Goal: Task Accomplishment & Management: Manage account settings

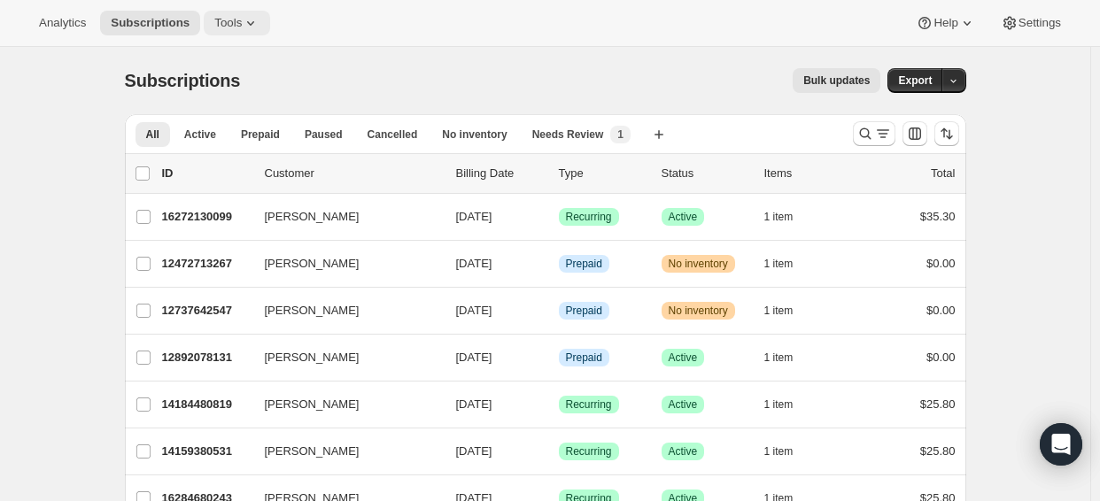
click at [240, 28] on span "Tools" at bounding box center [227, 23] width 27 height 14
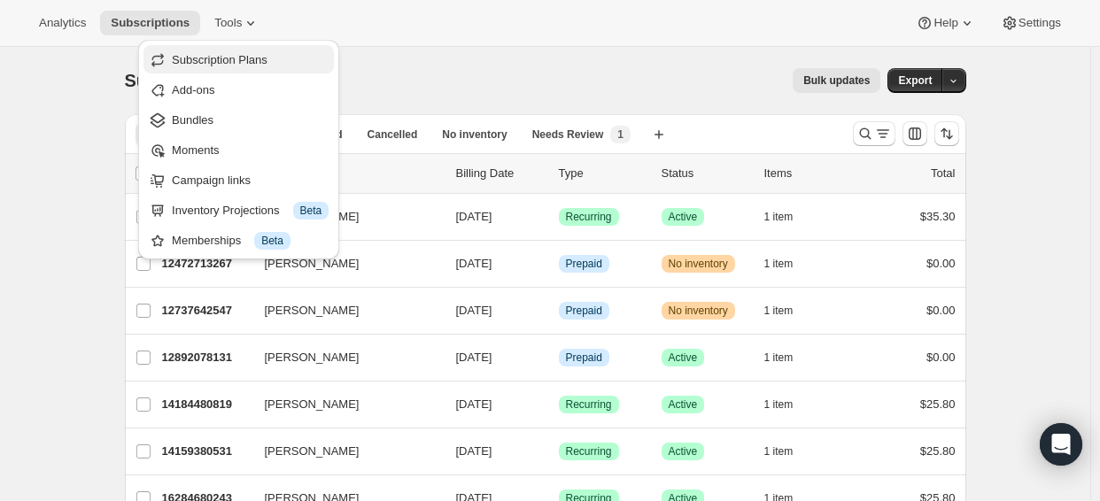
click at [260, 64] on span "Subscription Plans" at bounding box center [220, 59] width 96 height 13
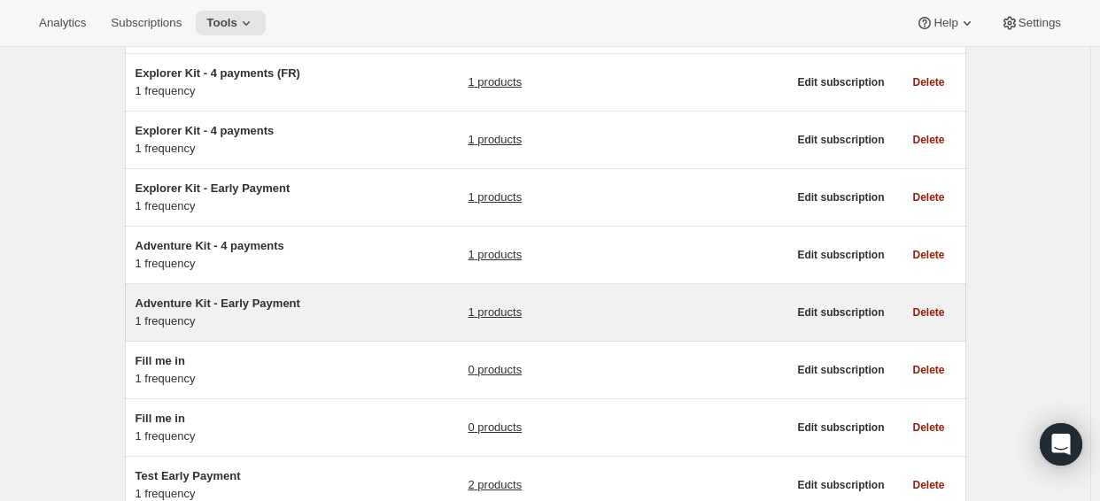
scroll to position [354, 0]
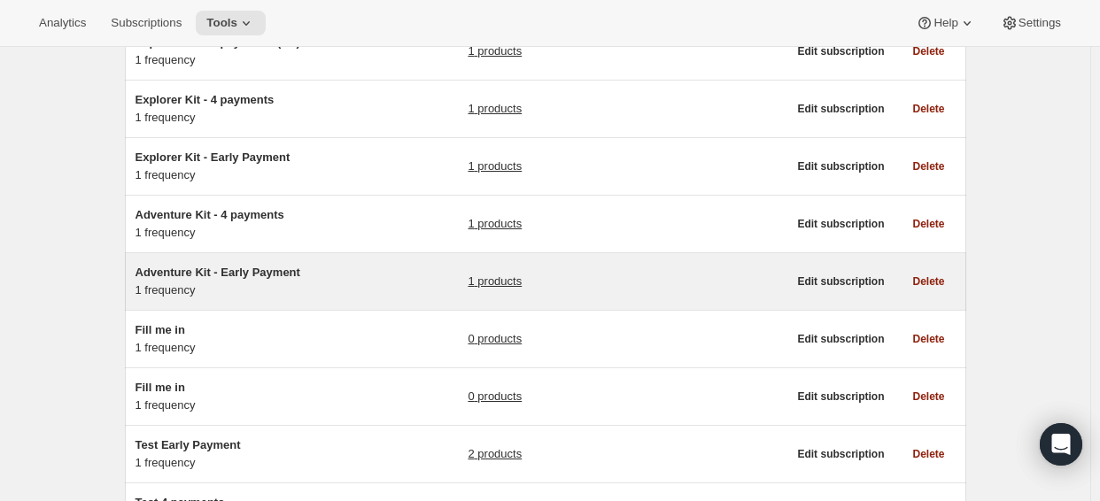
click at [255, 269] on span "Adventure Kit - Early Payment" at bounding box center [218, 272] width 165 height 13
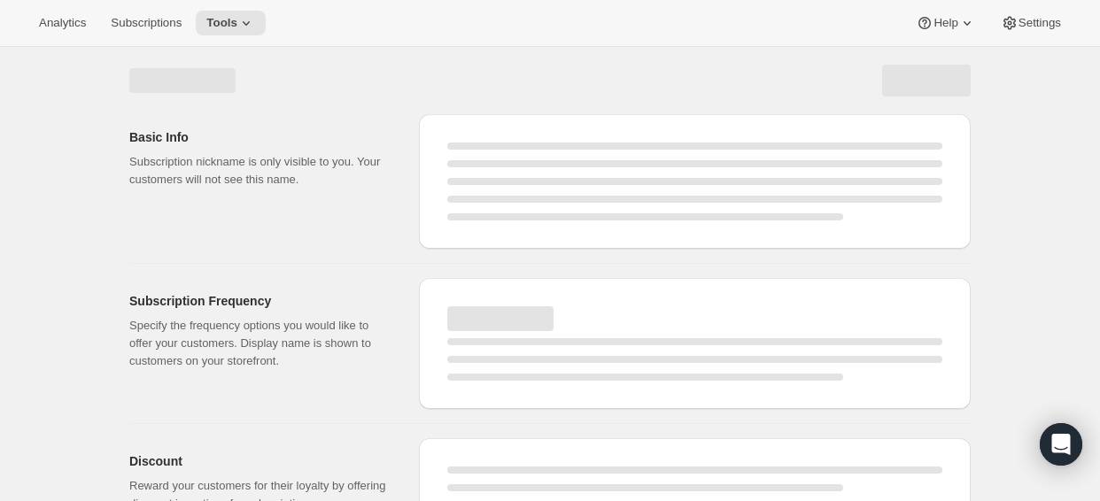
select select "WEEK"
select select "MONTH"
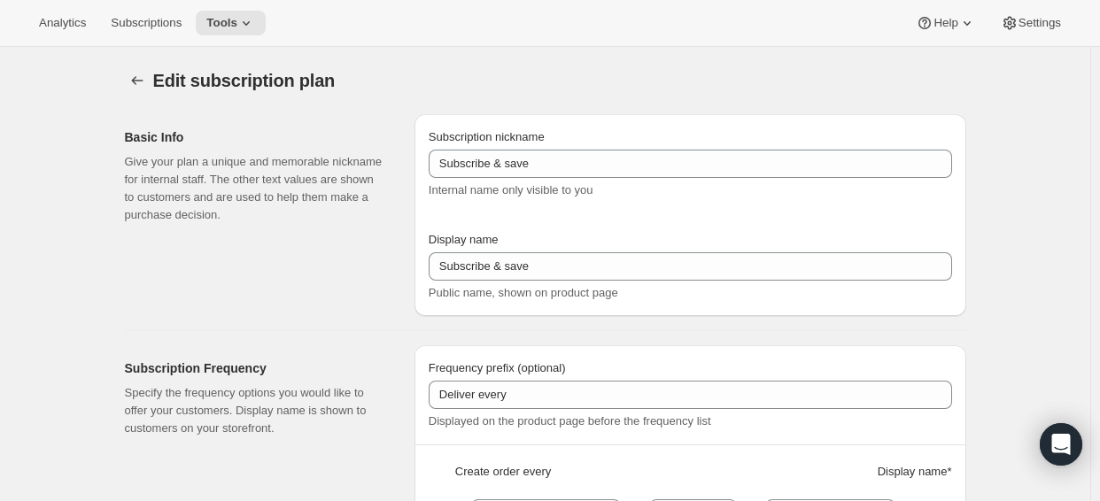
type input "Adventure Kit - Early Payment"
type input "Early Payment"
select select "ENABLED"
select select "MONTH"
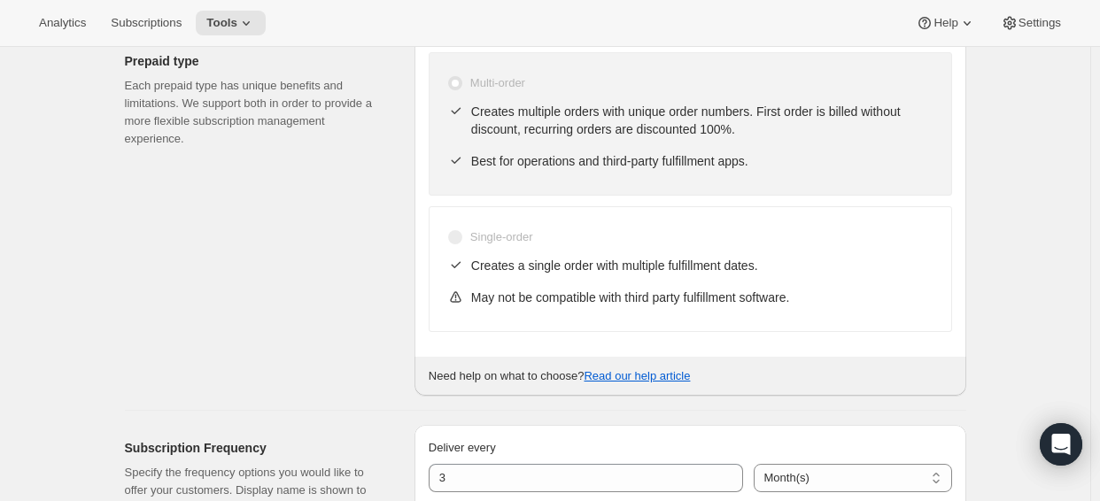
scroll to position [266, 0]
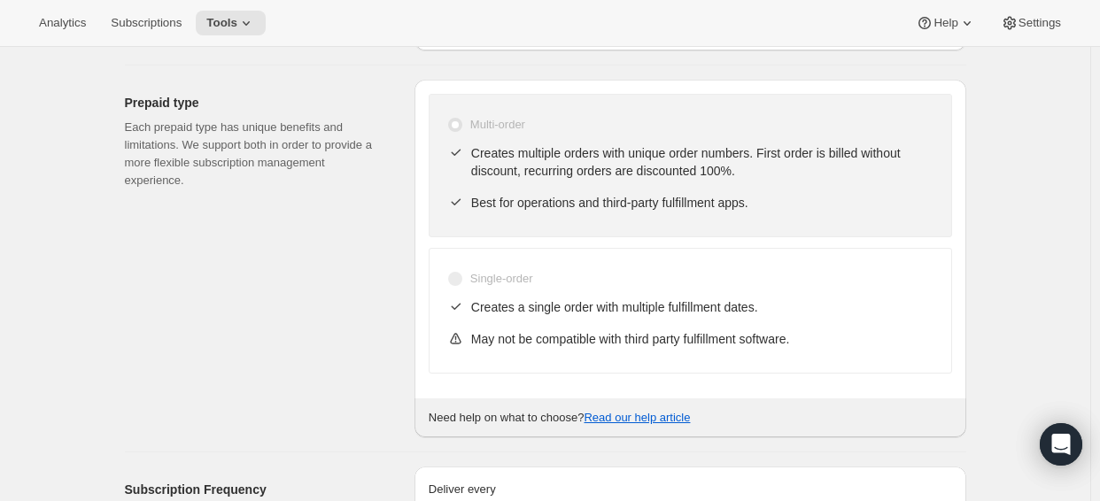
click at [885, 233] on div "Multi-order Creates multiple orders with unique order numbers. First order is b…" at bounding box center [691, 166] width 524 height 144
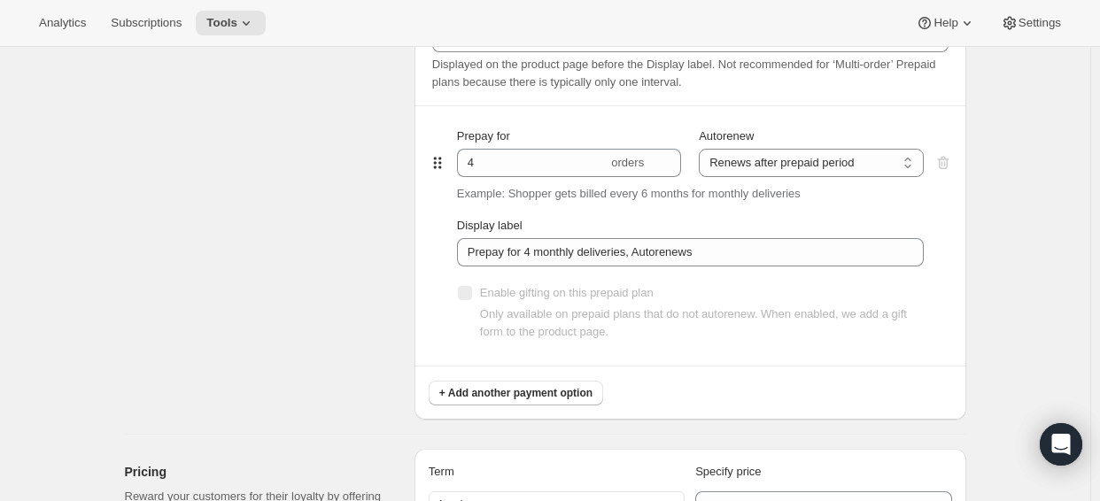
scroll to position [1063, 0]
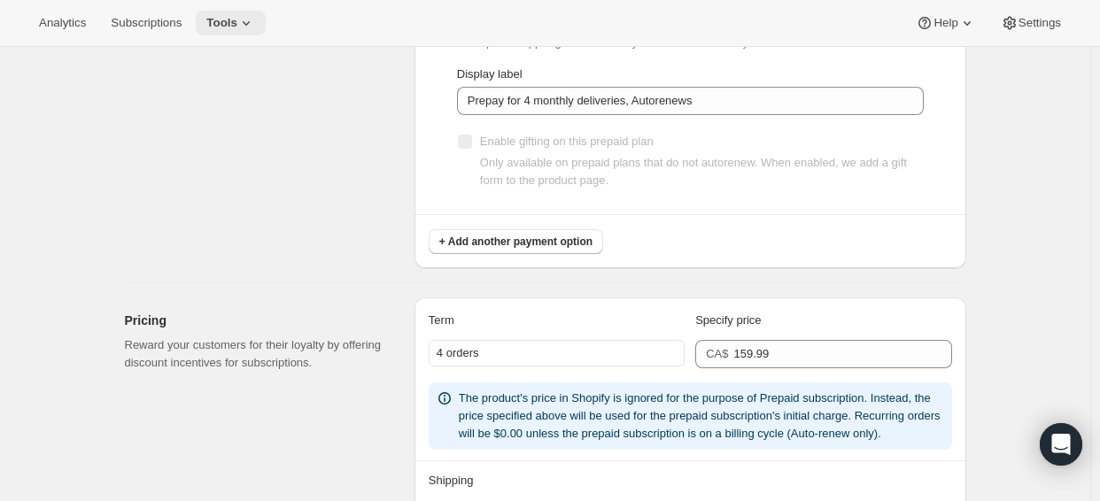
click at [266, 23] on button "Tools" at bounding box center [231, 23] width 70 height 25
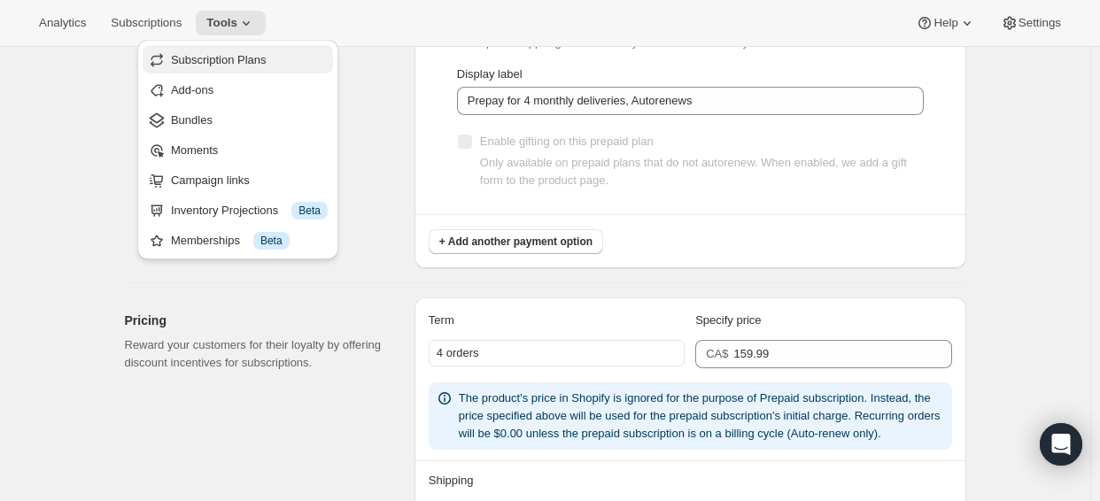
click at [276, 59] on span "Subscription Plans" at bounding box center [249, 60] width 157 height 18
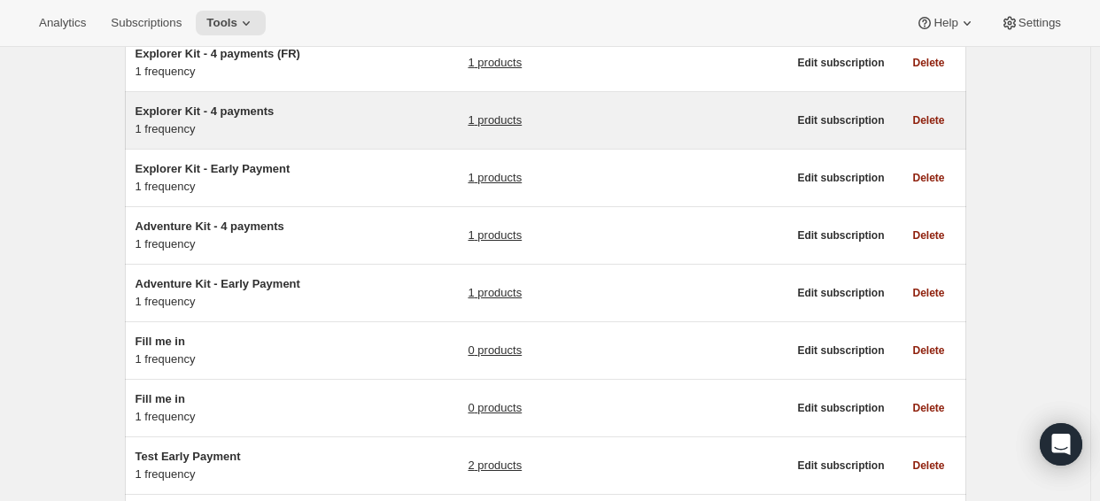
scroll to position [354, 0]
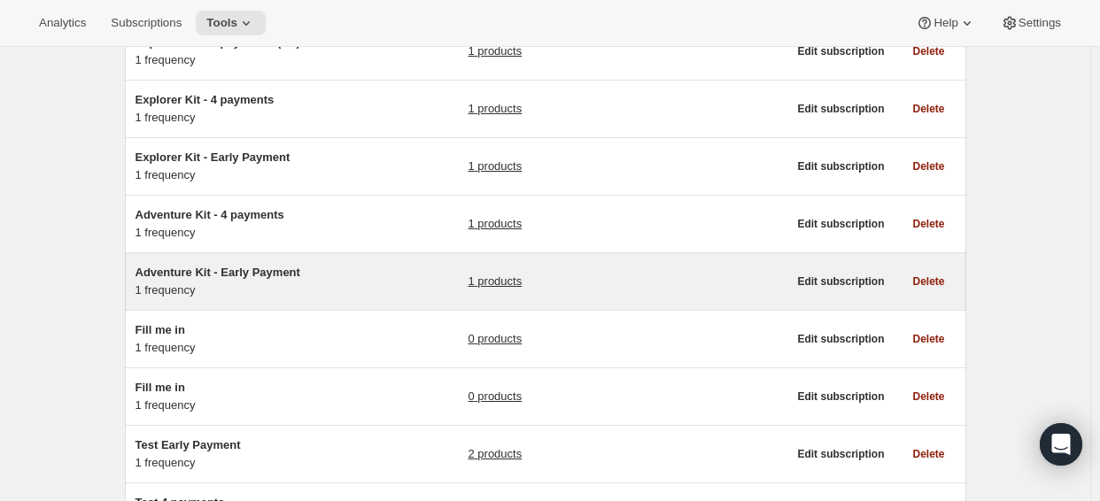
click at [286, 272] on span "Adventure Kit - Early Payment" at bounding box center [218, 272] width 165 height 13
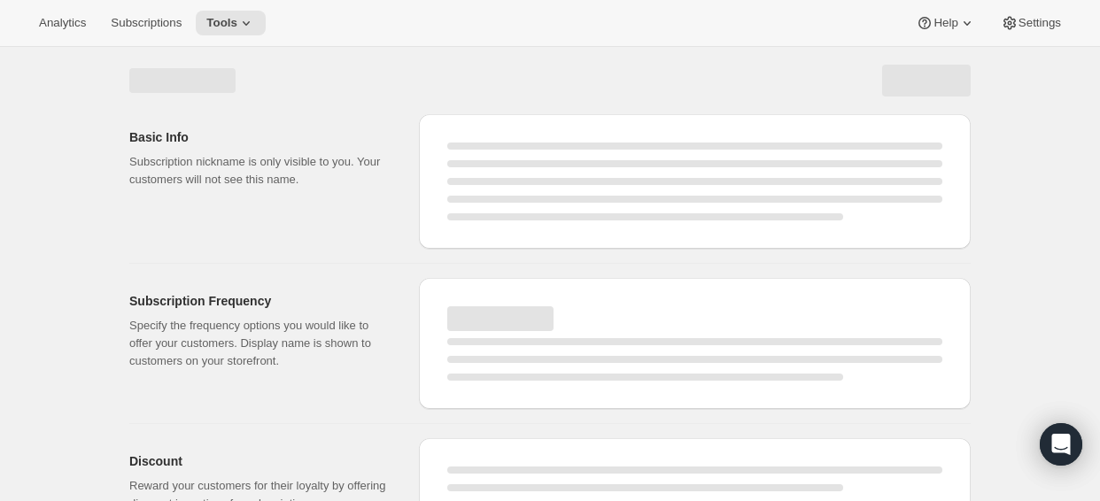
select select "WEEK"
select select "MONTH"
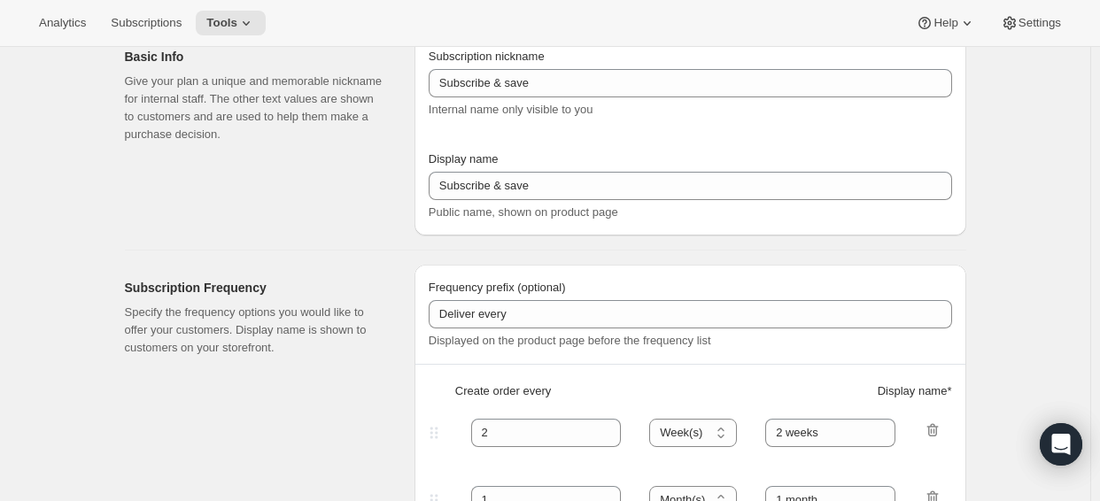
type input "Adventure Kit - Early Payment"
type input "Early Payment"
select select "ENABLED"
select select "MONTH"
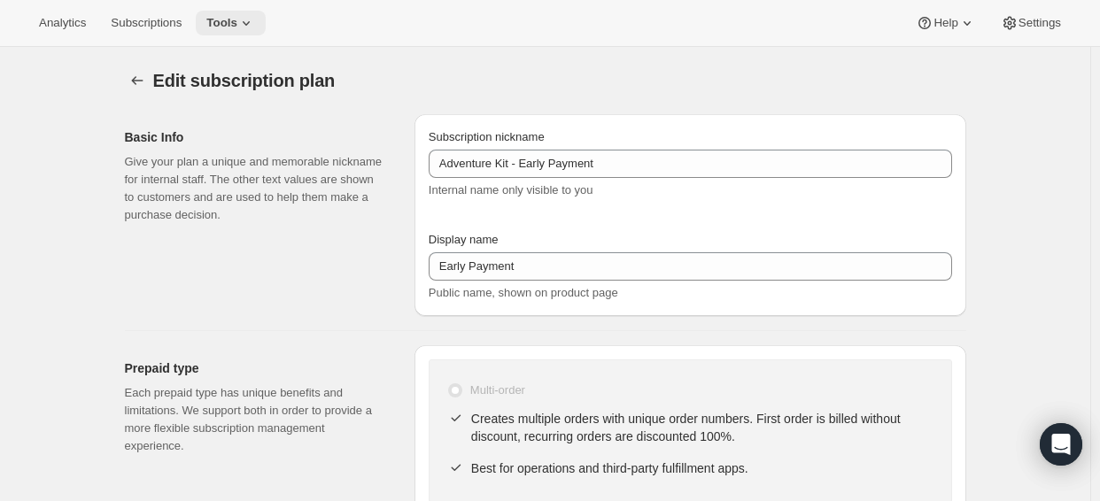
click at [230, 24] on span "Tools" at bounding box center [221, 23] width 31 height 14
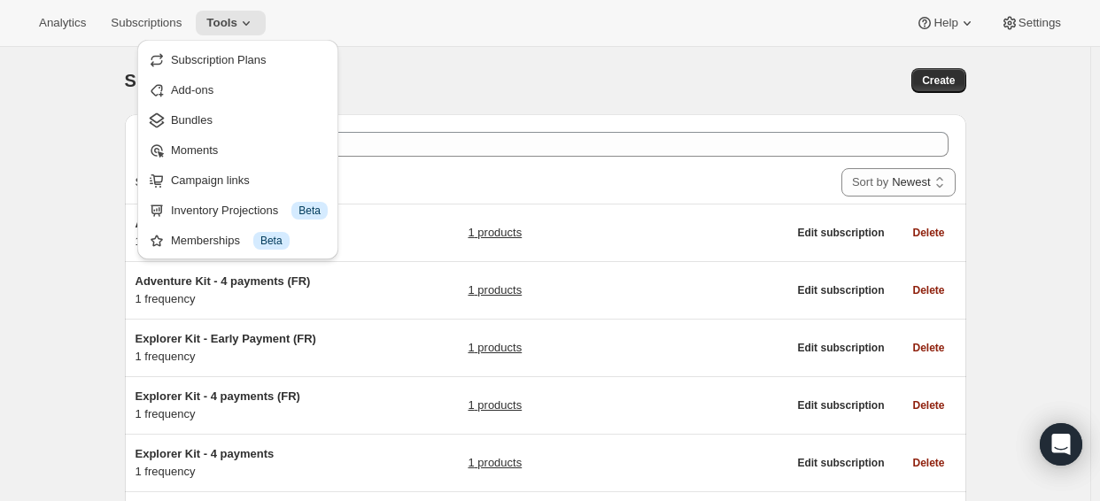
click at [460, 66] on div "Subscription plans. This page is ready Subscription plans Create" at bounding box center [546, 80] width 842 height 67
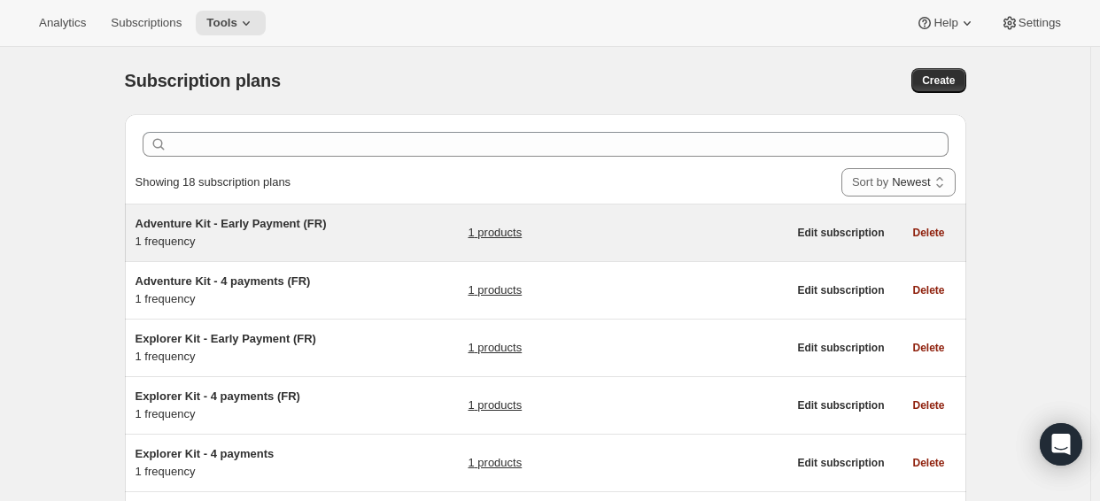
click at [303, 221] on span "Adventure Kit - Early Payment (FR)" at bounding box center [231, 223] width 191 height 13
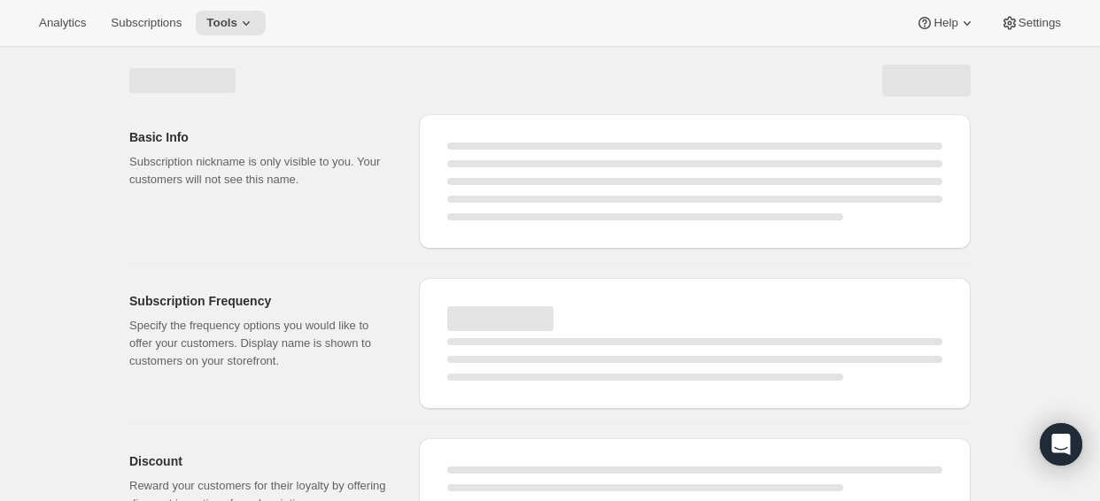
select select "WEEK"
select select "MONTH"
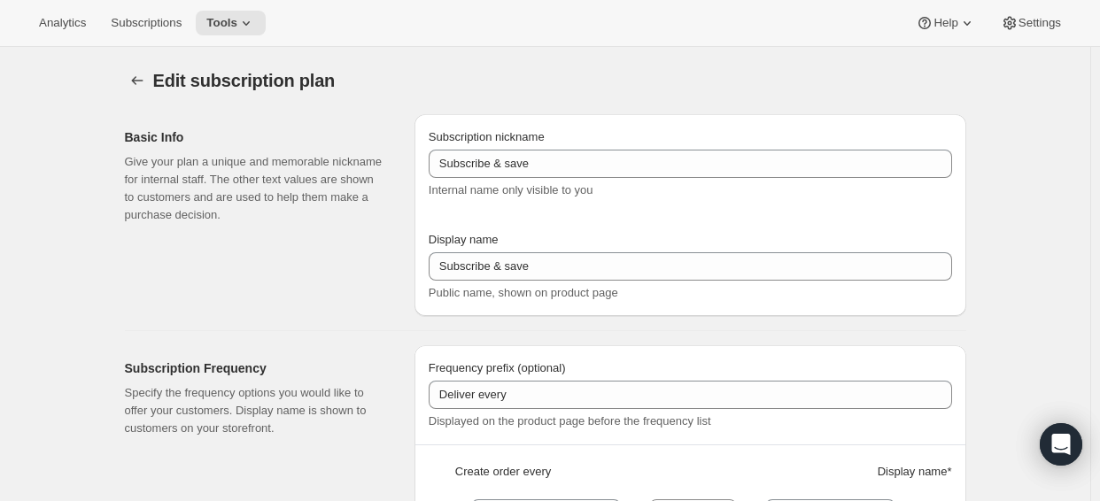
type input "Adventure Kit - Early Payment (FR)"
type input "Adventure Kit - Early Payment"
select select "ENABLED"
select select "MONTH"
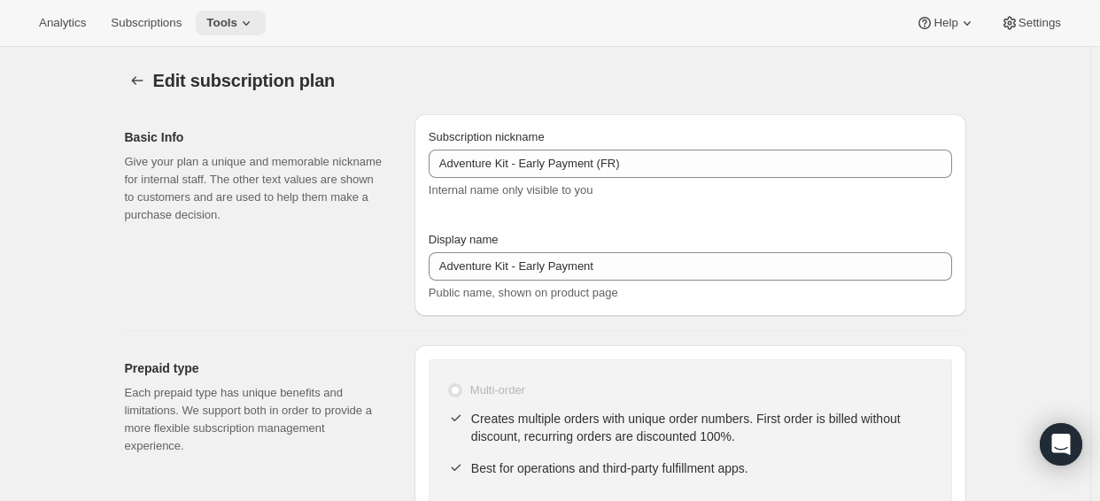
click at [266, 34] on button "Tools" at bounding box center [231, 23] width 70 height 25
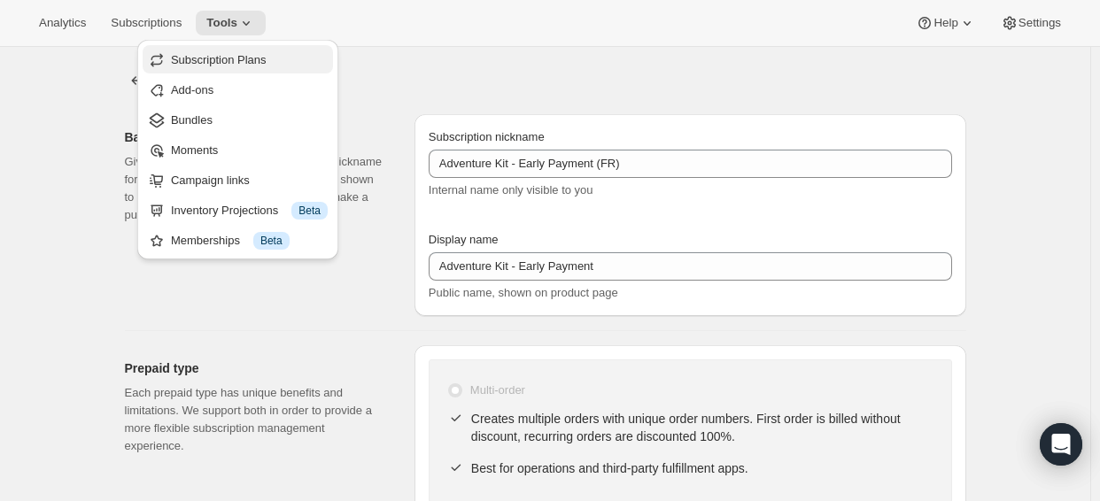
click at [267, 66] on span "Subscription Plans" at bounding box center [219, 59] width 96 height 13
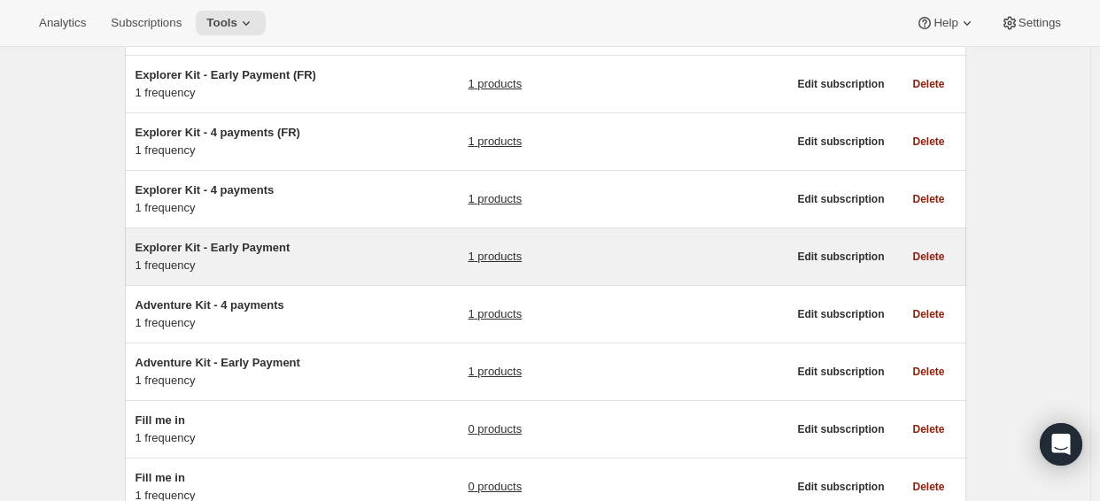
scroll to position [266, 0]
click at [214, 251] on span "Explorer Kit - Early Payment" at bounding box center [213, 245] width 155 height 13
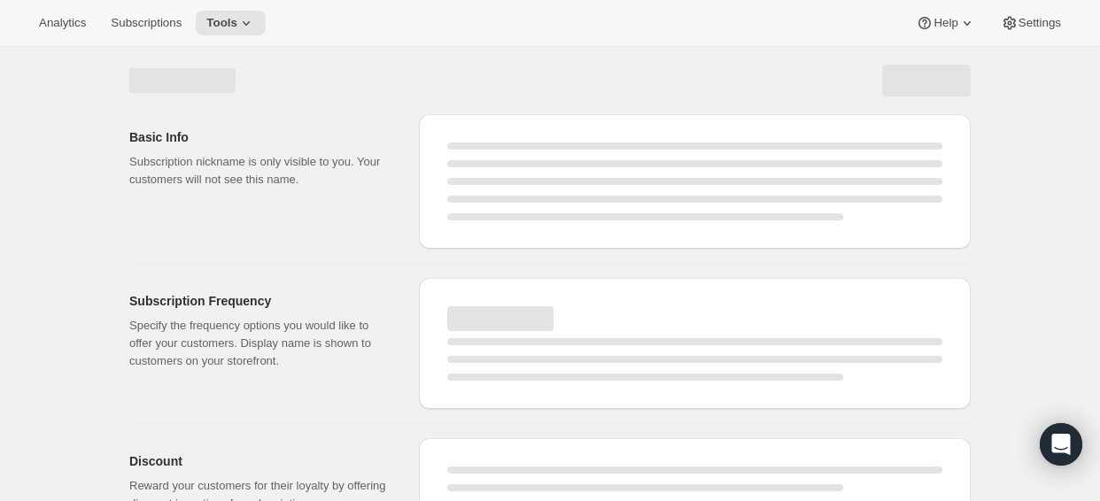
select select "WEEK"
select select "MONTH"
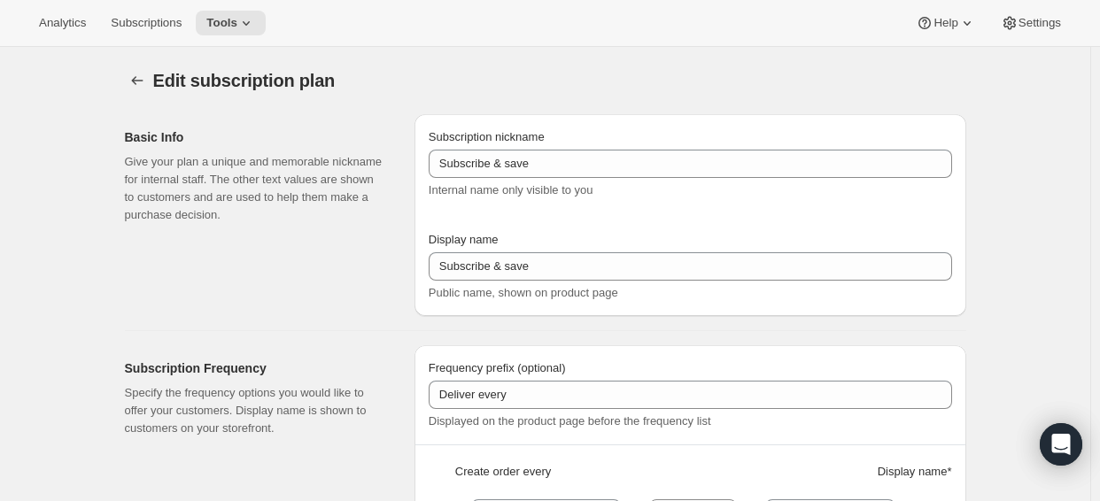
type input "Explorer Kit - Early Payment"
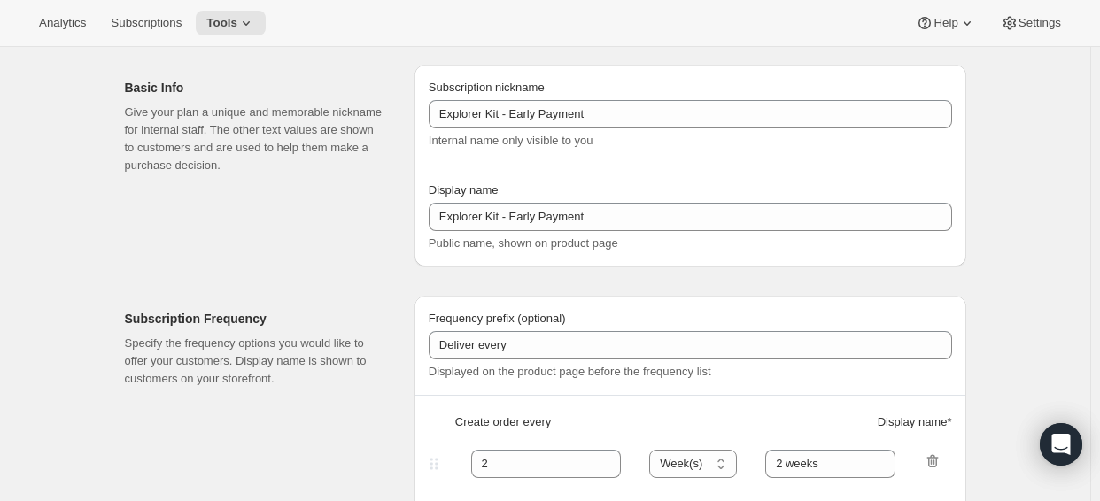
select select "ENABLED"
select select "MONTH"
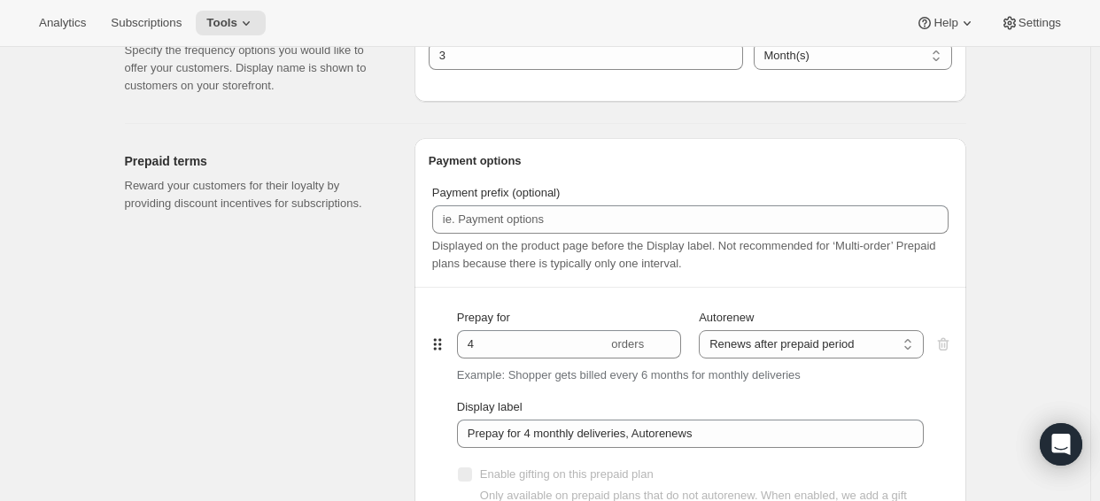
scroll to position [620, 0]
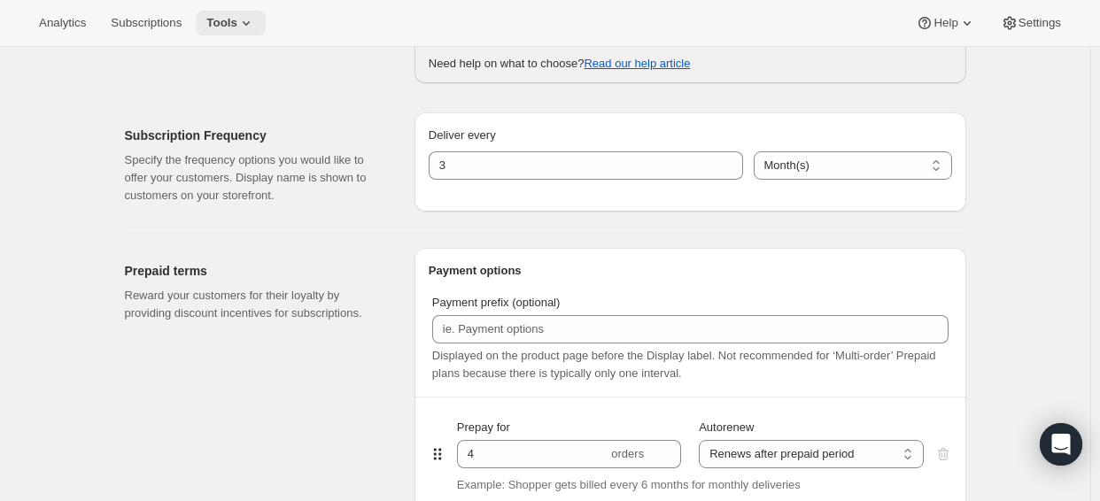
click at [227, 24] on span "Tools" at bounding box center [221, 23] width 31 height 14
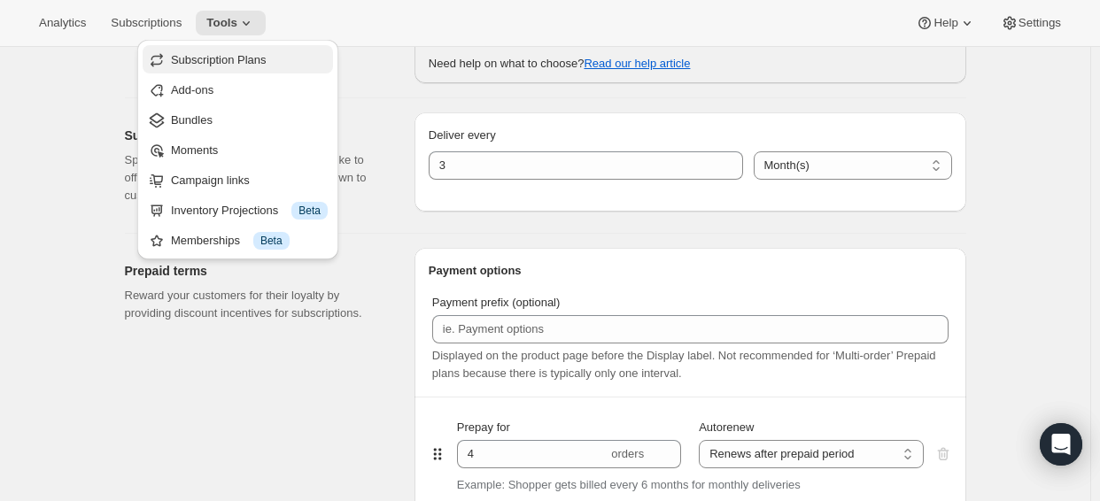
click at [237, 53] on span "Subscription Plans" at bounding box center [219, 59] width 96 height 13
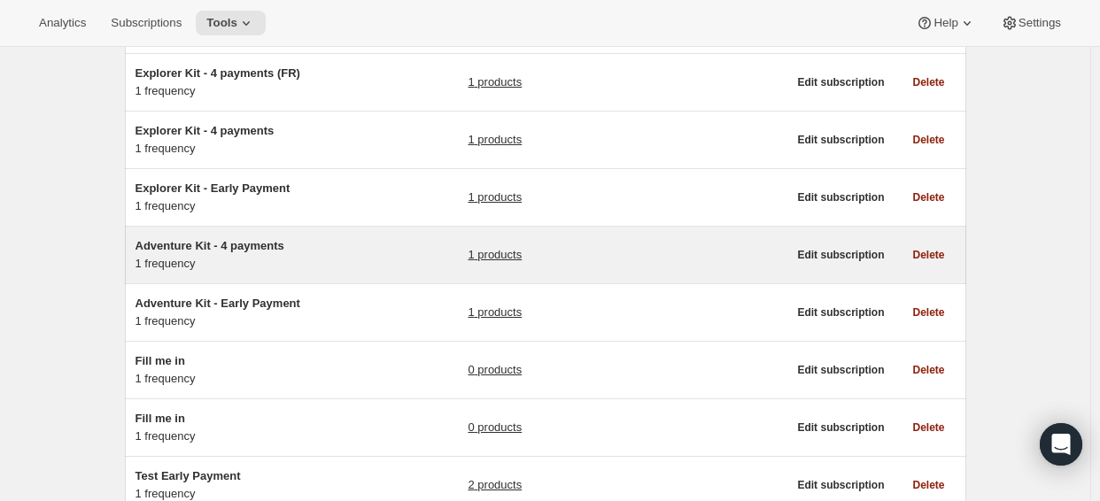
scroll to position [354, 0]
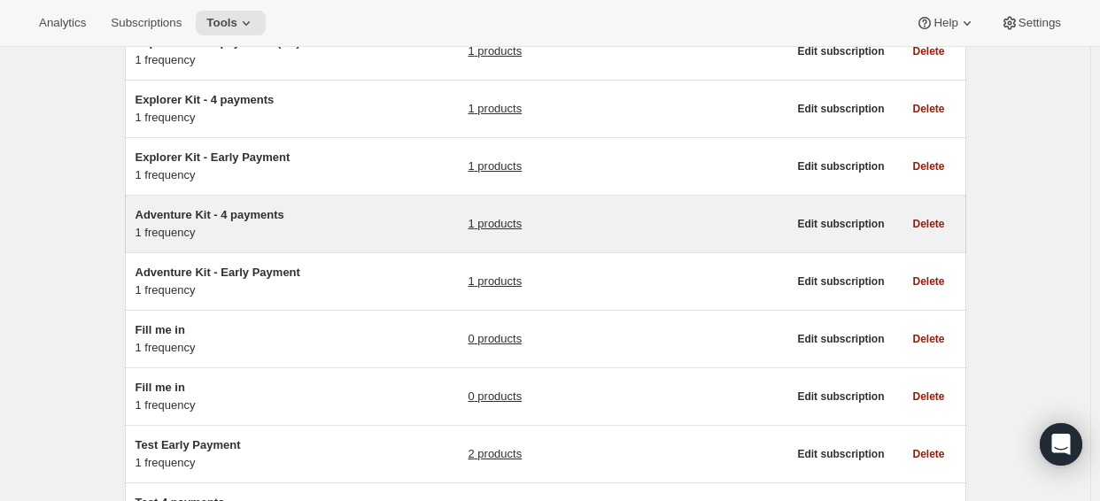
click at [268, 211] on span "Adventure Kit - 4 payments" at bounding box center [210, 214] width 149 height 13
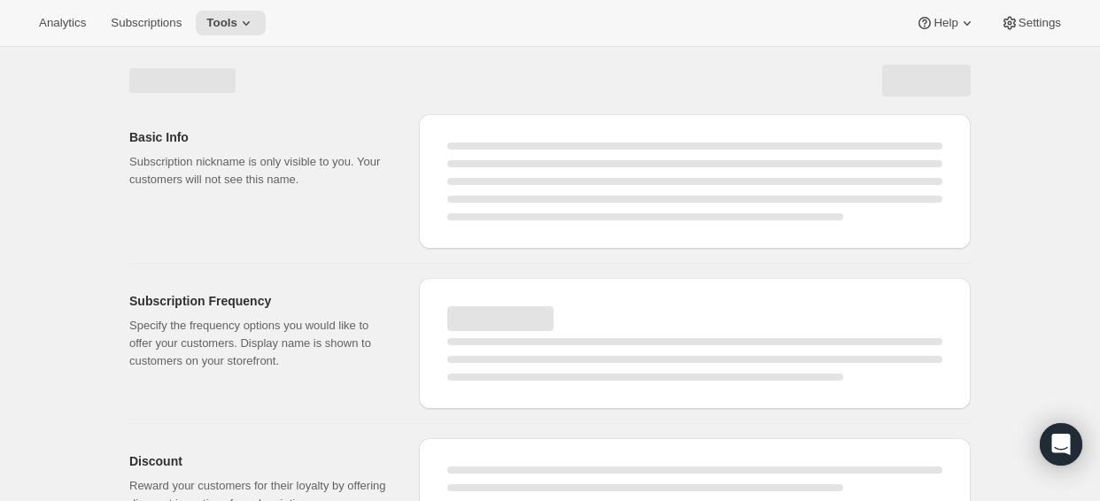
select select "WEEK"
select select "MONTH"
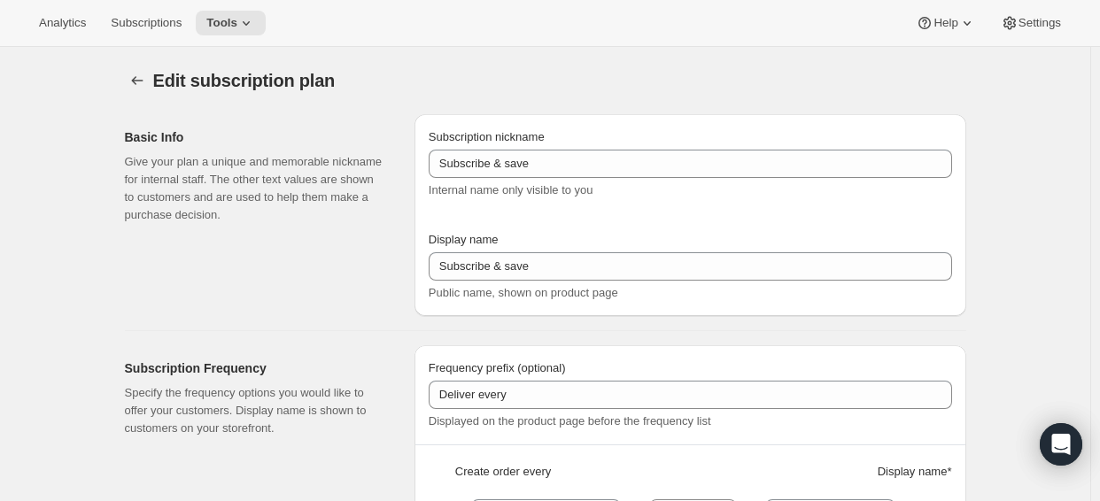
type input "Adventure Kit - 4 payments"
type input "Pay as you go — every 3 months"
type input "Receive 3 PlayCards delivered every"
type input "3"
type input "3 months."
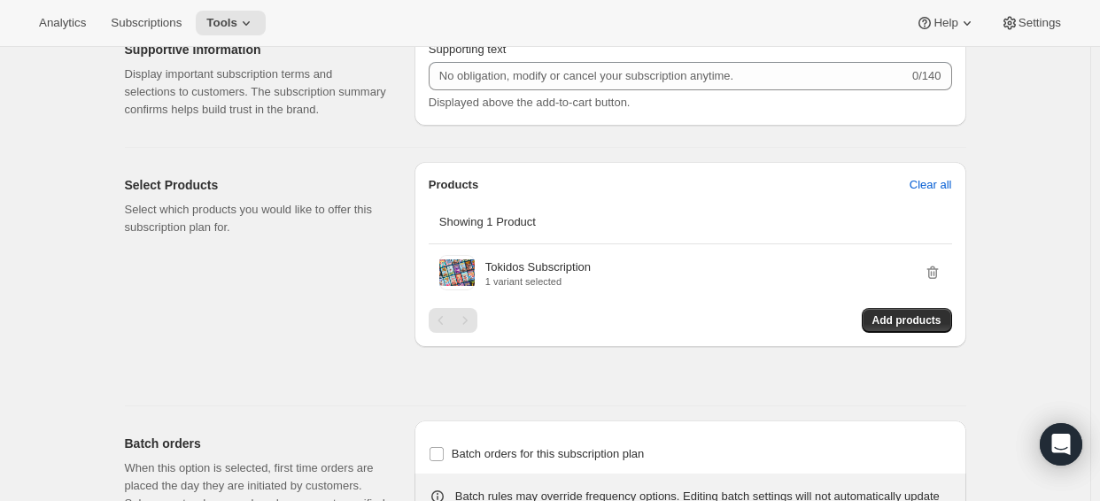
scroll to position [797, 0]
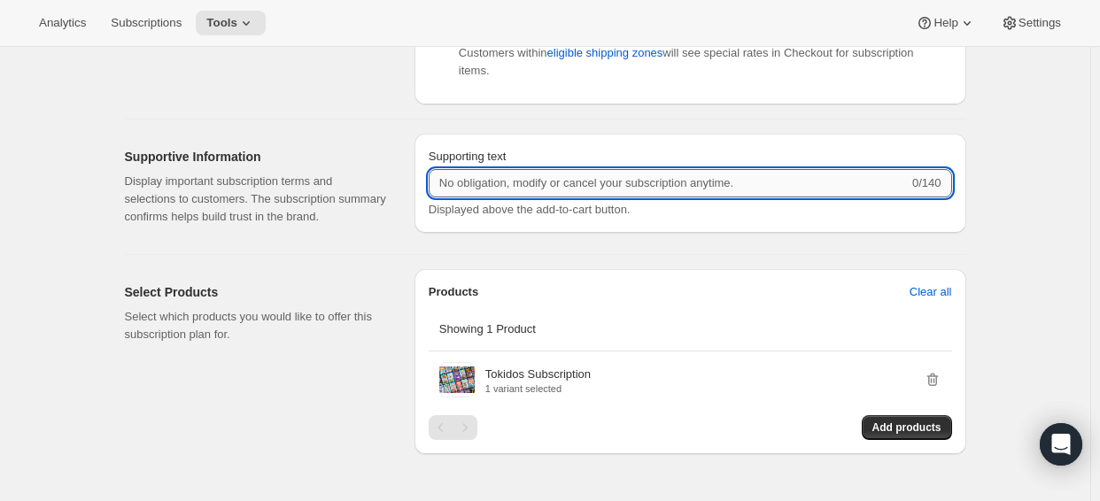
click at [609, 179] on input "Supporting text" at bounding box center [669, 183] width 480 height 28
click at [324, 148] on h2 "Supportive Information" at bounding box center [255, 157] width 261 height 18
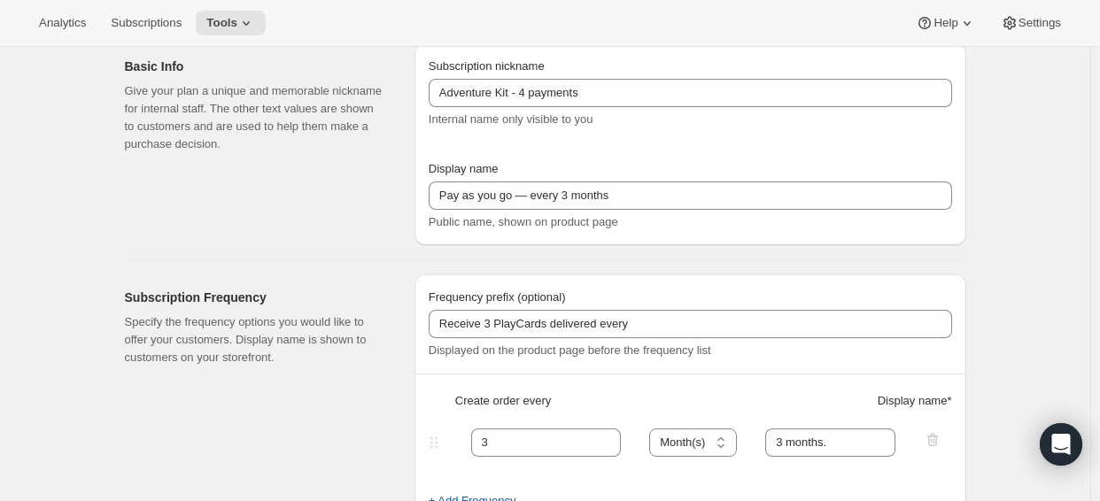
scroll to position [0, 0]
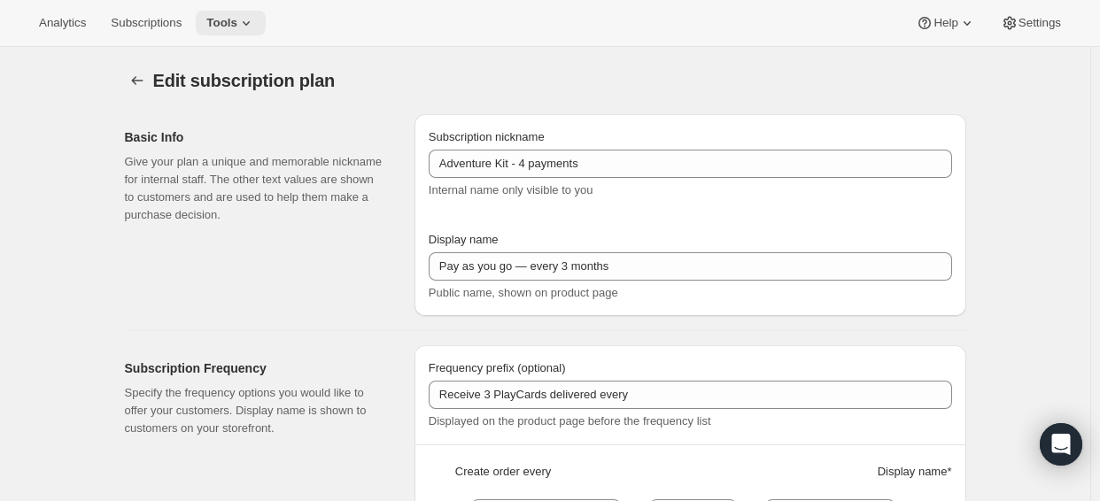
click at [237, 20] on span "Tools" at bounding box center [221, 23] width 31 height 14
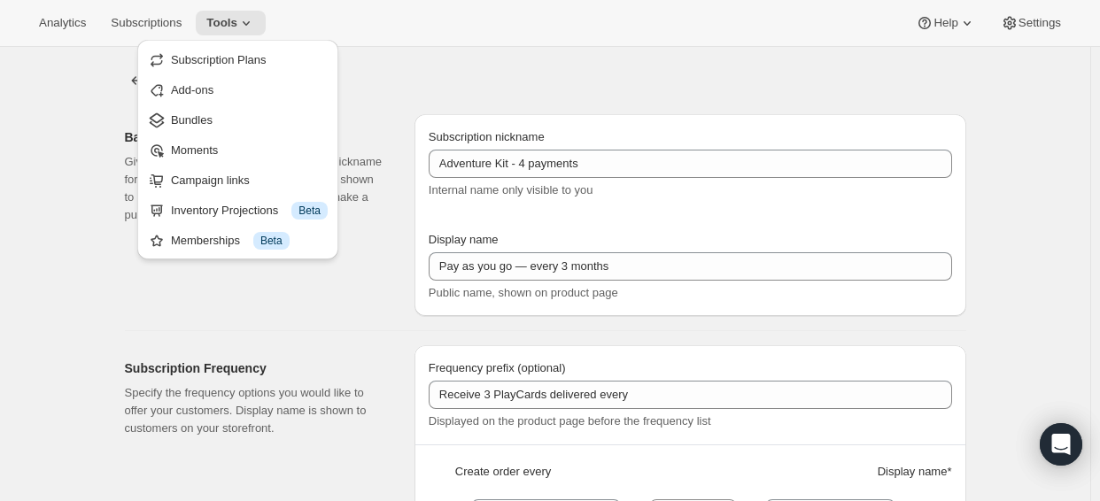
click at [244, 53] on span "Subscription Plans" at bounding box center [219, 59] width 96 height 13
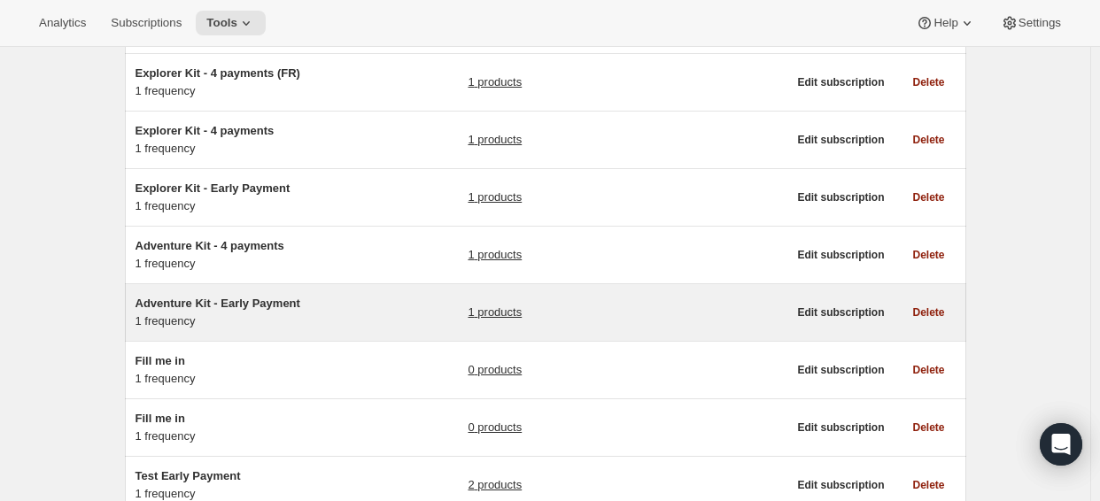
scroll to position [354, 0]
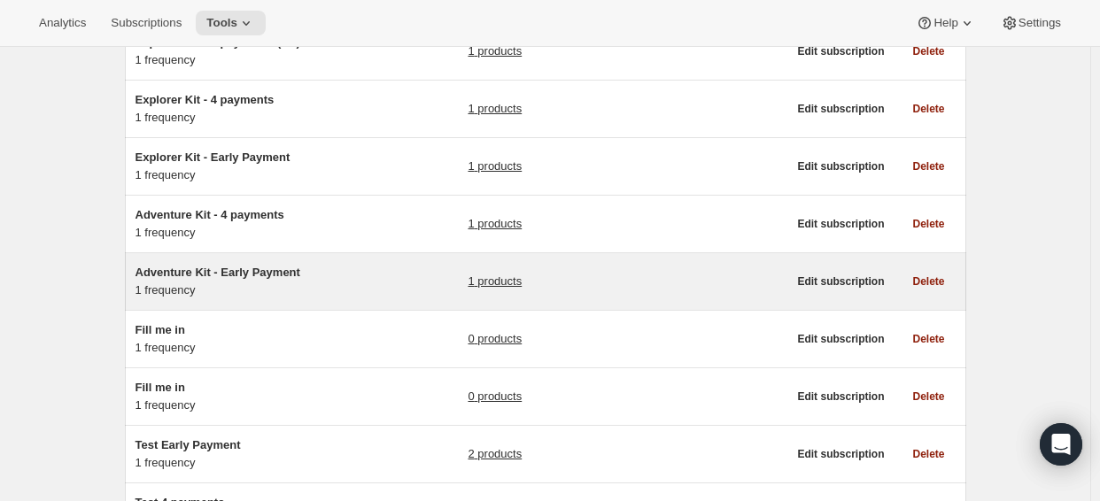
click at [273, 274] on span "Adventure Kit - Early Payment" at bounding box center [218, 272] width 165 height 13
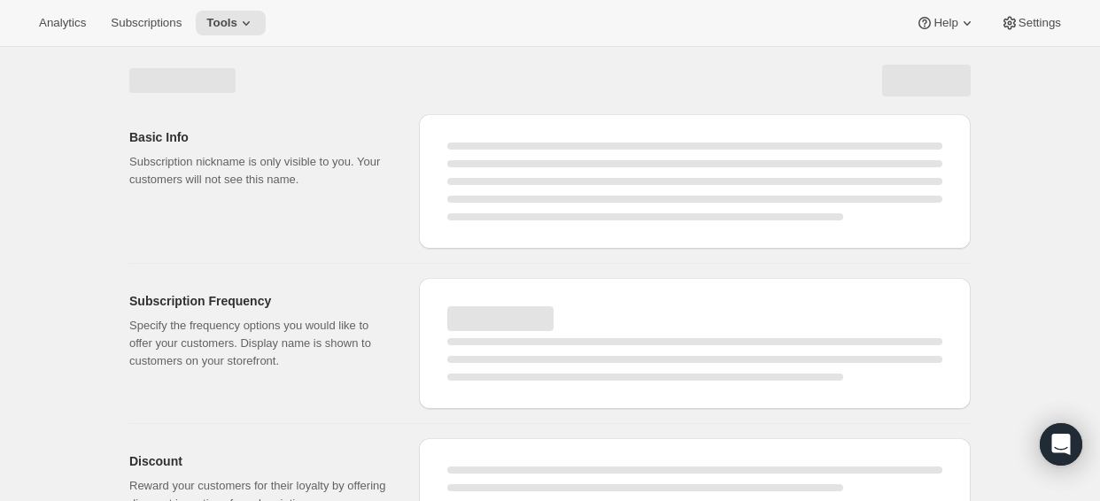
select select "WEEK"
select select "MONTH"
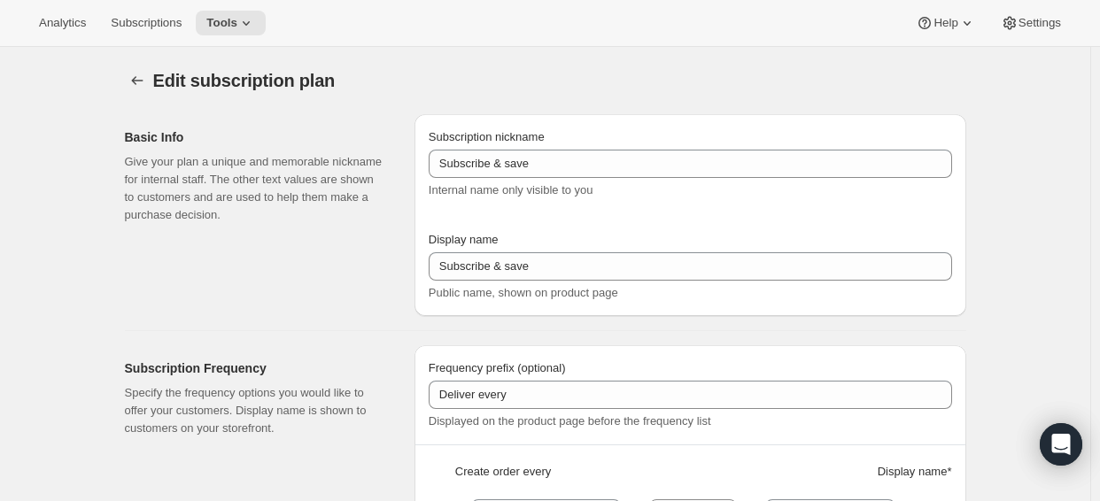
type input "Adventure Kit - Early Payment"
type input "Early Payment"
select select "ENABLED"
select select "MONTH"
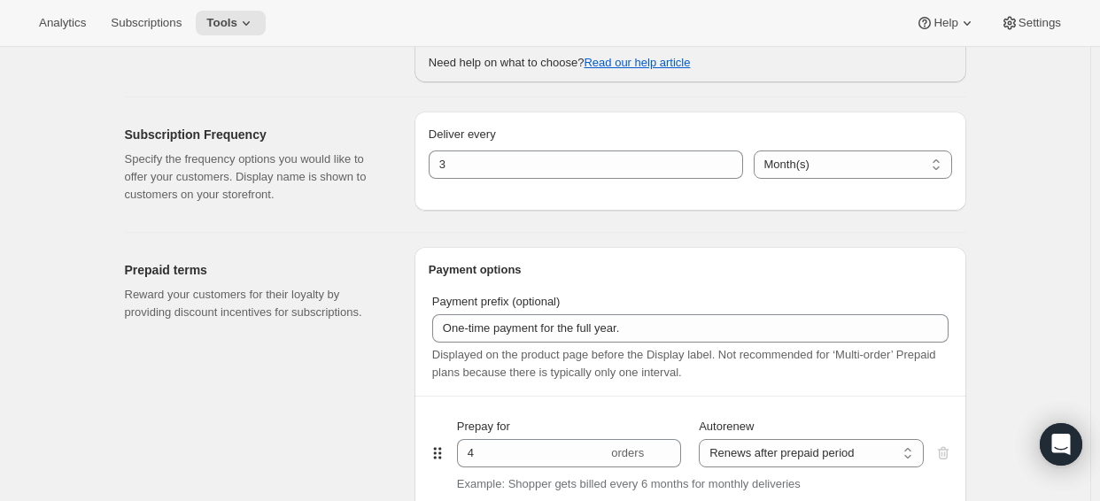
scroll to position [797, 0]
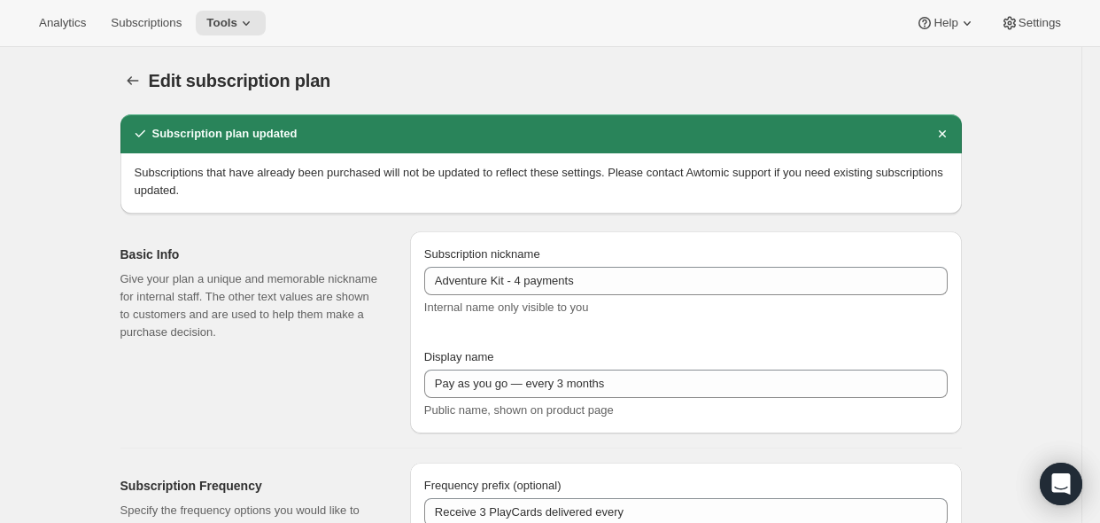
select select "MONTH"
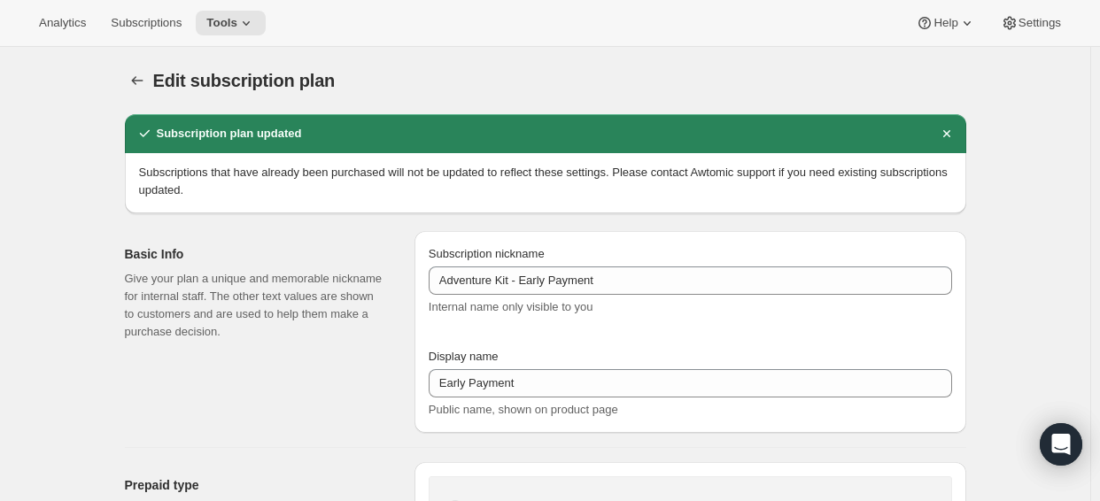
select select "MONTH"
select select "ENABLED"
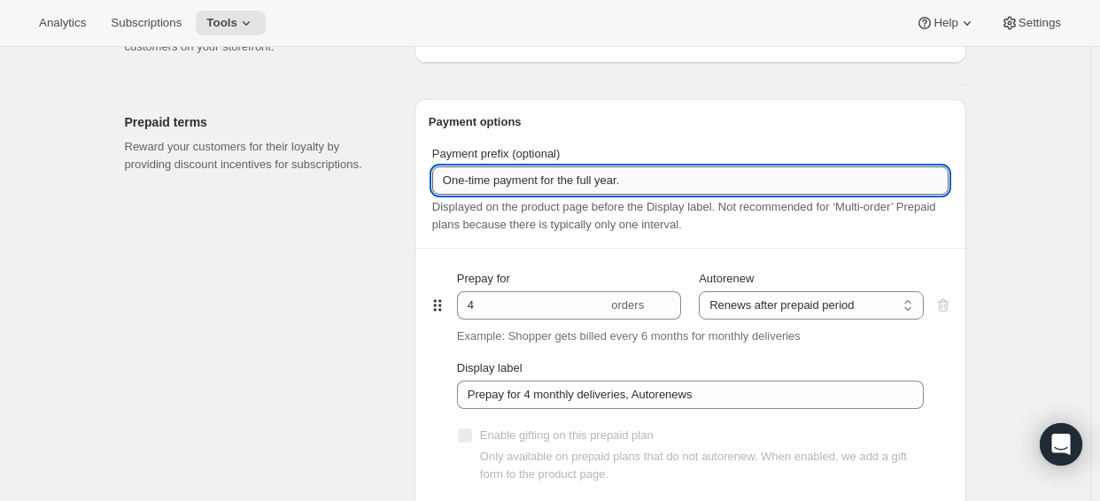
click at [655, 181] on input "One-time payment for the full year." at bounding box center [690, 181] width 517 height 28
click at [579, 187] on input "One-time payment for the full year." at bounding box center [690, 181] width 517 height 28
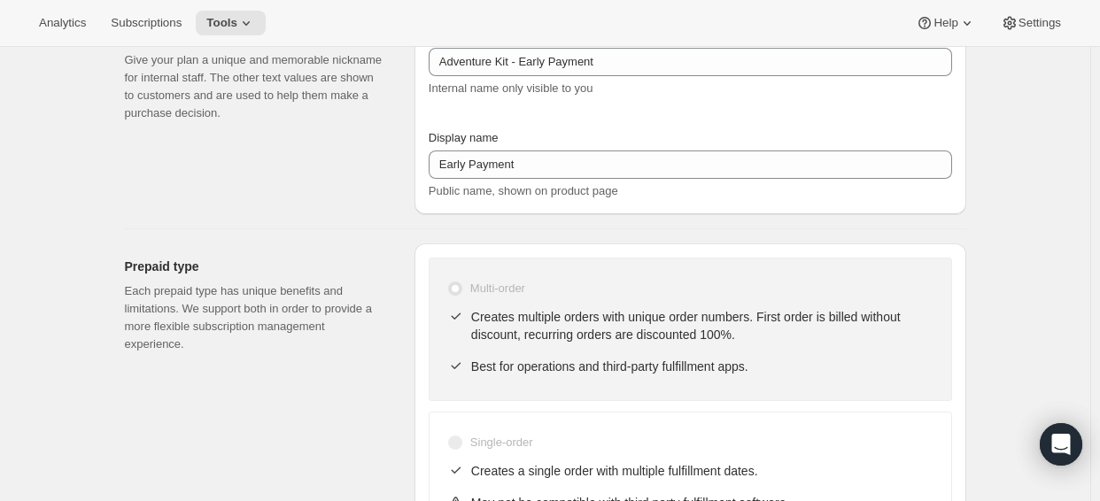
scroll to position [0, 0]
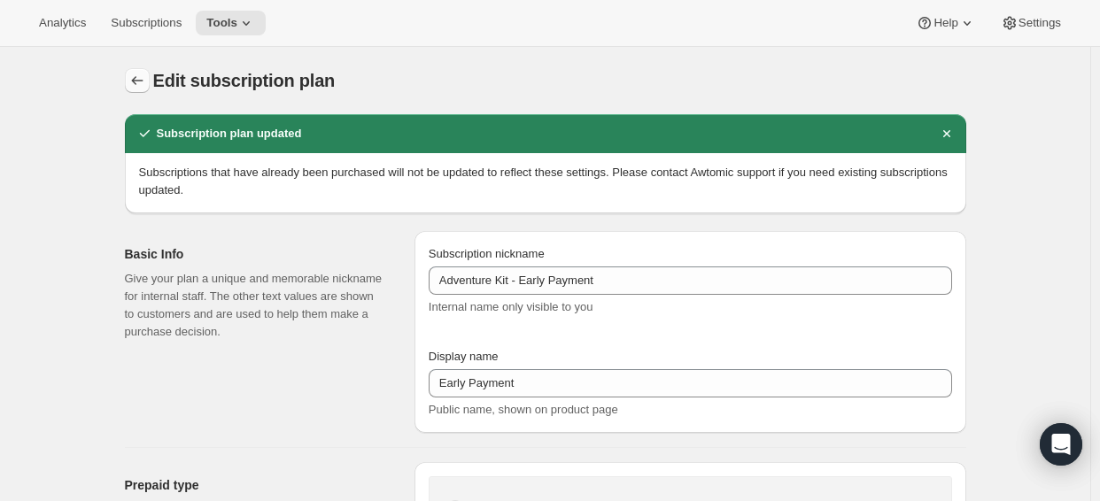
click at [143, 81] on icon "Subscription plans" at bounding box center [137, 81] width 18 height 18
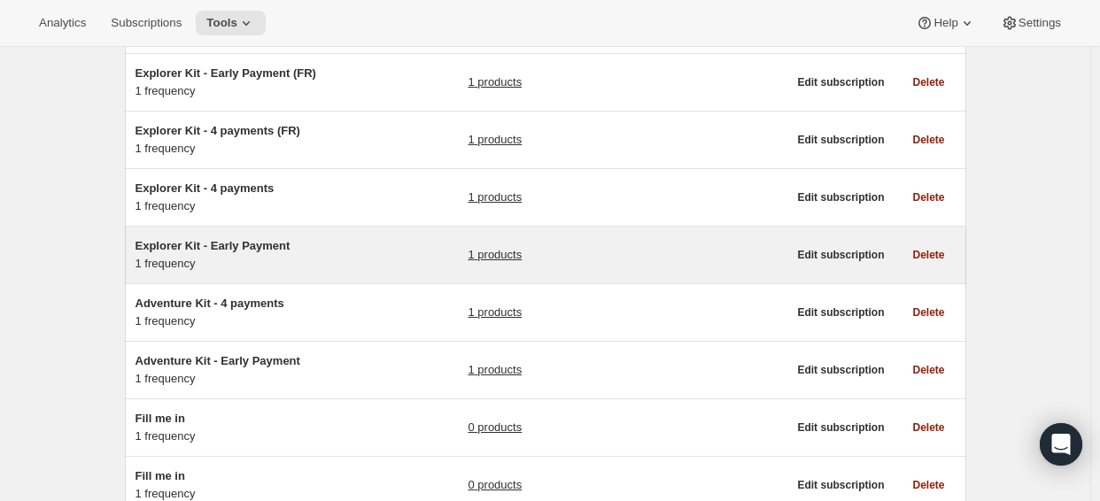
scroll to position [354, 0]
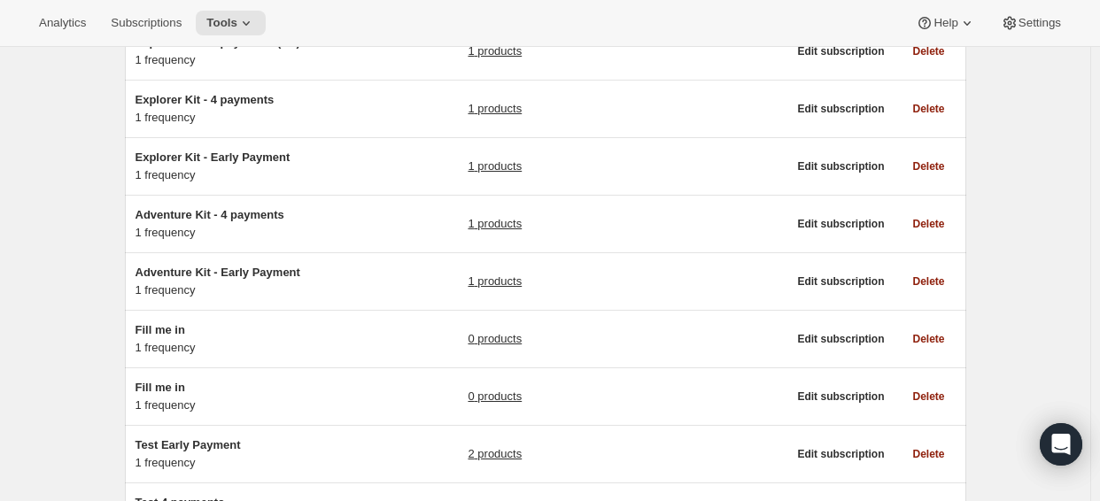
drag, startPoint x: 286, startPoint y: 276, endPoint x: 83, endPoint y: 228, distance: 208.7
click at [82, 227] on div "Subscription plans. This page is ready Subscription plans Create Clear Showing …" at bounding box center [545, 350] width 1091 height 1314
click at [68, 26] on span "Analytics" at bounding box center [62, 23] width 47 height 14
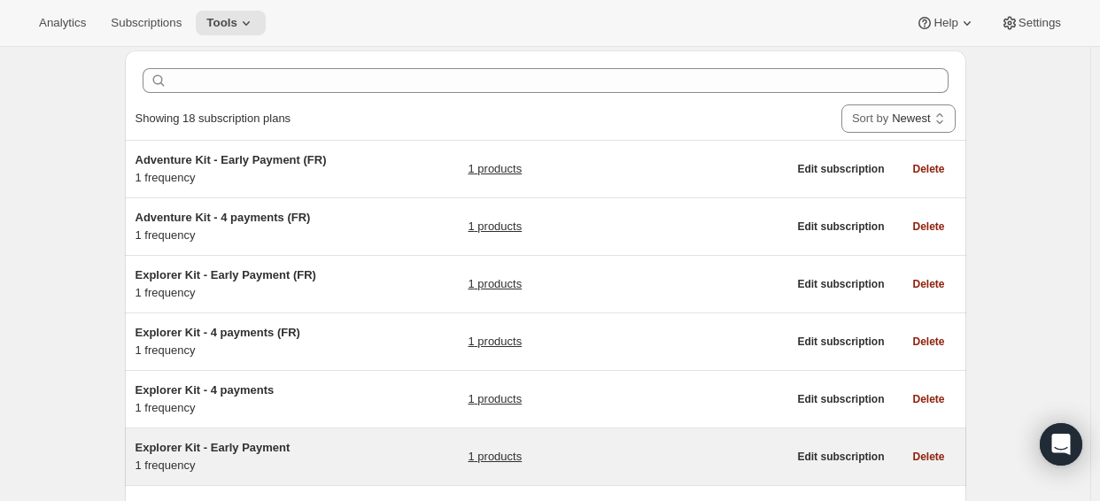
scroll to position [177, 0]
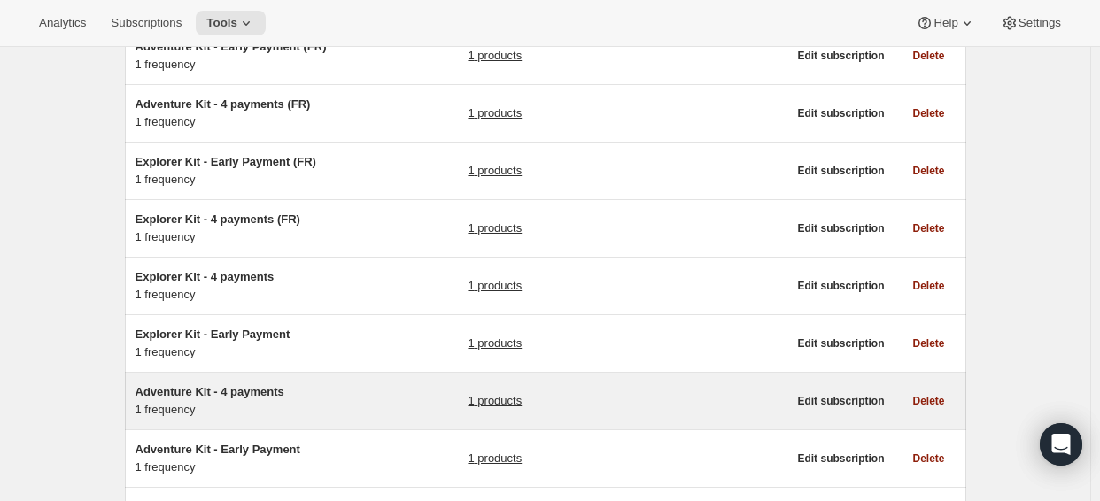
click at [221, 395] on span "Adventure Kit - 4 payments" at bounding box center [210, 391] width 149 height 13
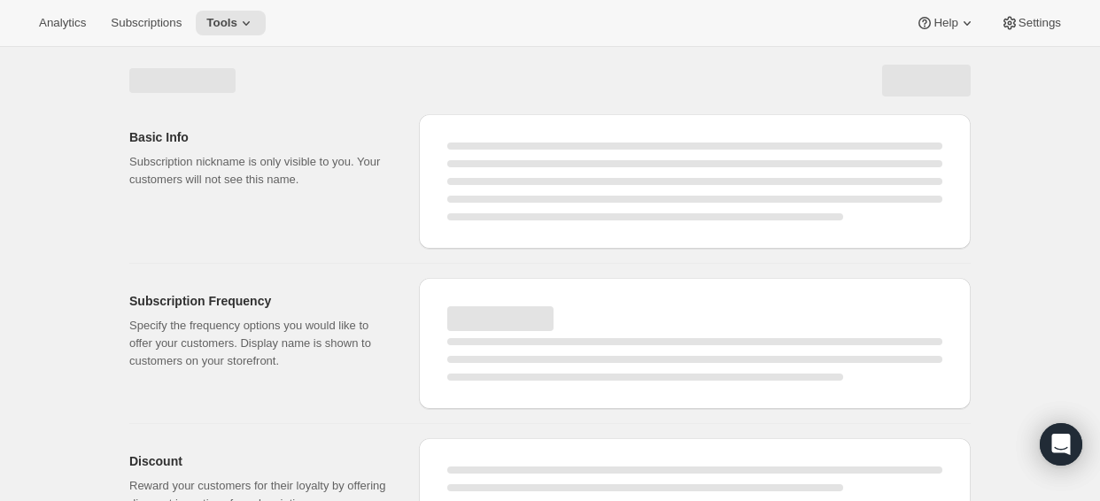
select select "WEEK"
select select "MONTH"
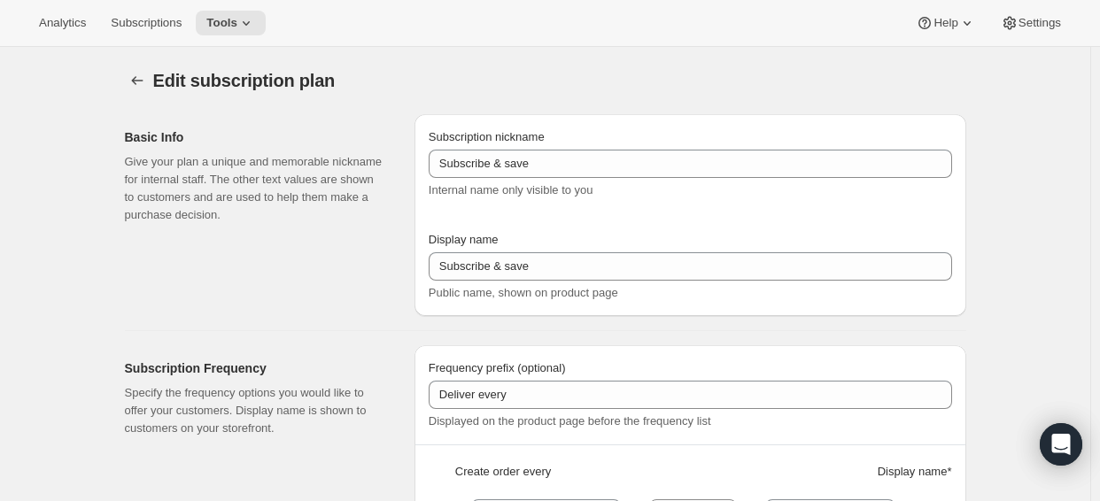
type input "Adventure Kit - 4 payments"
type input "Pay as you go — every 3 months"
type input "Receive 3 PlayCards delivered every"
type input "3"
select select "MONTH"
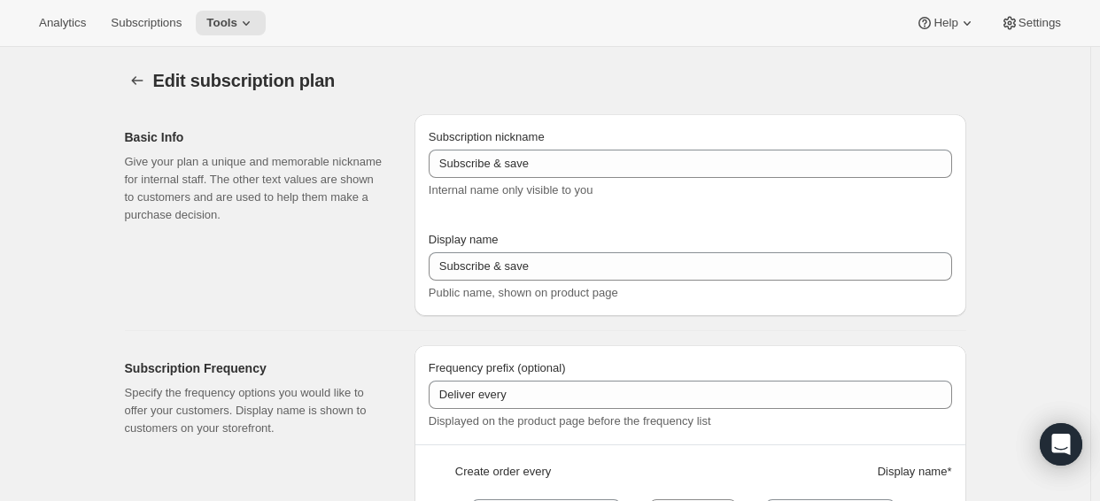
type input "3 months."
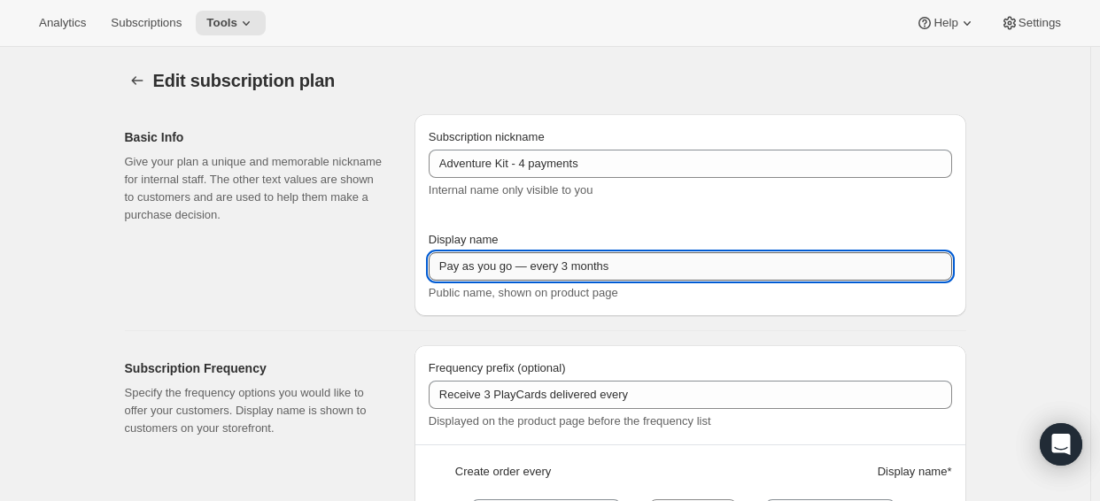
click at [580, 262] on input "Pay as you go — every 3 months" at bounding box center [691, 266] width 524 height 28
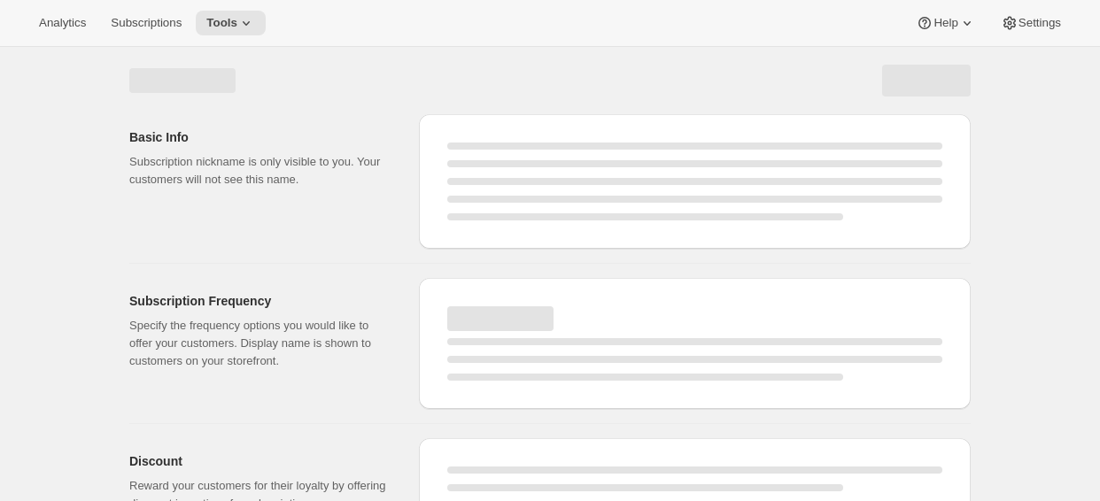
select select "WEEK"
select select "MONTH"
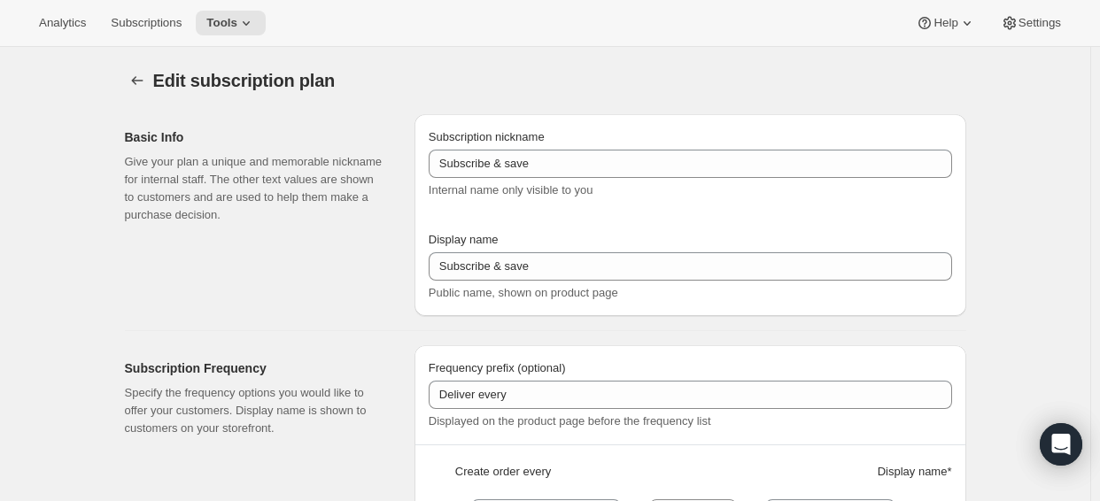
type input "Explorer Kit - 4 payments"
type input "Deliver & charge every"
type input "3"
select select "MONTH"
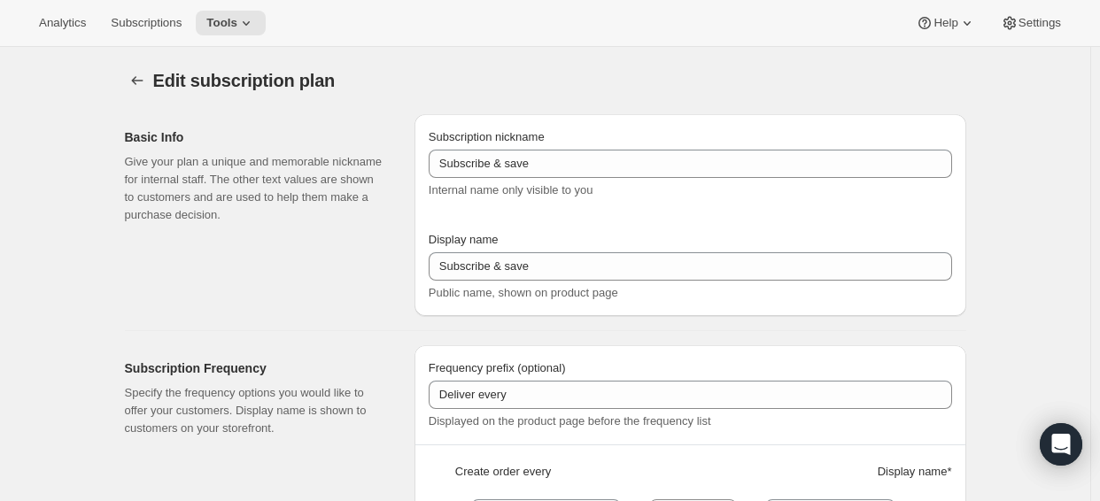
type input "3 months"
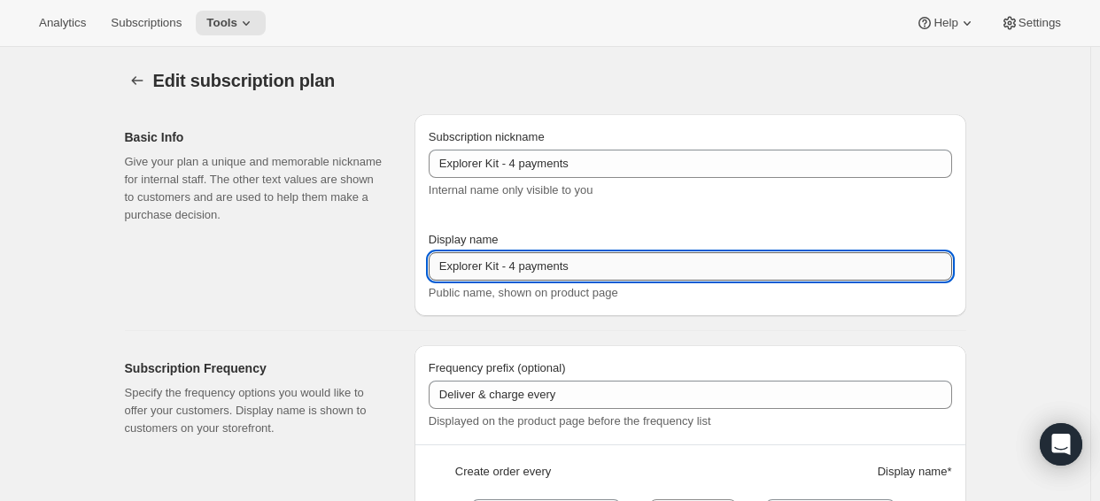
click at [516, 275] on input "Explorer Kit - 4 payments" at bounding box center [691, 266] width 524 height 28
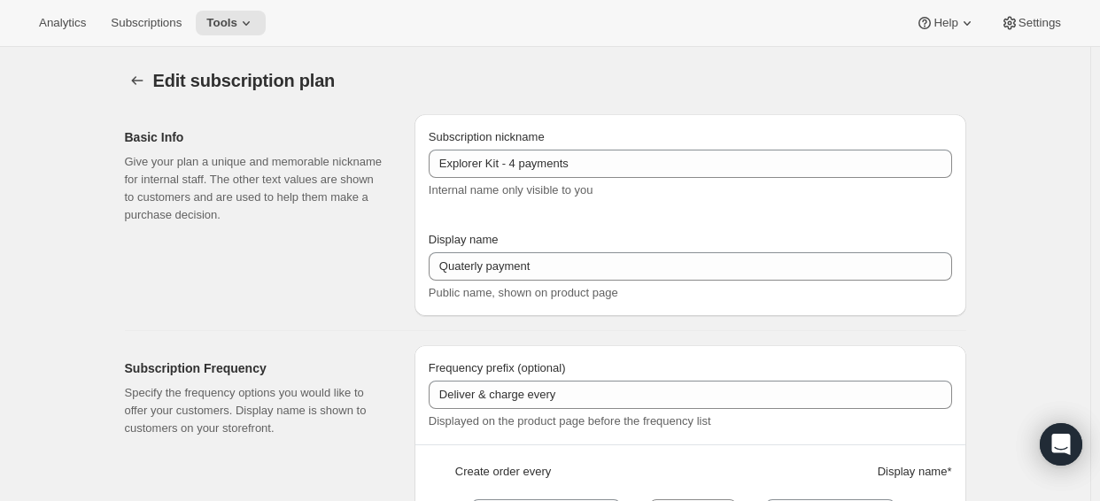
click at [670, 226] on div "Subscription nickname Explorer Kit - 4 payments Internal name only visible to y…" at bounding box center [691, 215] width 524 height 174
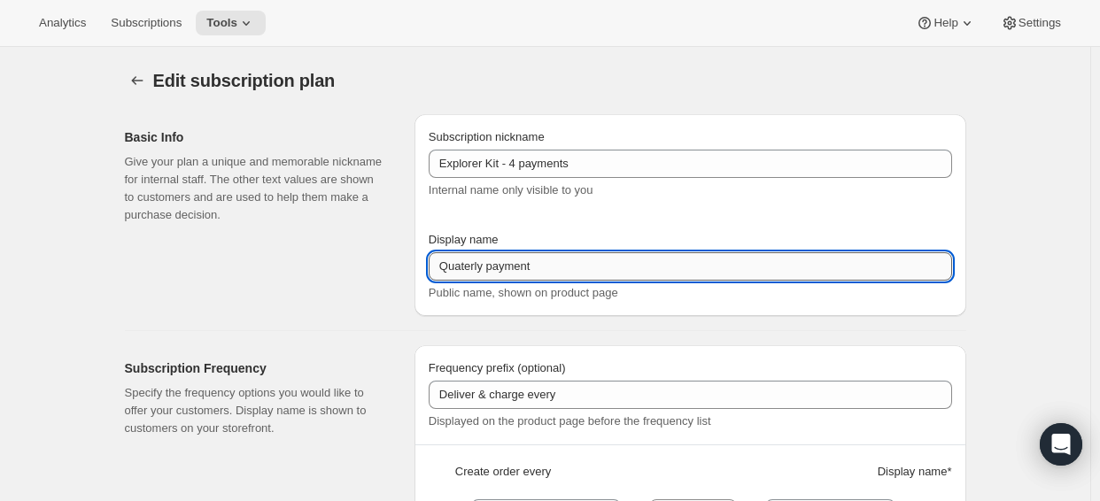
click at [591, 265] on input "Quaterly payment" at bounding box center [691, 266] width 524 height 28
click at [556, 271] on input "Quaterly payment" at bounding box center [691, 266] width 524 height 28
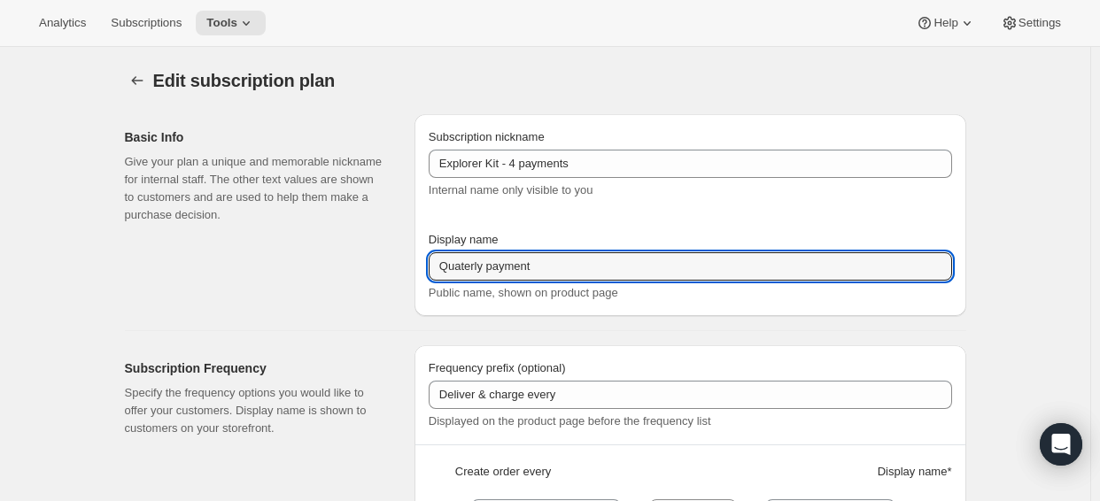
type input "V"
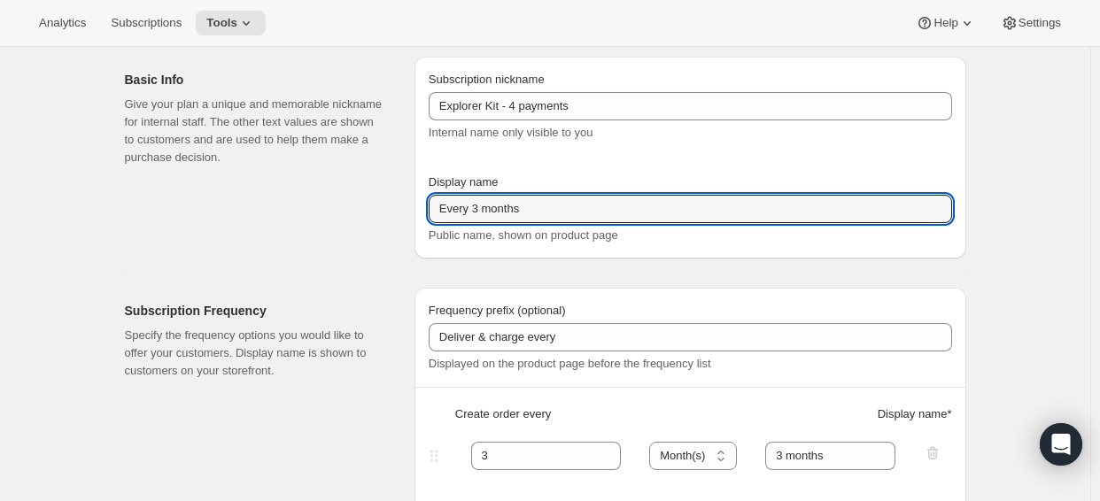
scroll to position [89, 0]
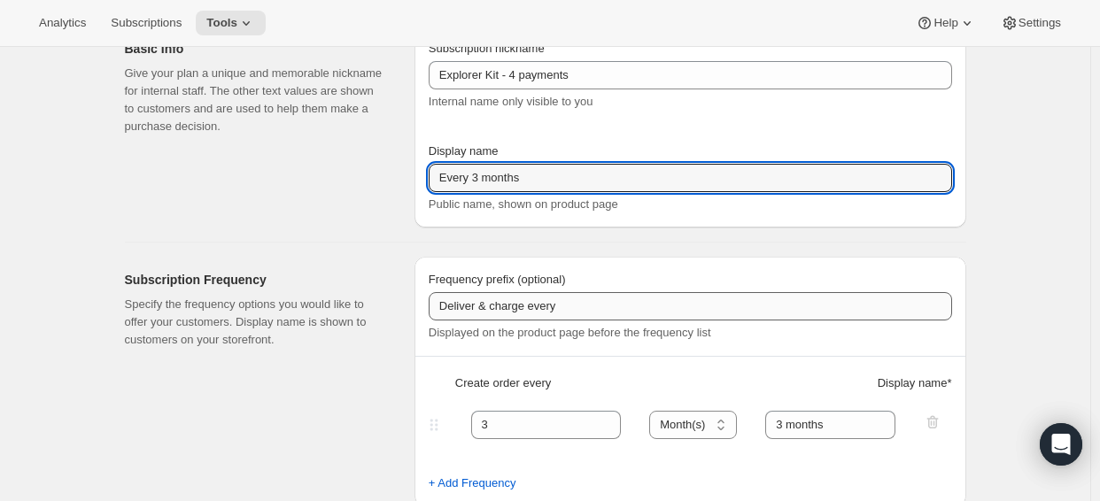
type input "Every 3 months"
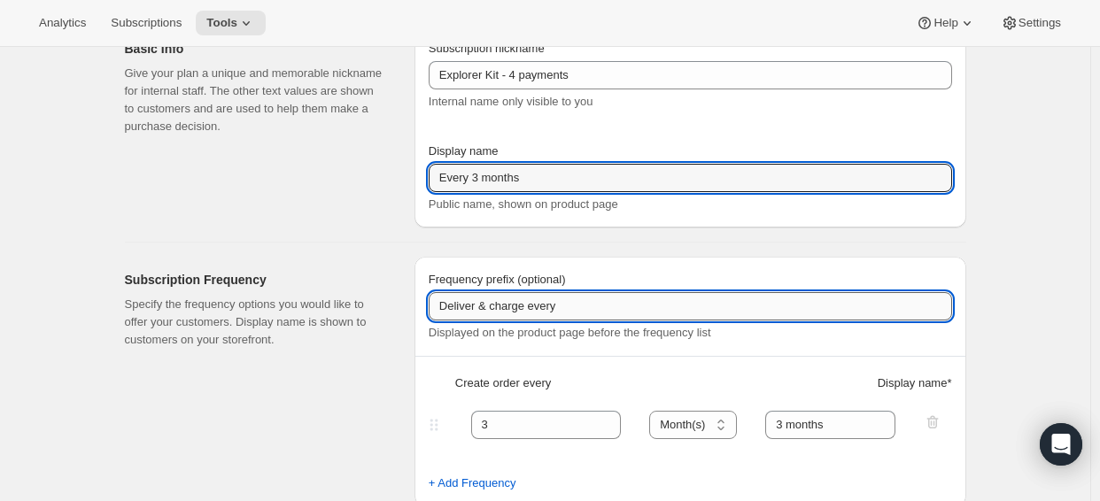
click at [573, 304] on input "Deliver & charge every" at bounding box center [691, 306] width 524 height 28
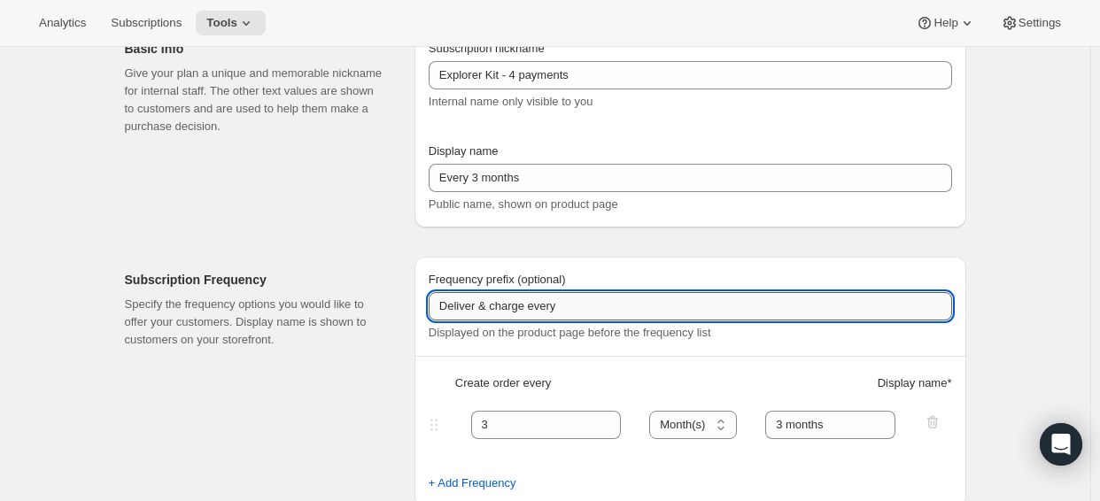
click at [573, 304] on input "Deliver & charge every" at bounding box center [691, 306] width 524 height 28
paste input "3 new PlayCards delivered quarterl"
drag, startPoint x: 653, startPoint y: 311, endPoint x: 595, endPoint y: 322, distance: 58.6
click at [595, 322] on div "Frequency prefix (optional) 3 new PlayCards delivered quarterly Displayed on th…" at bounding box center [691, 306] width 524 height 71
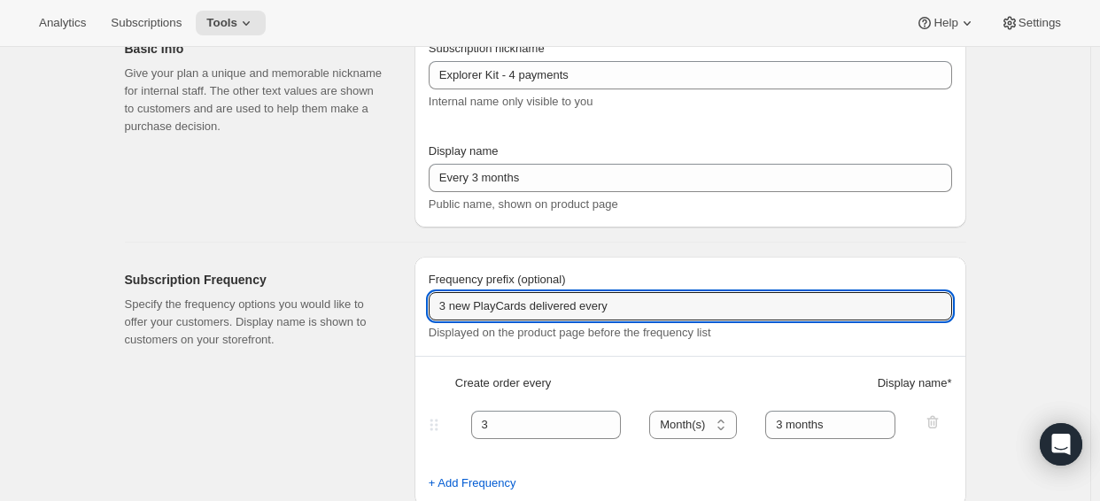
type input "3 new PlayCards delivered every"
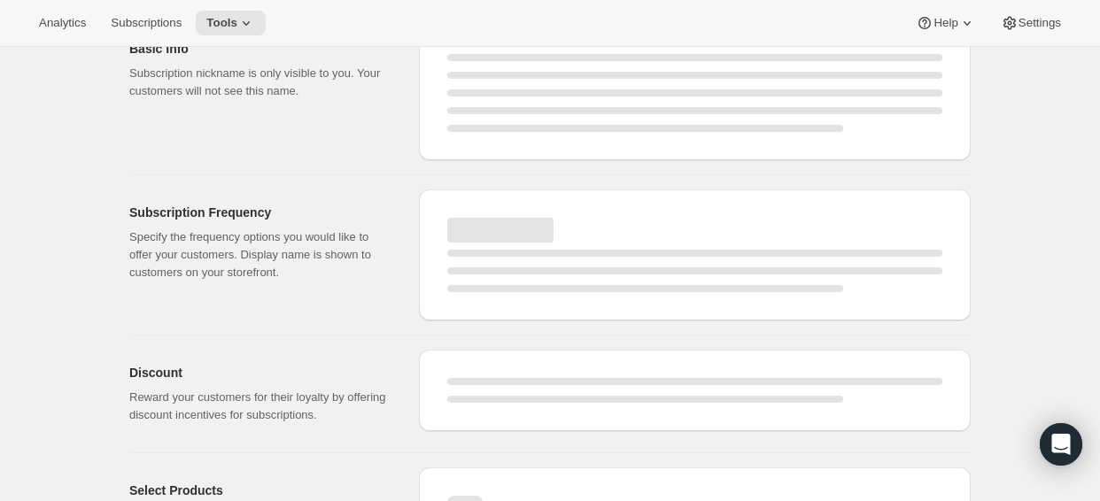
select select "MONTH"
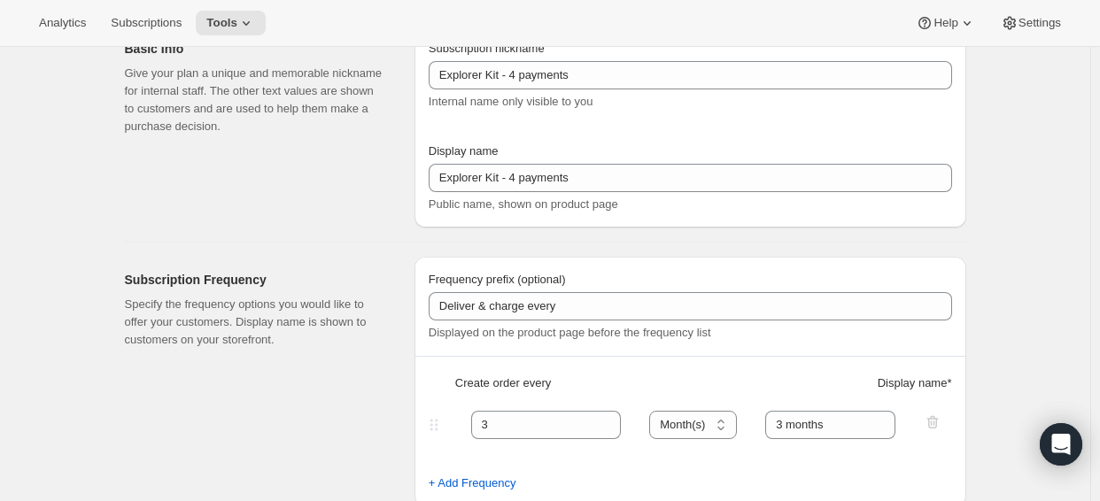
type input "Every 3 months"
type input "3 new PlayCards delivered every"
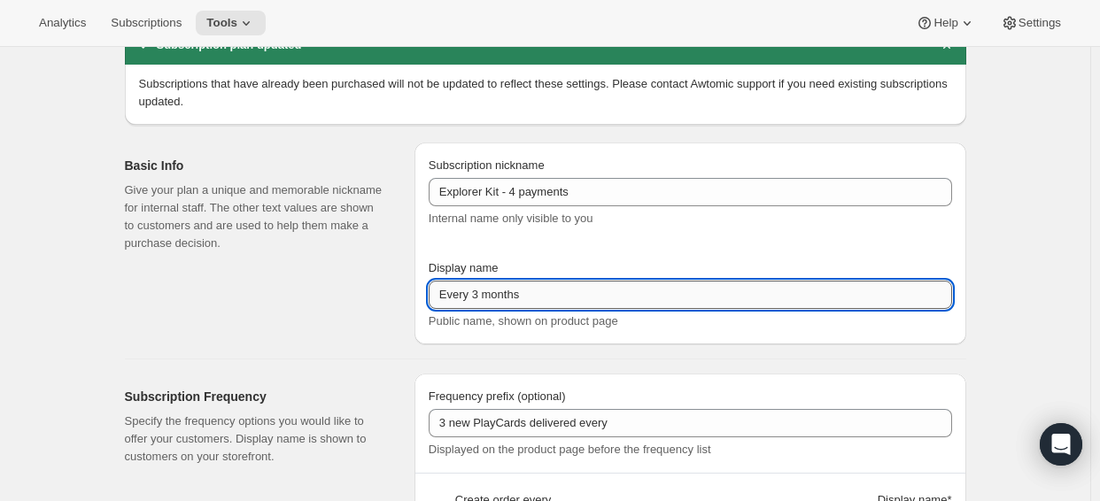
click at [540, 293] on input "Every 3 months" at bounding box center [691, 295] width 524 height 28
click at [763, 293] on input "Every 3 months" at bounding box center [691, 295] width 524 height 28
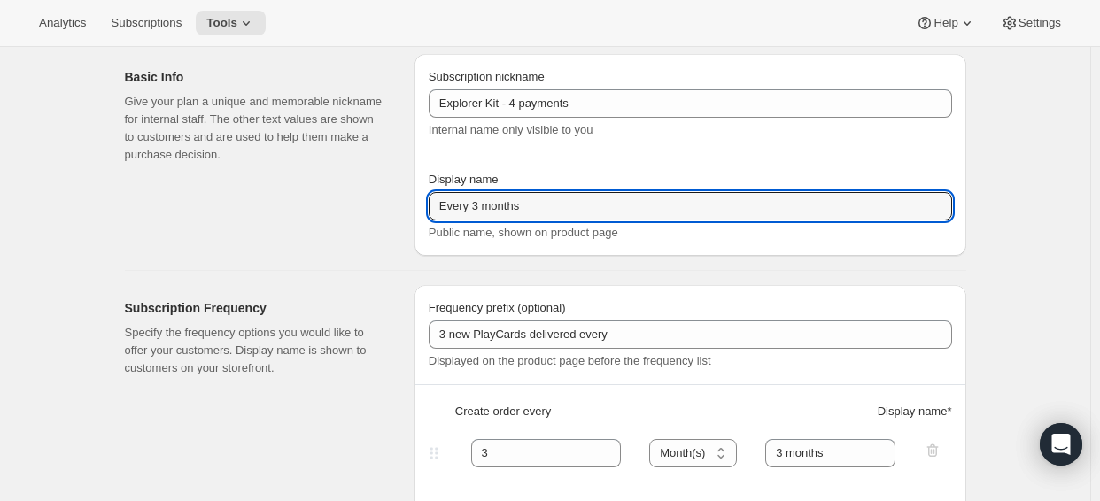
scroll to position [0, 0]
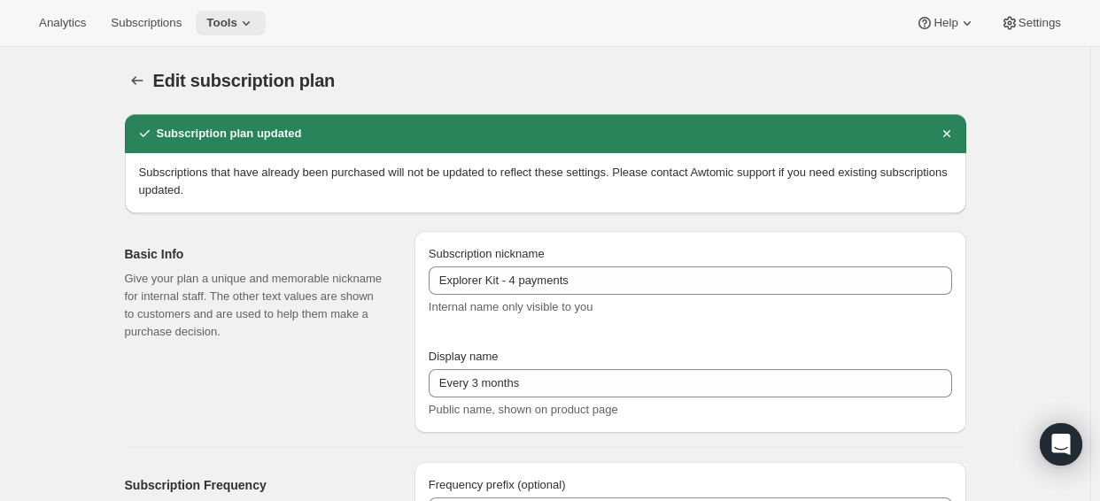
click at [266, 27] on button "Tools" at bounding box center [231, 23] width 70 height 25
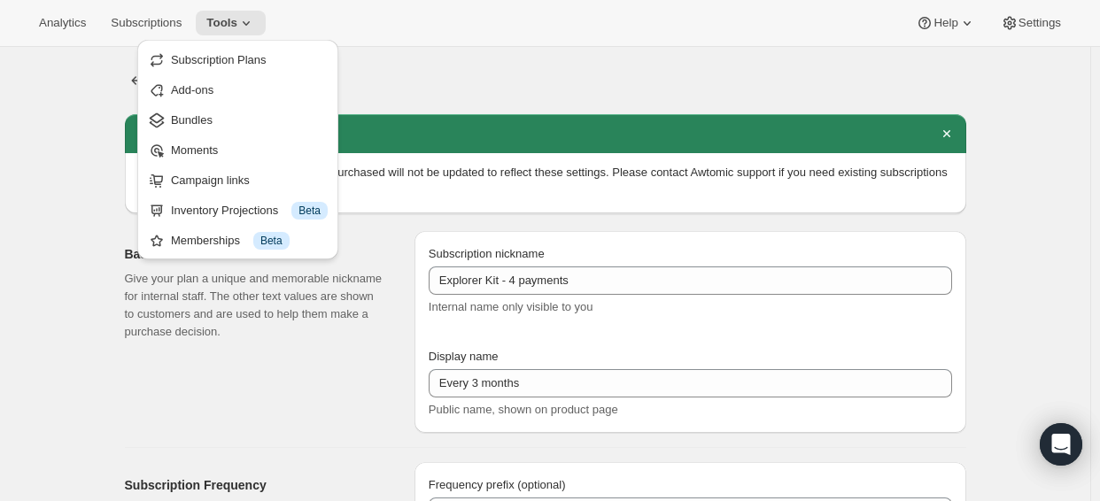
click at [123, 42] on div "Analytics Subscriptions Tools Help Settings" at bounding box center [550, 23] width 1100 height 47
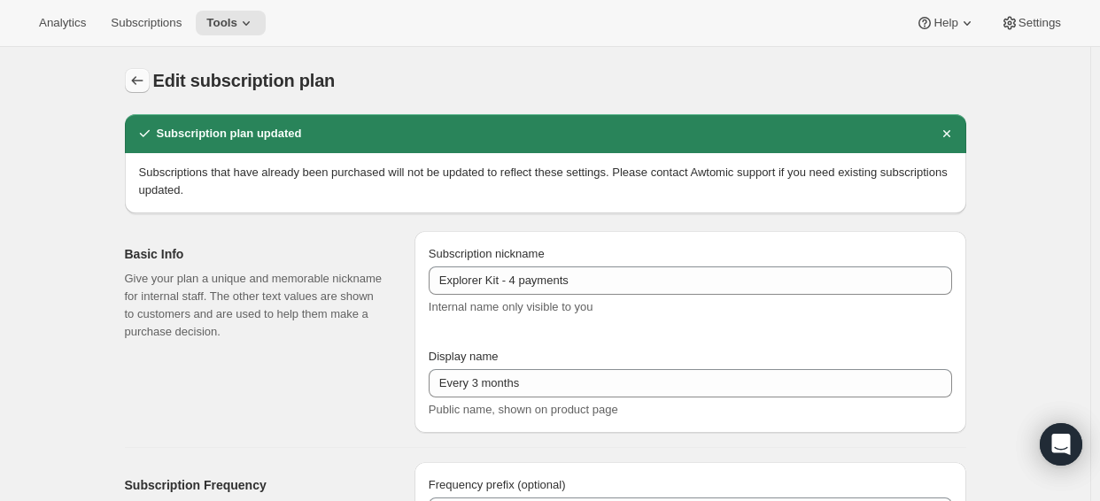
click at [136, 79] on icon "Subscription plans" at bounding box center [137, 81] width 18 height 18
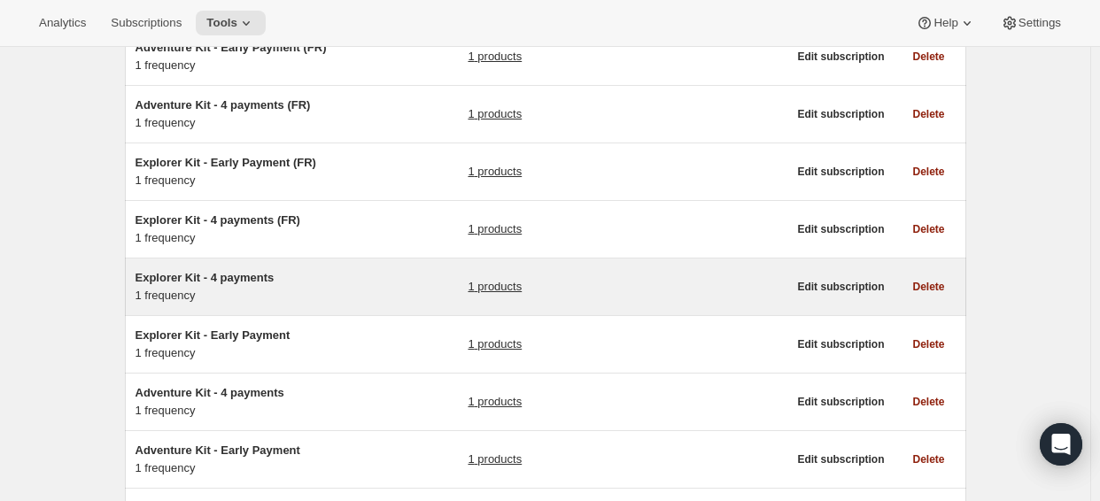
scroll to position [177, 0]
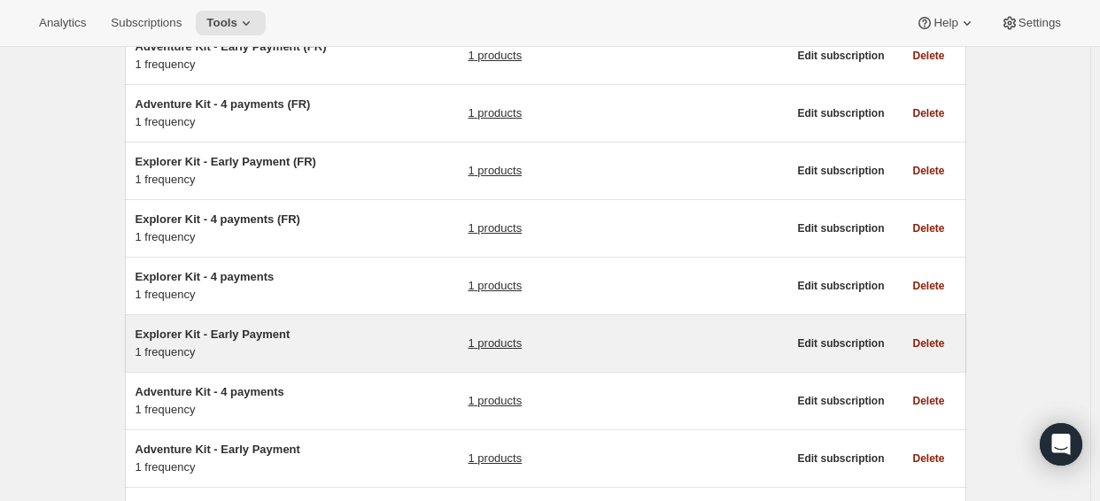
click at [254, 332] on span "Explorer Kit - Early Payment" at bounding box center [213, 334] width 155 height 13
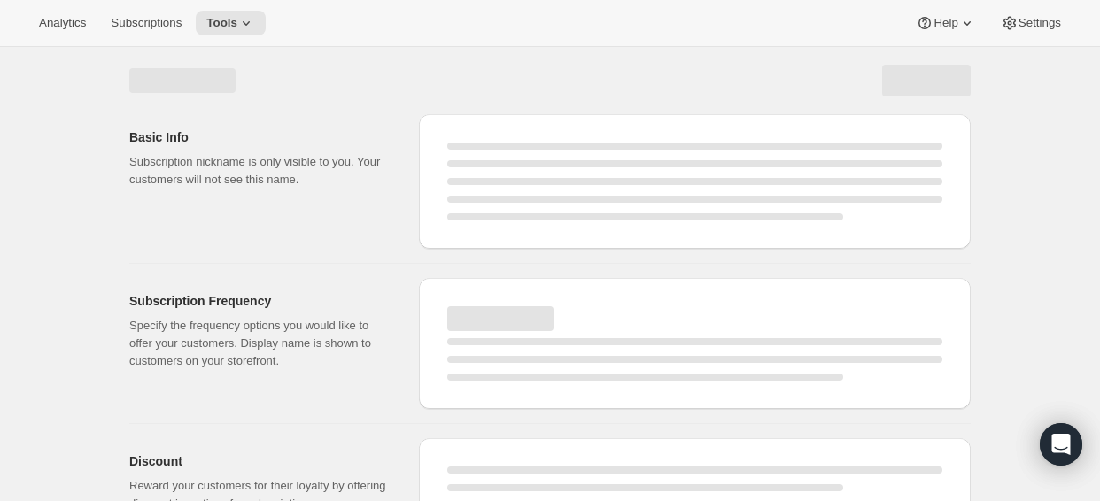
select select "WEEK"
select select "MONTH"
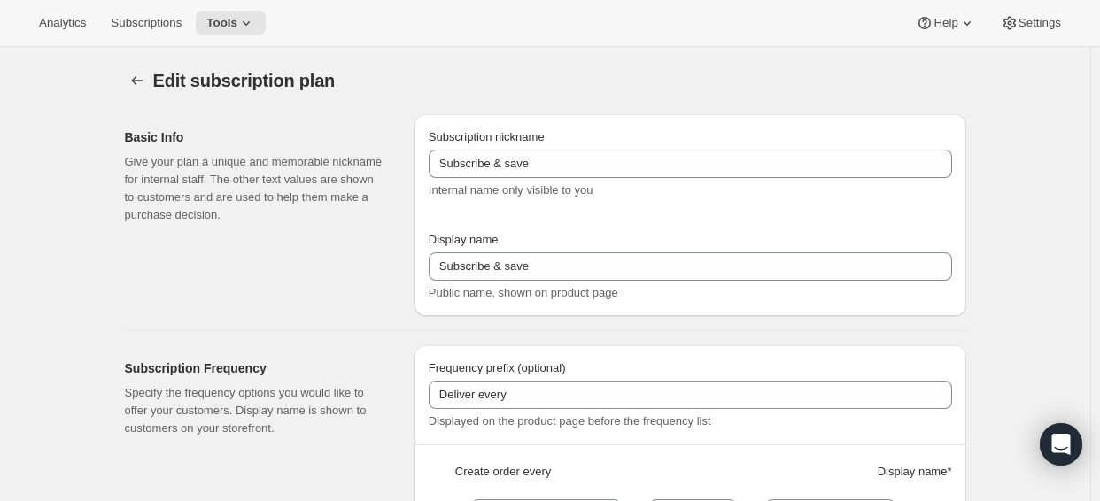
type input "Explorer Kit - Early Payment"
select select "ENABLED"
select select "MONTH"
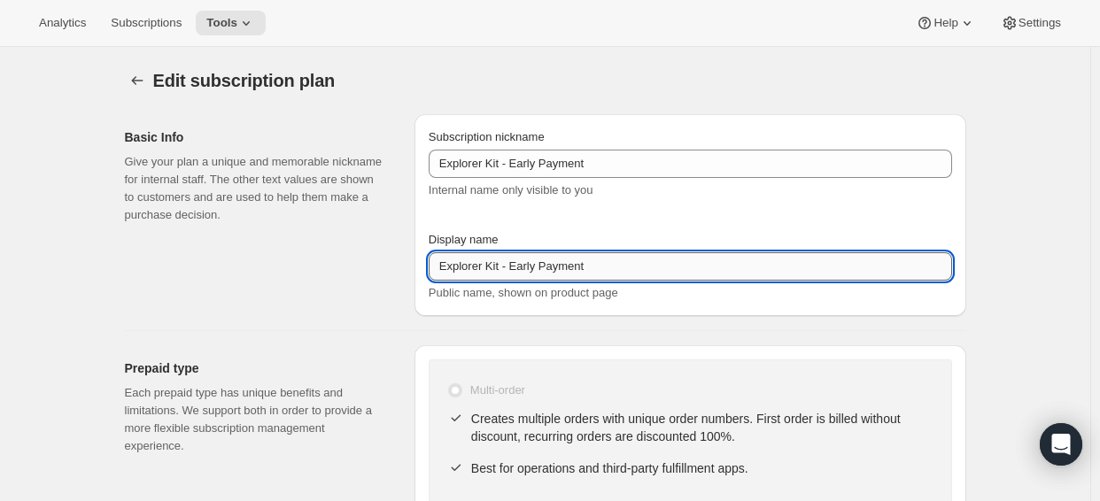
click at [543, 271] on input "Explorer Kit - Early Payment" at bounding box center [691, 266] width 524 height 28
paste input "Full Year Prepay"
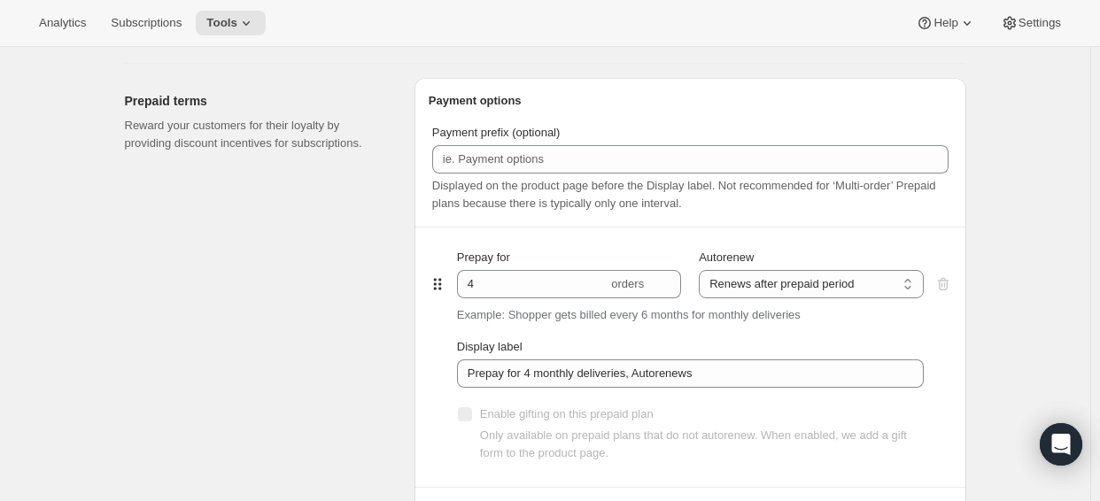
scroll to position [797, 0]
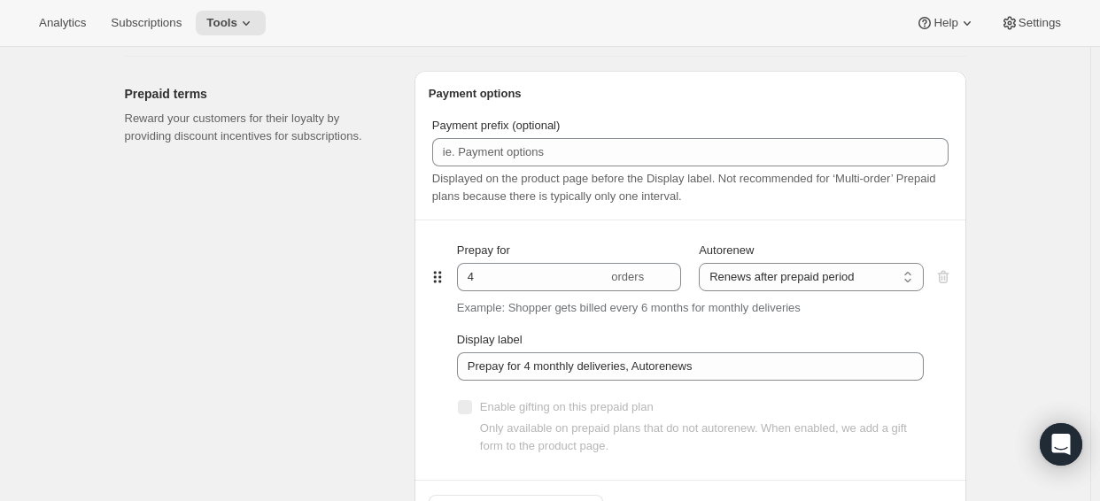
click at [983, 309] on div "Edit subscription plan. This page is ready Edit subscription plan Basic Info Gi…" at bounding box center [546, 337] width 884 height 2174
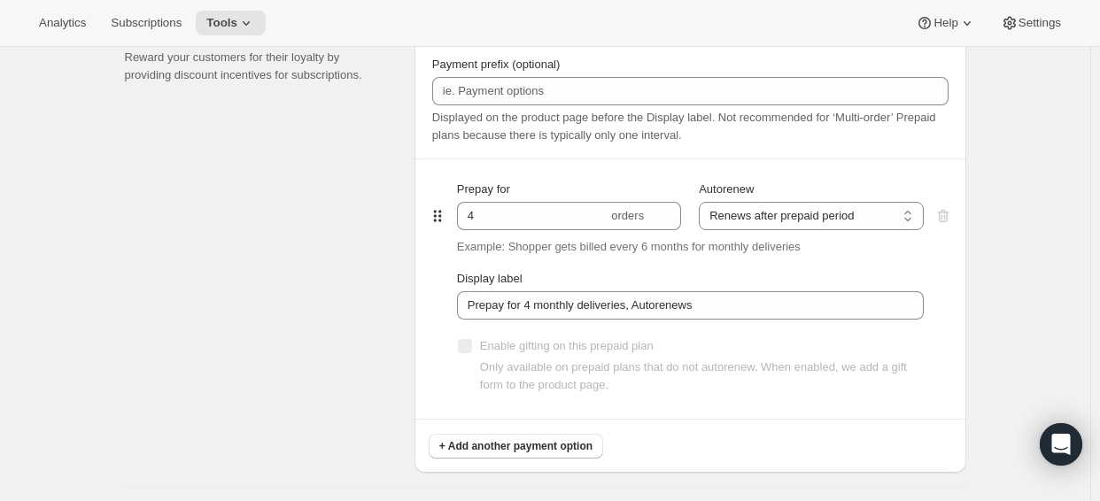
scroll to position [886, 0]
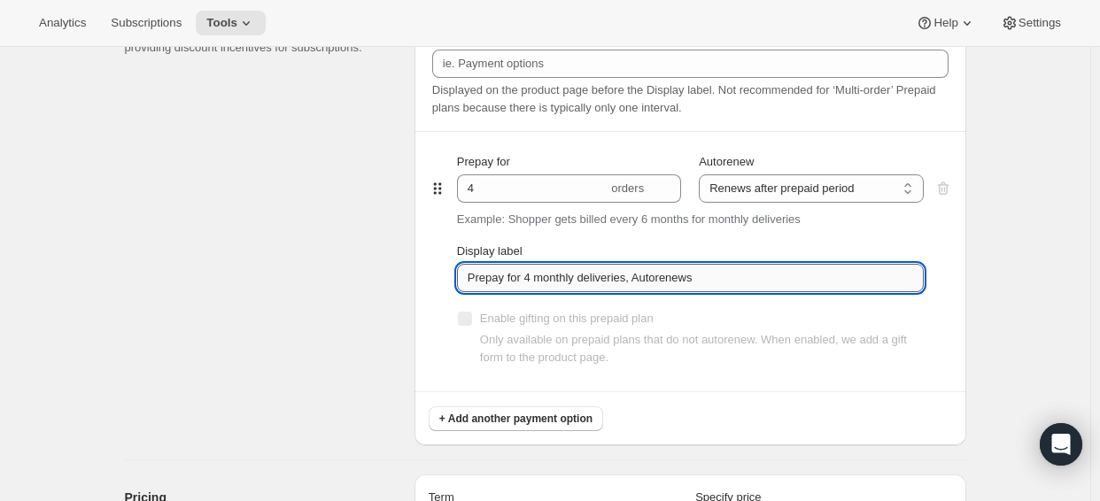
drag, startPoint x: 757, startPoint y: 288, endPoint x: 530, endPoint y: 279, distance: 227.9
click at [530, 279] on input "Prepay for 4 monthly deliveries, Autorenews" at bounding box center [690, 278] width 467 height 28
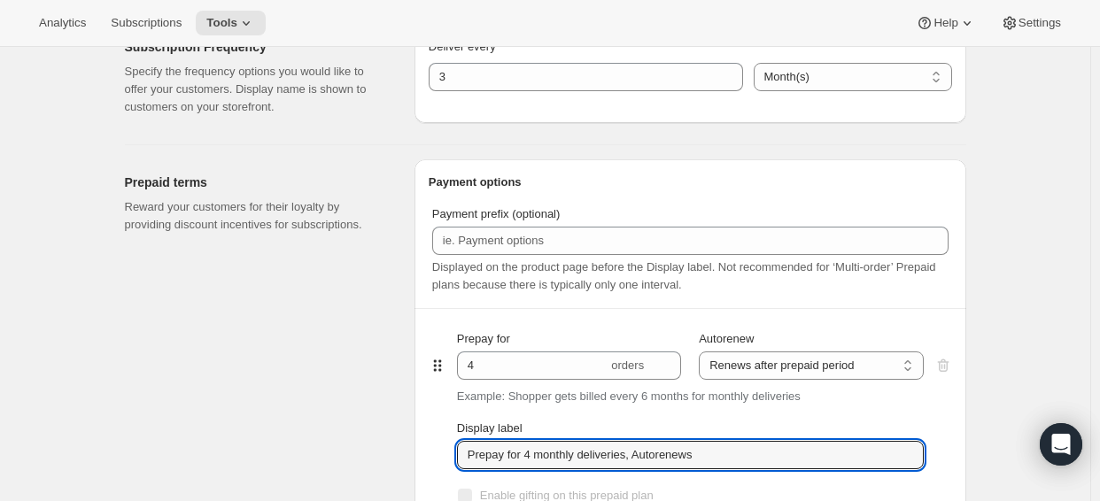
scroll to position [620, 0]
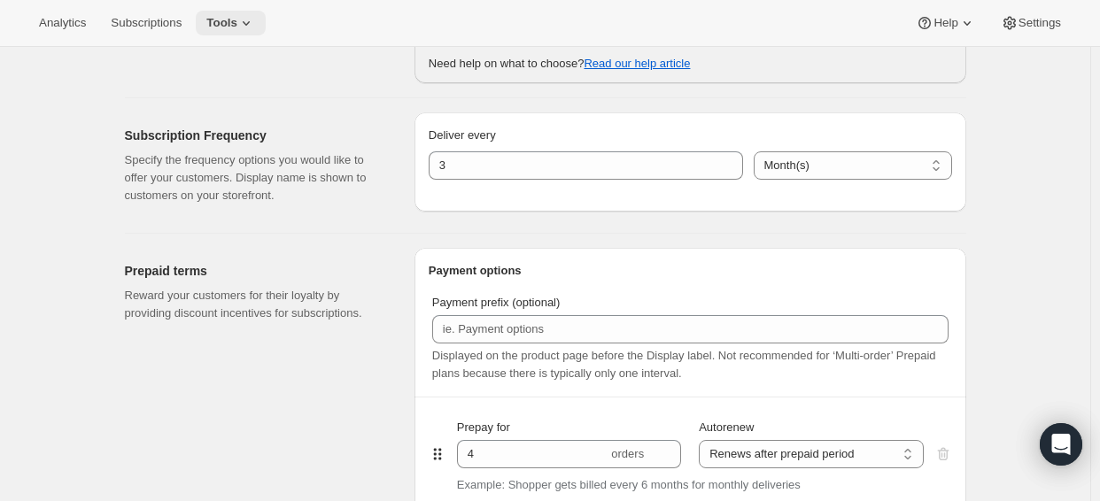
click at [250, 17] on icon at bounding box center [246, 23] width 18 height 18
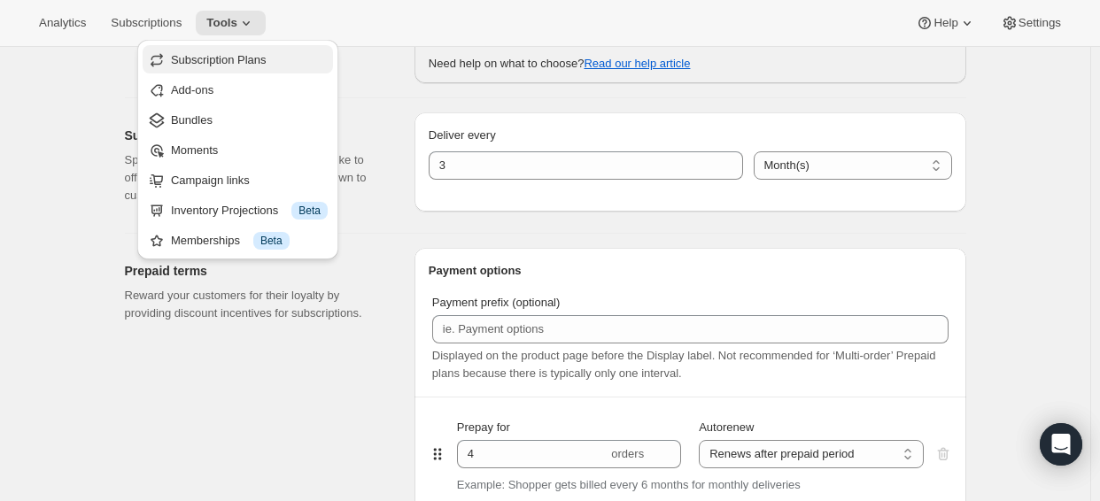
click at [249, 69] on button "Subscription Plans" at bounding box center [238, 59] width 190 height 28
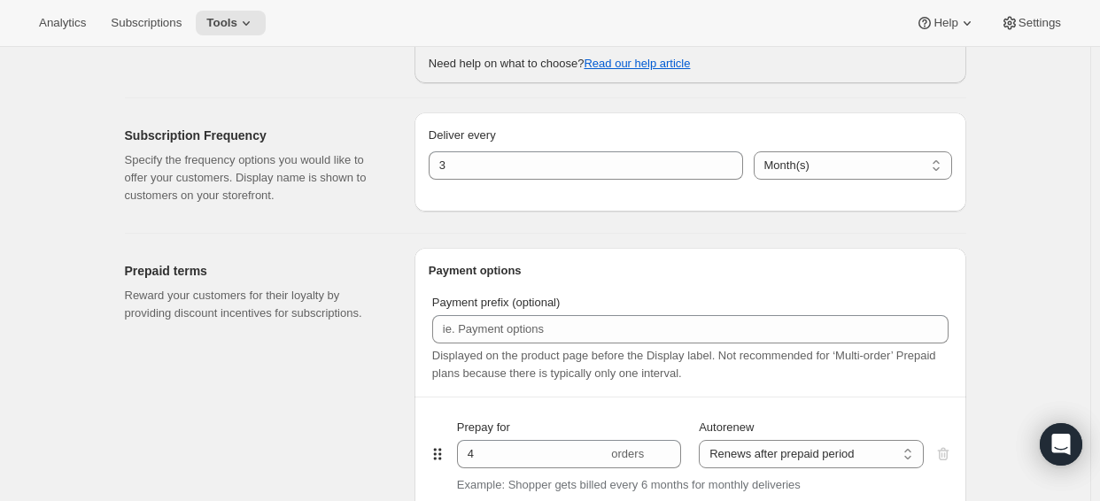
type input "Explorer Kit - Early Payment"
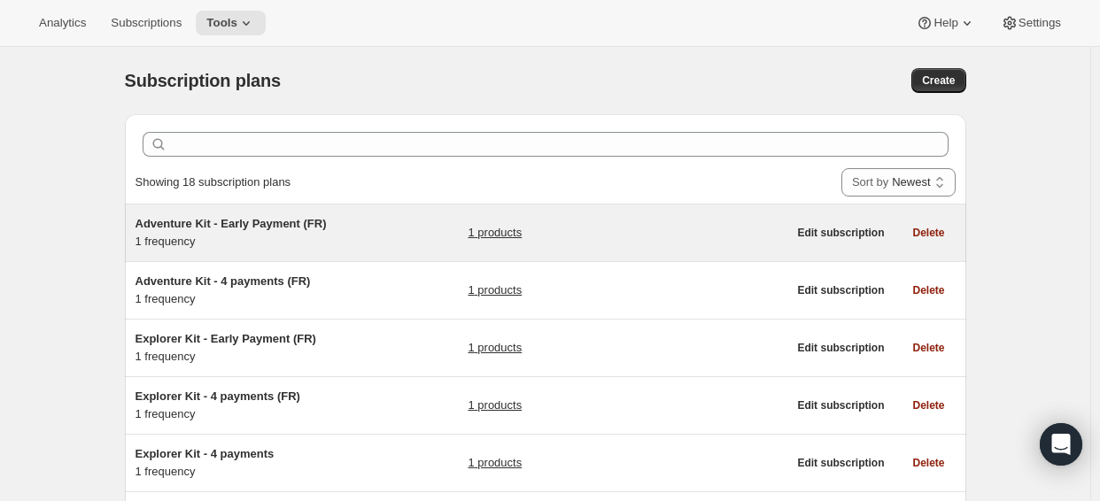
click at [250, 222] on span "Adventure Kit - Early Payment (FR)" at bounding box center [231, 223] width 191 height 13
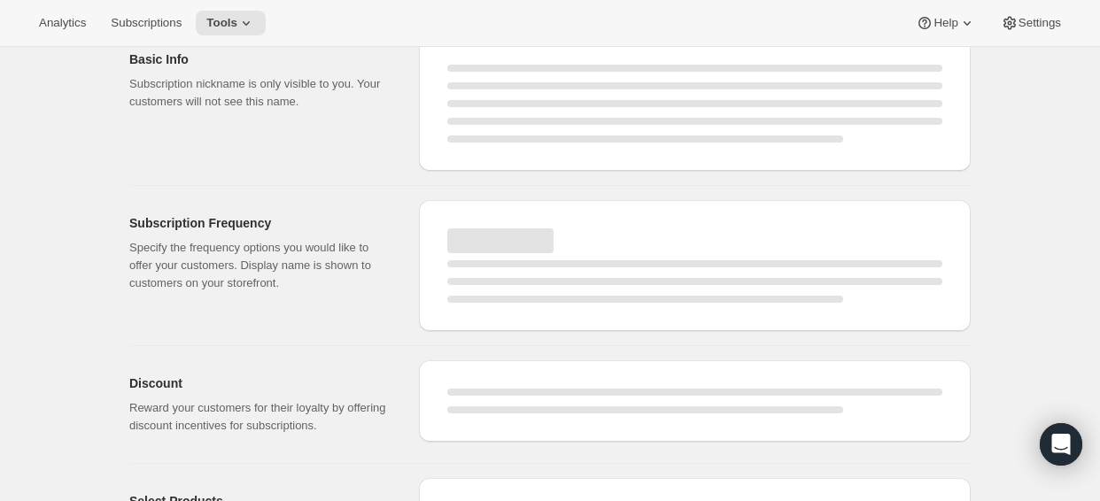
select select "WEEK"
select select "MONTH"
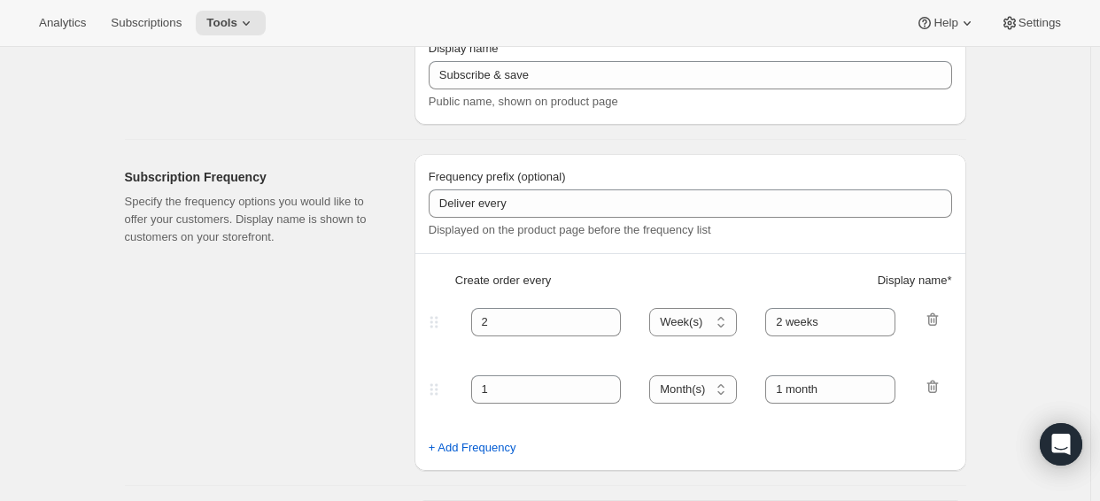
type input "Adventure Kit - Early Payment (FR)"
type input "Adventure Kit - Early Payment"
select select "ENABLED"
select select "MONTH"
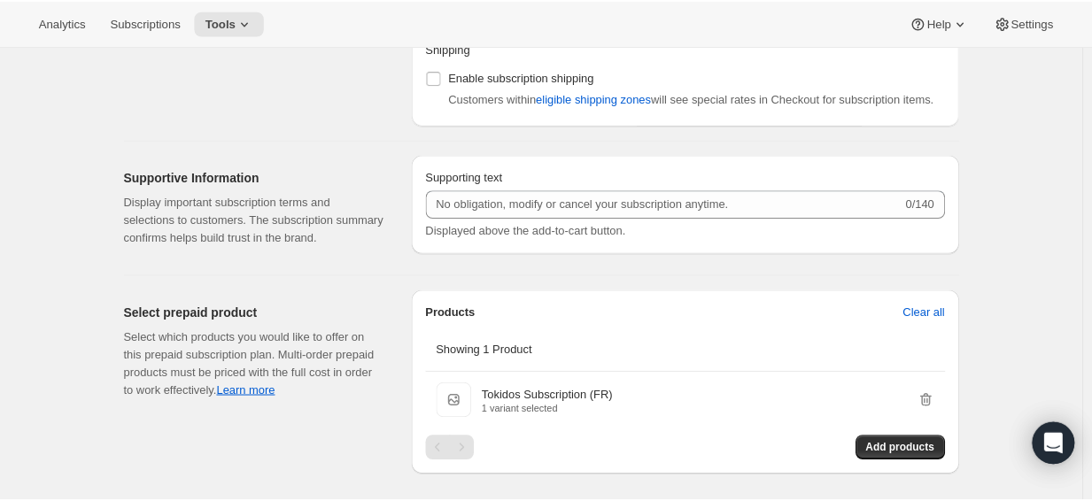
scroll to position [1595, 0]
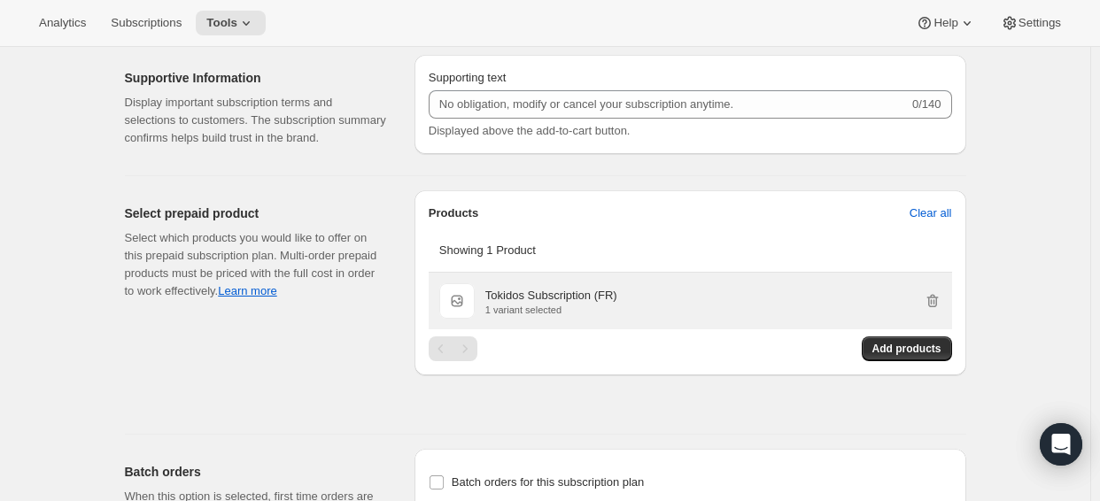
click at [577, 305] on p "Tokidos Subscription (FR)" at bounding box center [551, 296] width 132 height 18
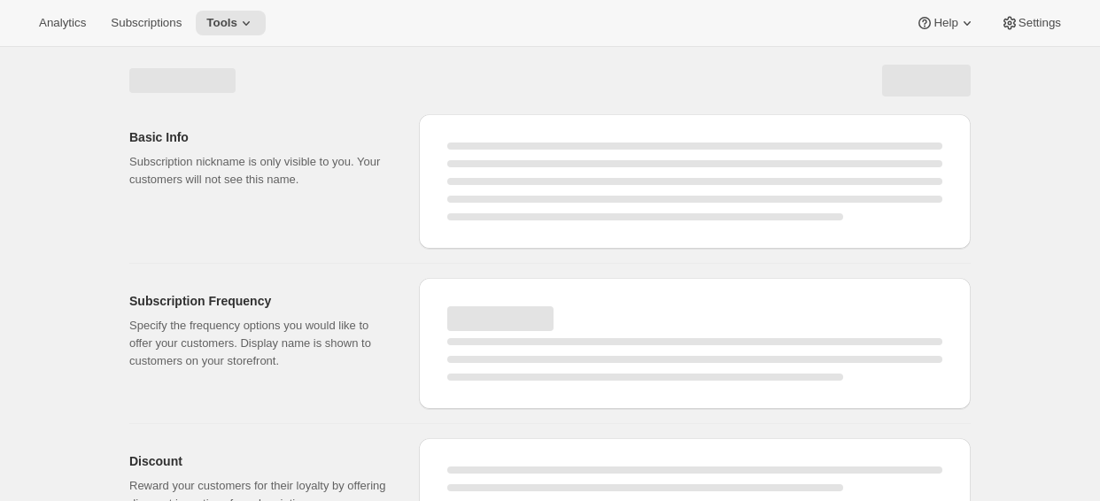
select select "WEEK"
select select "MONTH"
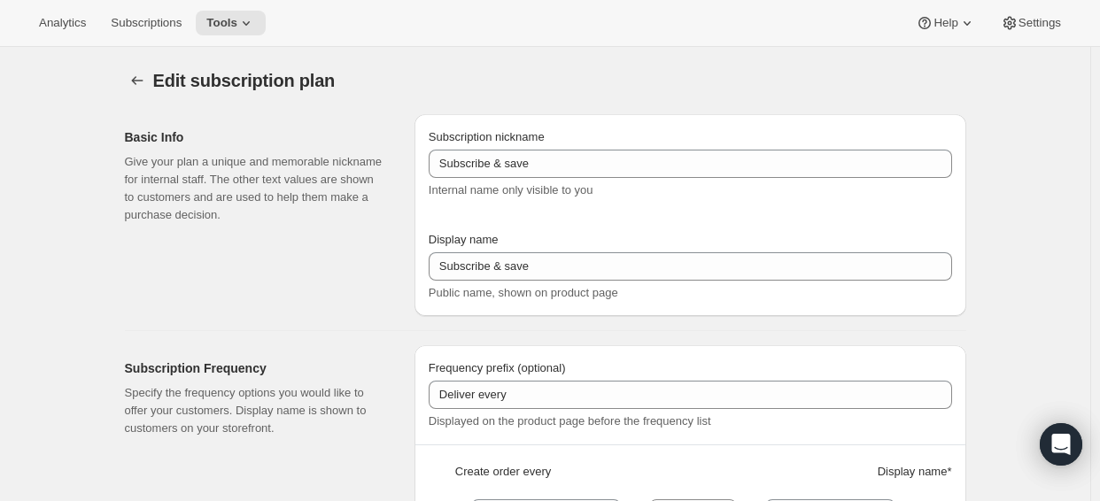
type input "Adventure Kit - Early Payment (FR)"
type input "Adventure Kit - Early Payment"
select select "ENABLED"
select select "MONTH"
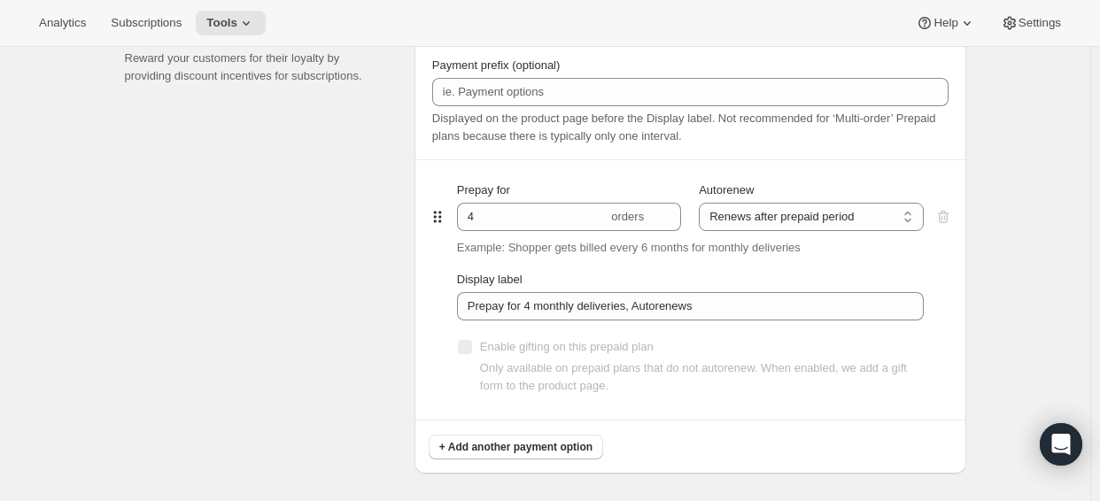
scroll to position [886, 0]
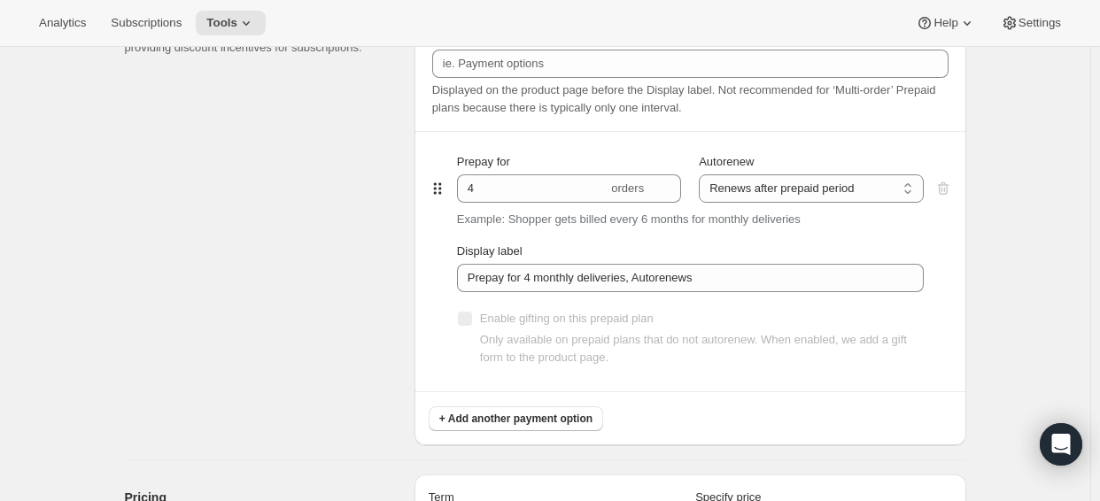
click at [957, 253] on div "Payment options Payment prefix (optional) Displayed on the product page before …" at bounding box center [691, 213] width 552 height 463
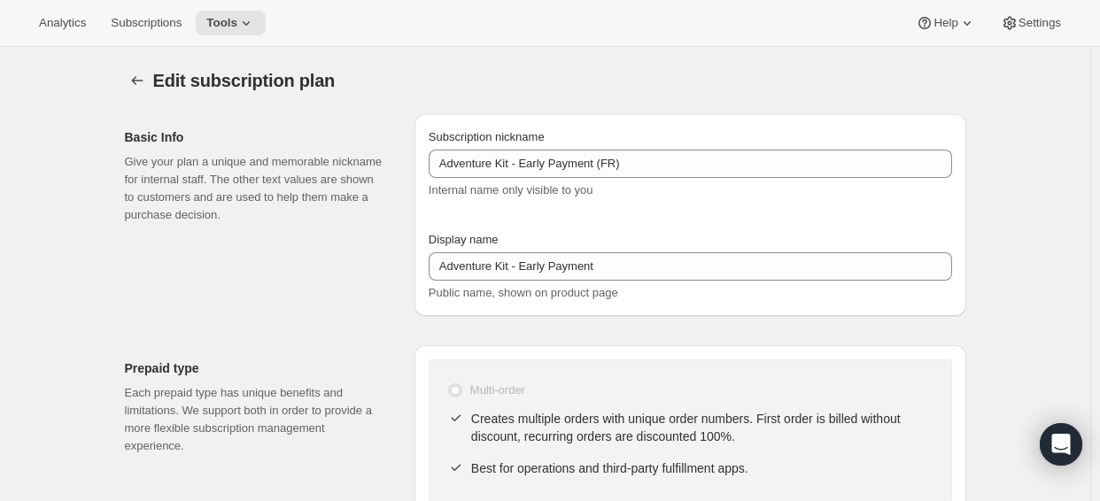
scroll to position [89, 0]
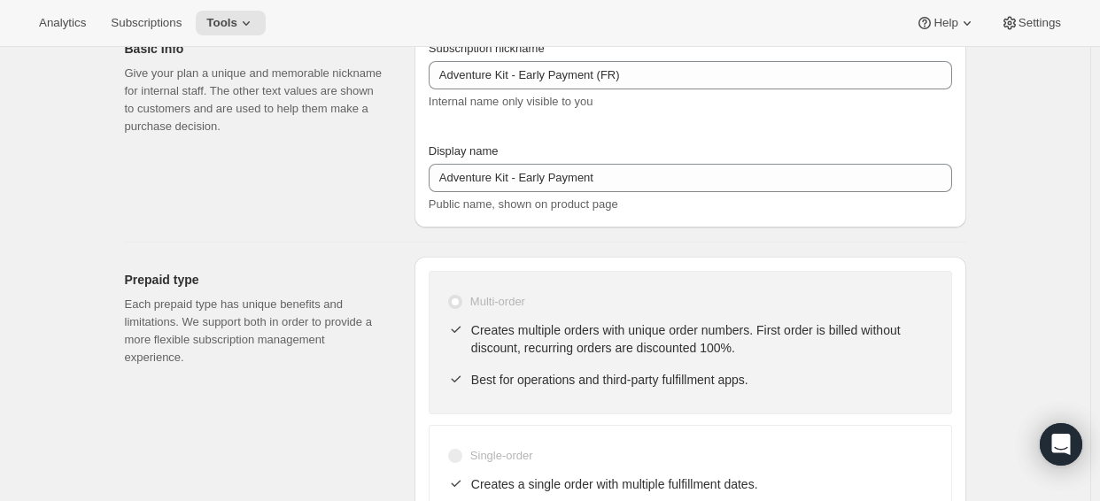
click at [255, 28] on icon at bounding box center [246, 23] width 18 height 18
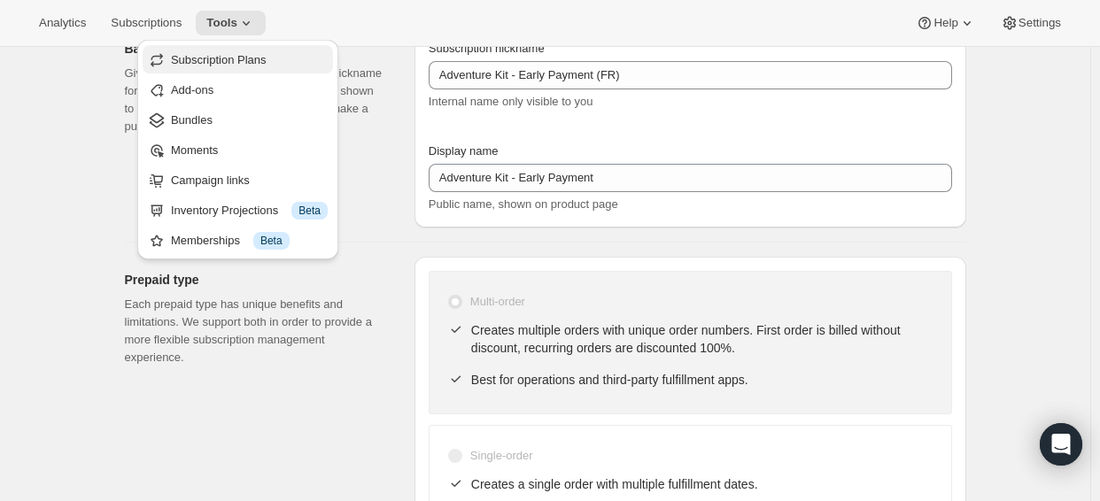
click at [254, 57] on span "Subscription Plans" at bounding box center [219, 59] width 96 height 13
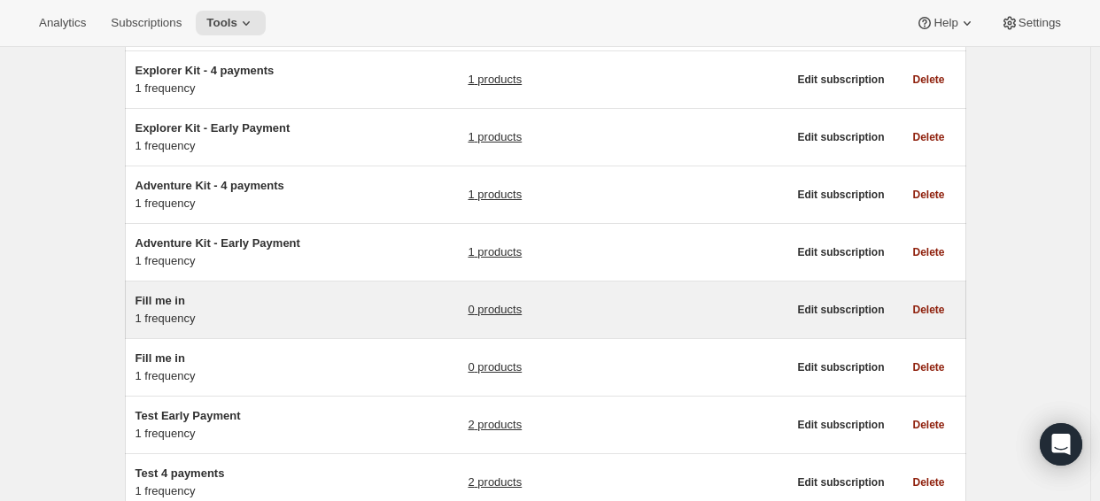
scroll to position [354, 0]
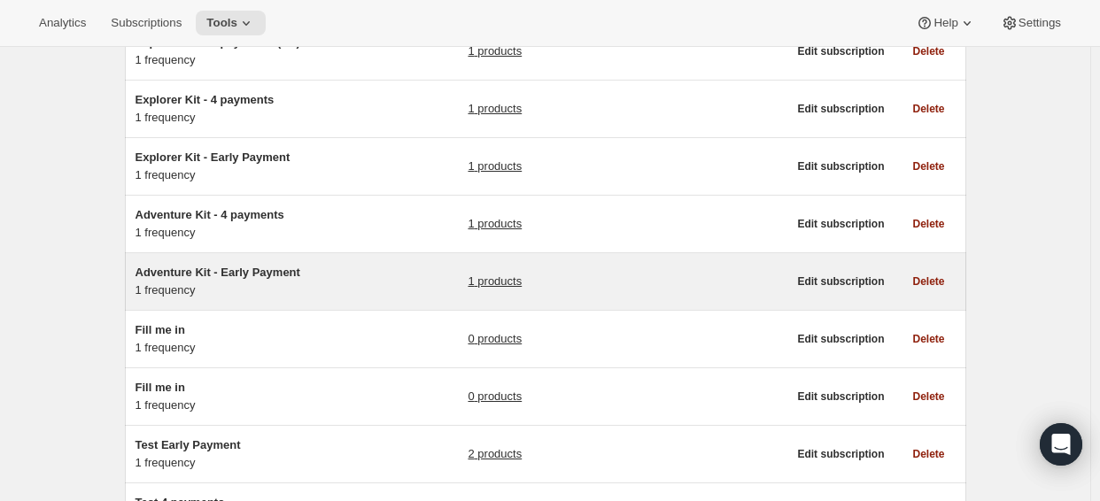
click at [281, 269] on span "Adventure Kit - Early Payment" at bounding box center [218, 272] width 165 height 13
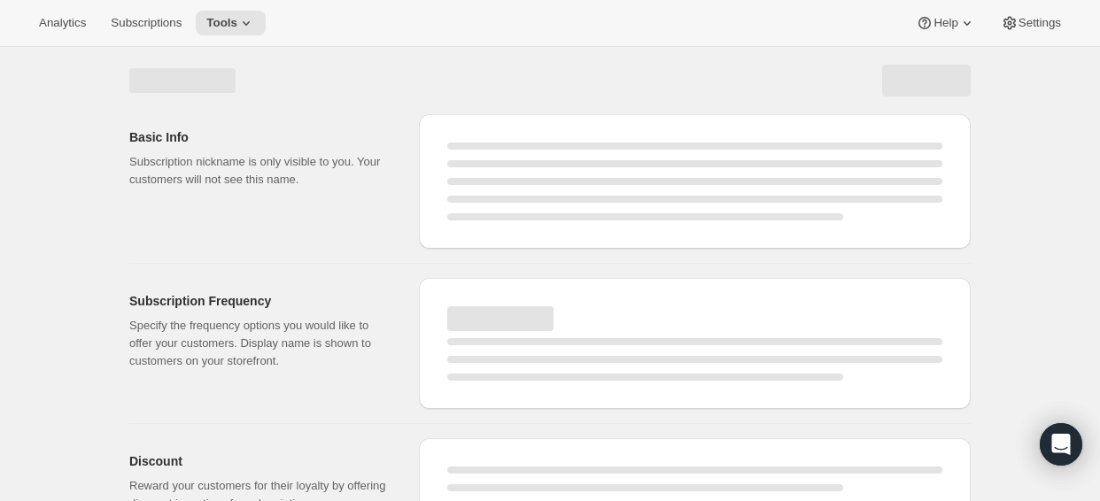
select select "WEEK"
select select "MONTH"
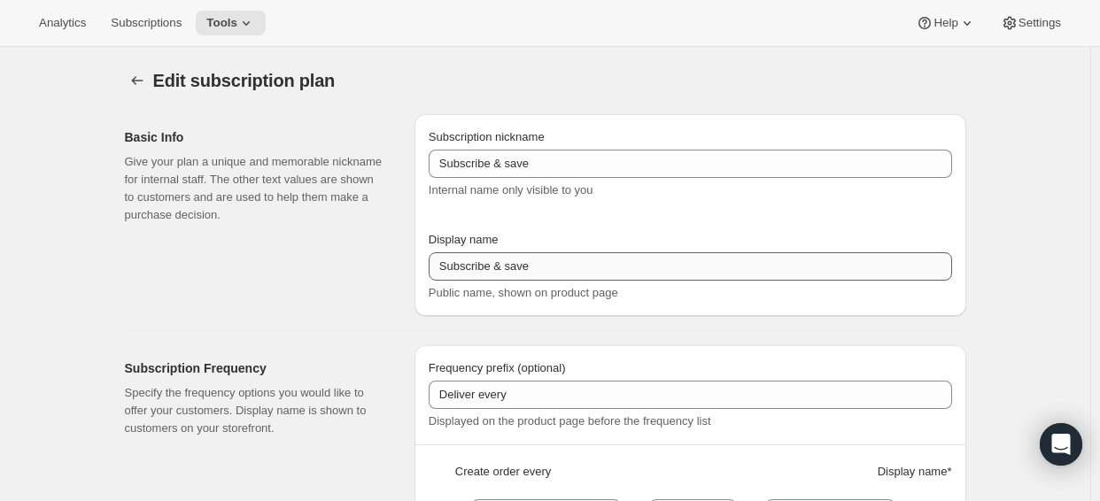
type input "Adventure Kit - Early Payment"
type input "Early Payment"
select select "ENABLED"
select select "MONTH"
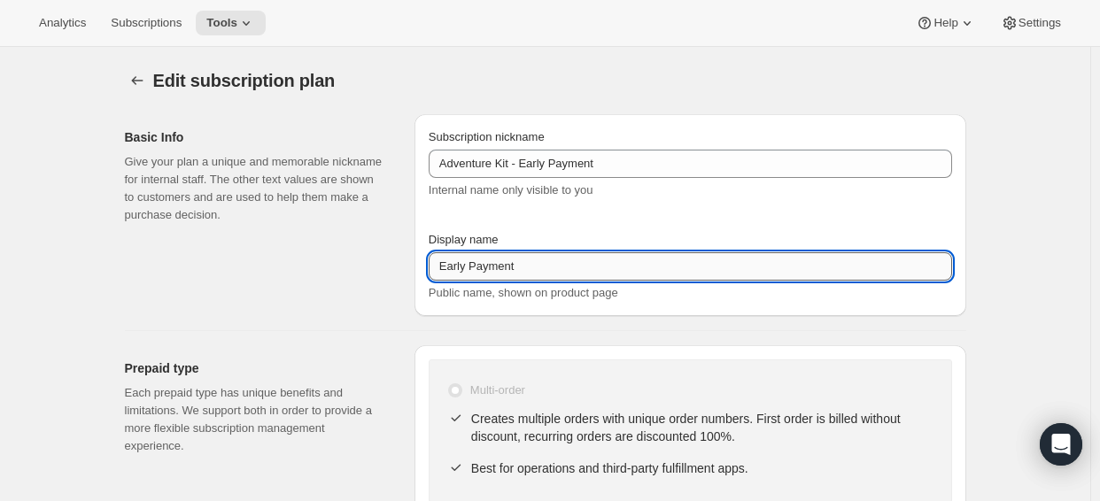
click at [493, 266] on input "Early Payment" at bounding box center [691, 266] width 524 height 28
click at [460, 261] on input "Prepay" at bounding box center [691, 266] width 524 height 28
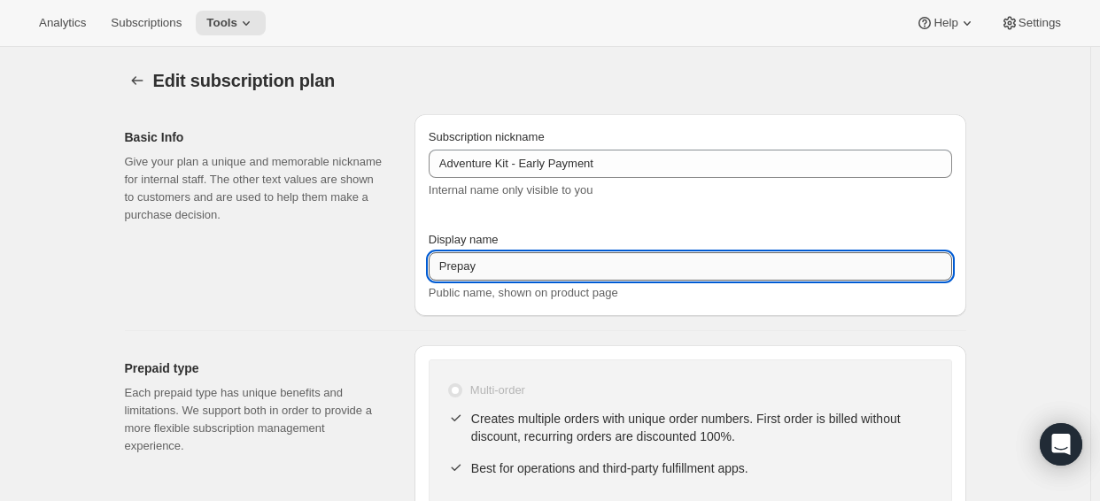
click at [460, 261] on input "Prepay" at bounding box center [691, 266] width 524 height 28
click at [844, 197] on div "Internal name only visible to you" at bounding box center [691, 191] width 524 height 18
click at [563, 265] on input "Prepay" at bounding box center [691, 266] width 524 height 28
paste input "Full Year"
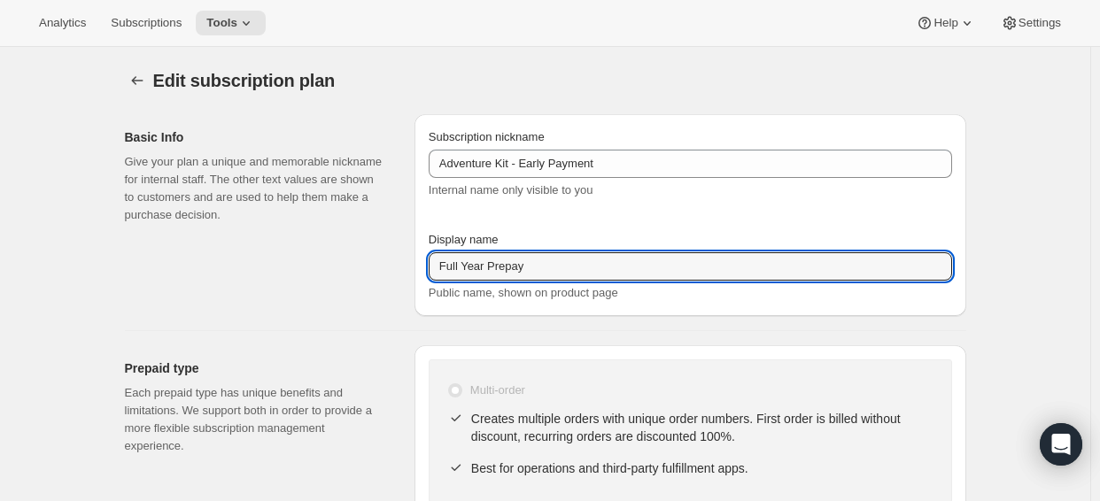
click at [700, 214] on div "Subscription nickname Adventure Kit - Early Payment Internal name only visible …" at bounding box center [691, 172] width 524 height 89
click at [633, 265] on input "Full Year Prepay" at bounding box center [691, 266] width 524 height 28
type input "Full Year Prepay - Save 25%"
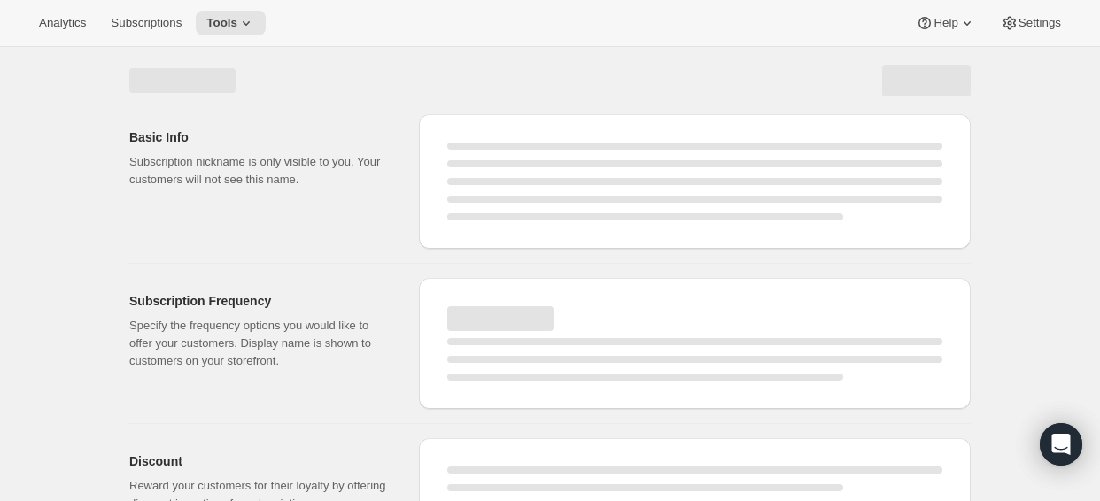
select select "MONTH"
select select "ENABLED"
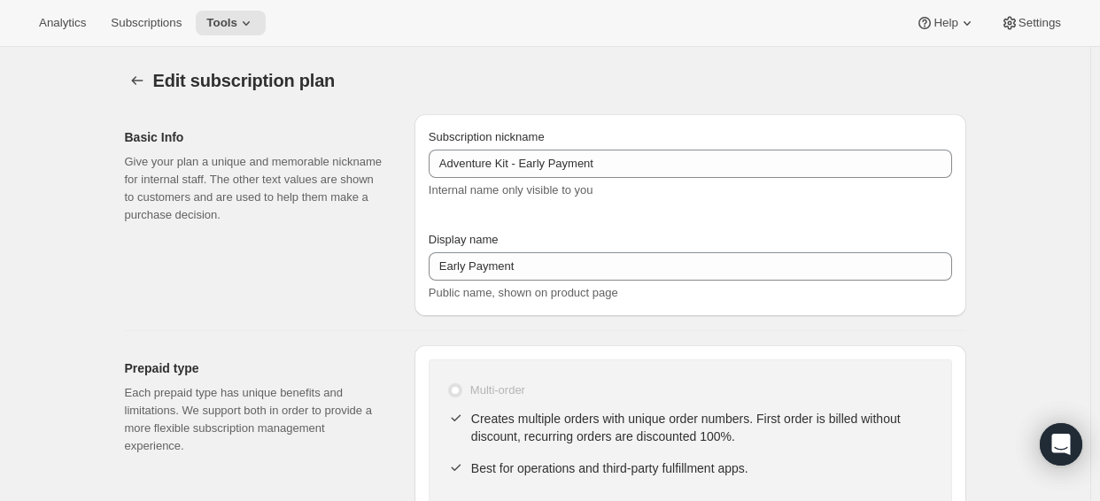
type input "Full Year Prepay - Save 25%"
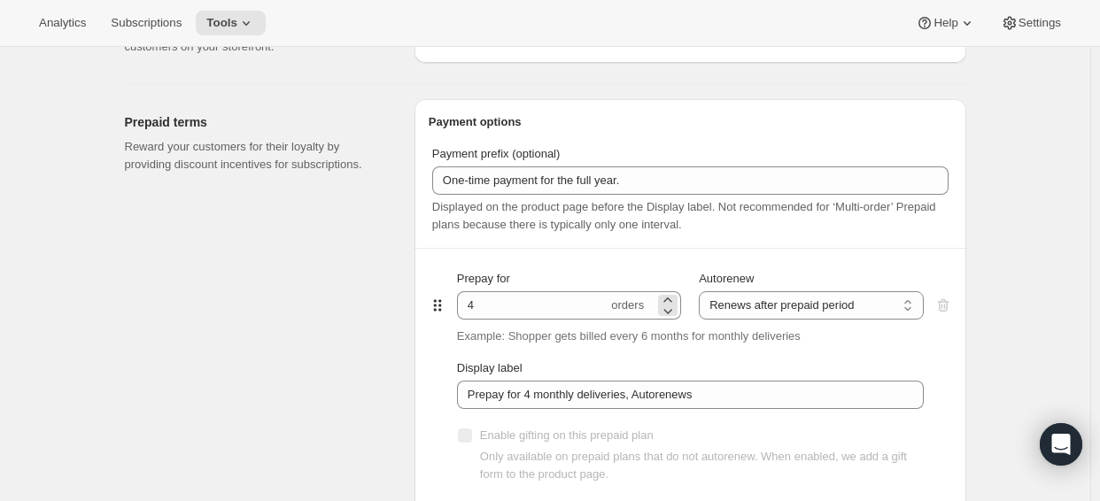
scroll to position [975, 0]
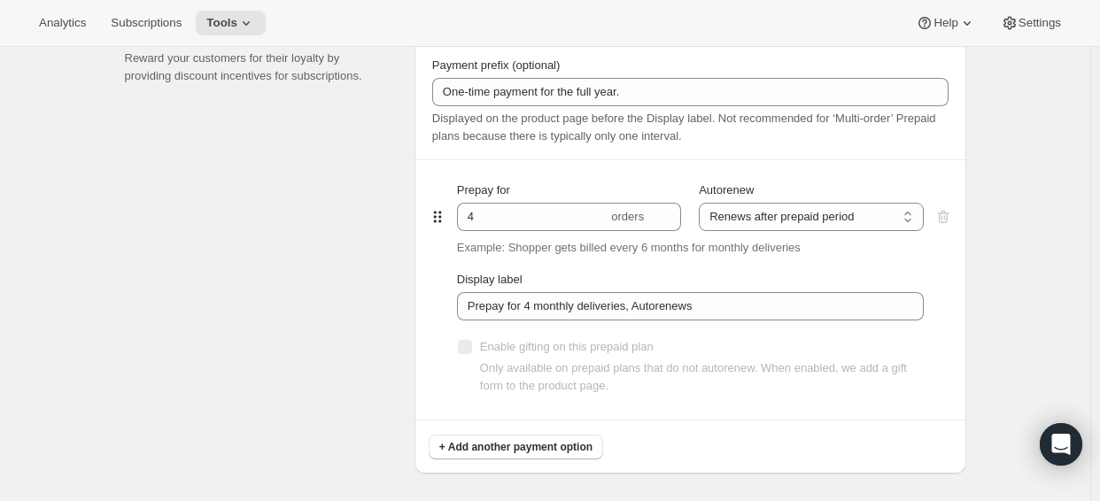
click at [906, 176] on div "Prepay for 4 orders Autorenew Does not autorenew Renews after prepaid period Re…" at bounding box center [690, 290] width 467 height 260
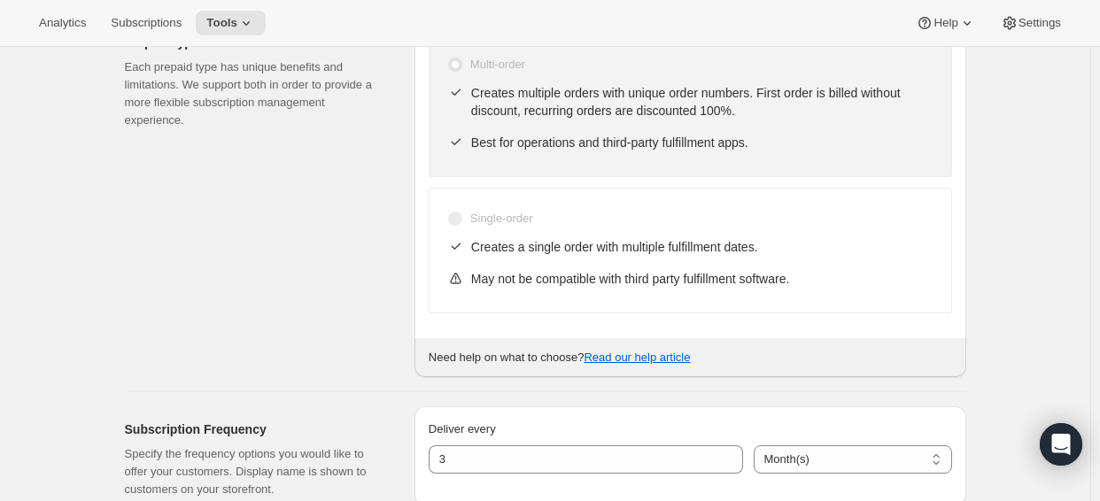
scroll to position [89, 0]
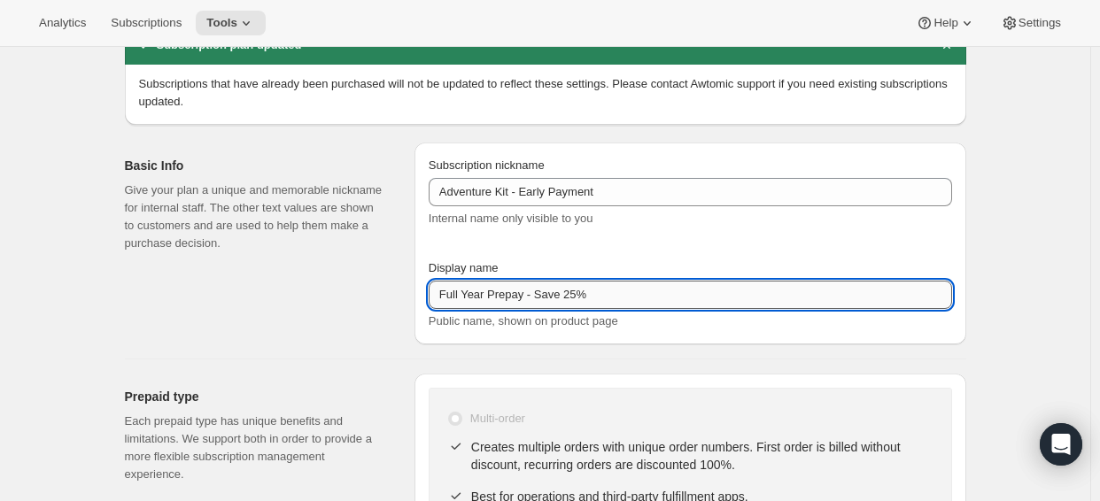
click at [500, 303] on input "Full Year Prepay - Save 25%" at bounding box center [691, 295] width 524 height 28
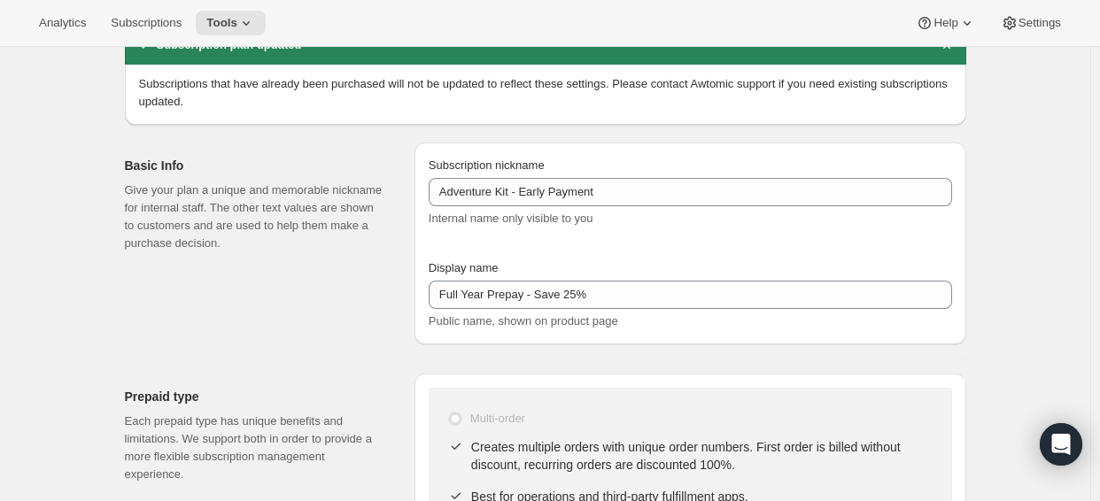
click at [834, 245] on div "Subscription nickname Adventure Kit - Early Payment Internal name only visible …" at bounding box center [691, 201] width 524 height 89
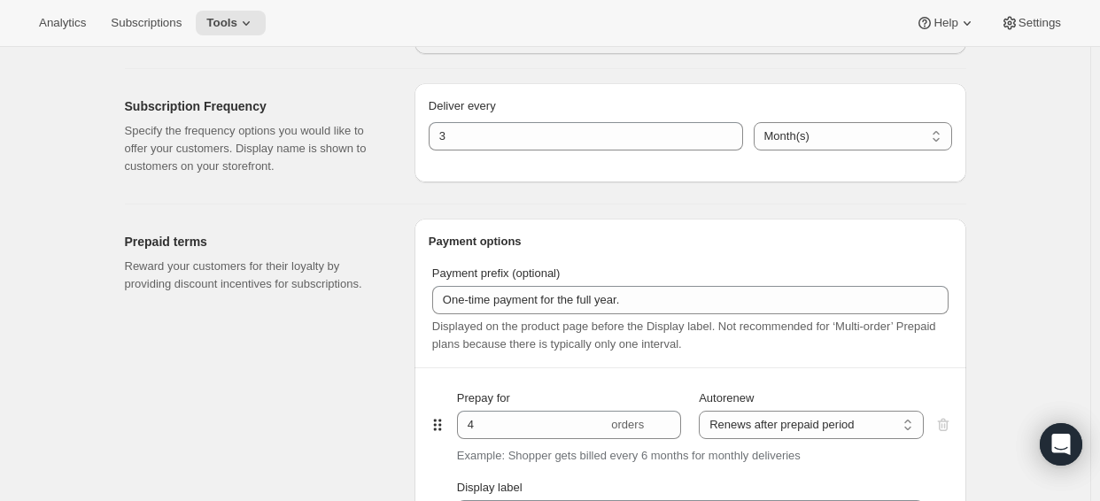
scroll to position [797, 0]
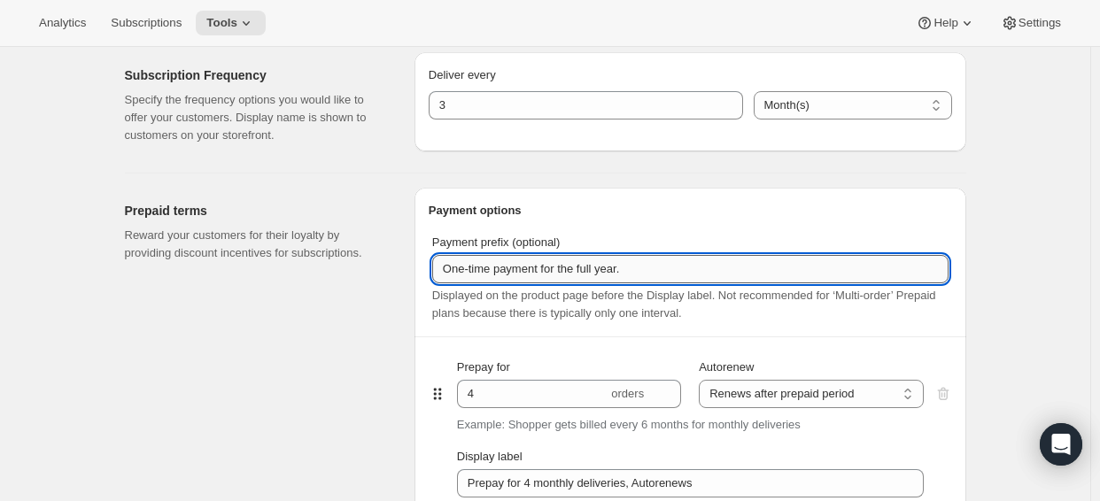
click at [651, 267] on input "One-time payment for the full year." at bounding box center [690, 269] width 517 height 28
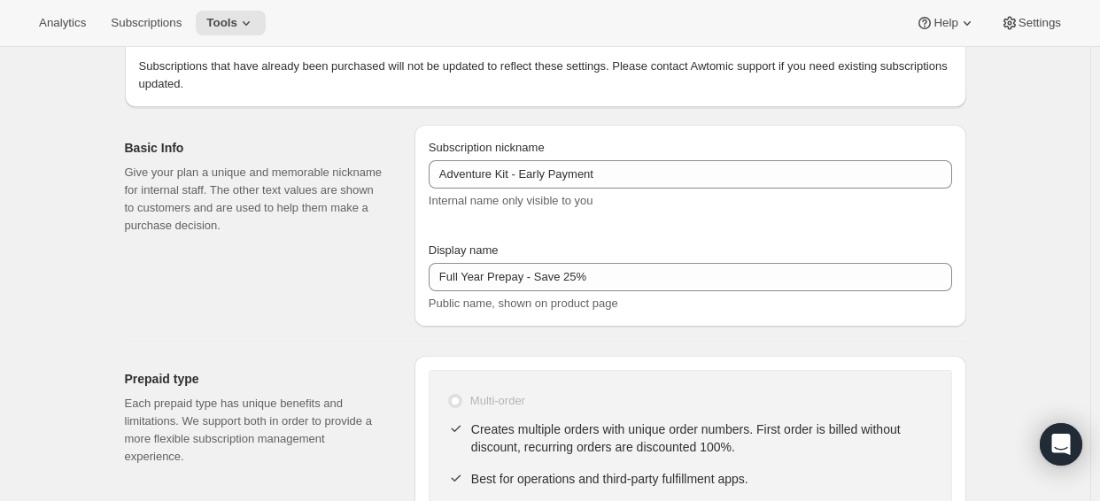
scroll to position [177, 0]
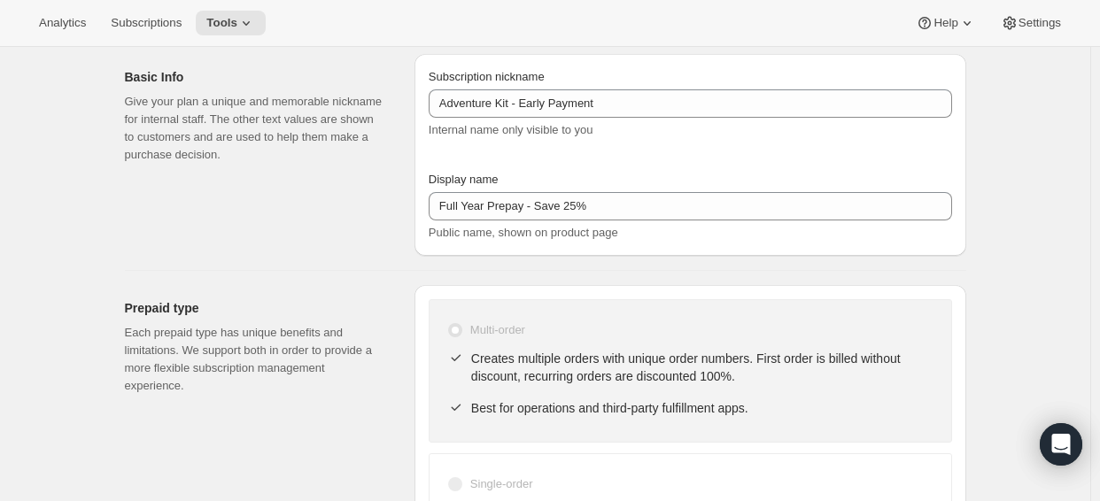
type input "One-time payment for the full year."
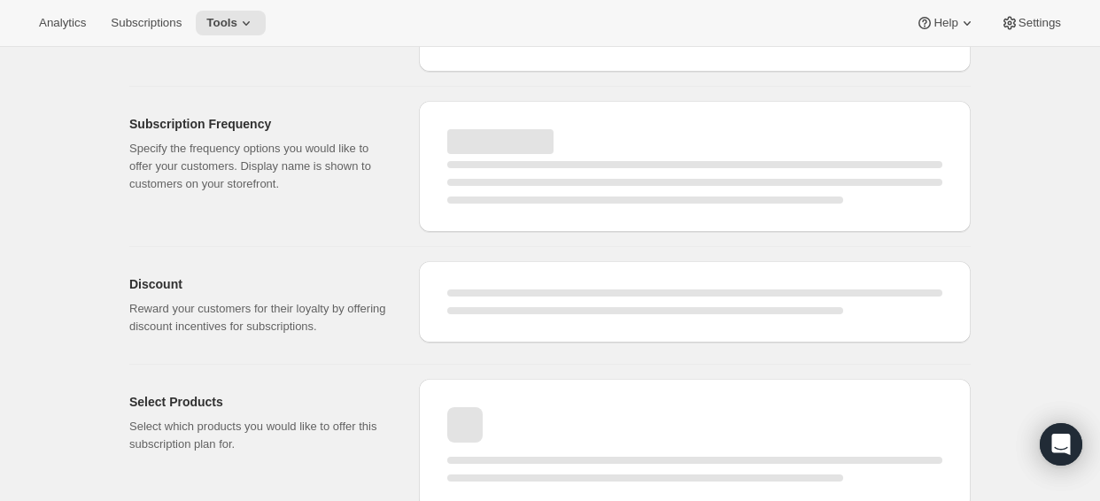
select select "MONTH"
select select "ENABLED"
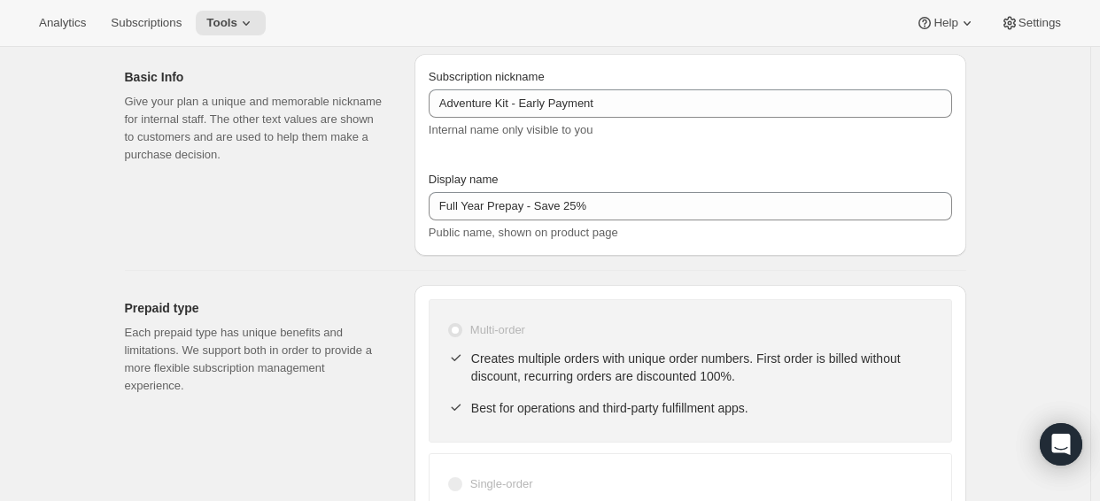
type input "One-time payment for the full year."
click at [255, 27] on icon at bounding box center [246, 23] width 18 height 18
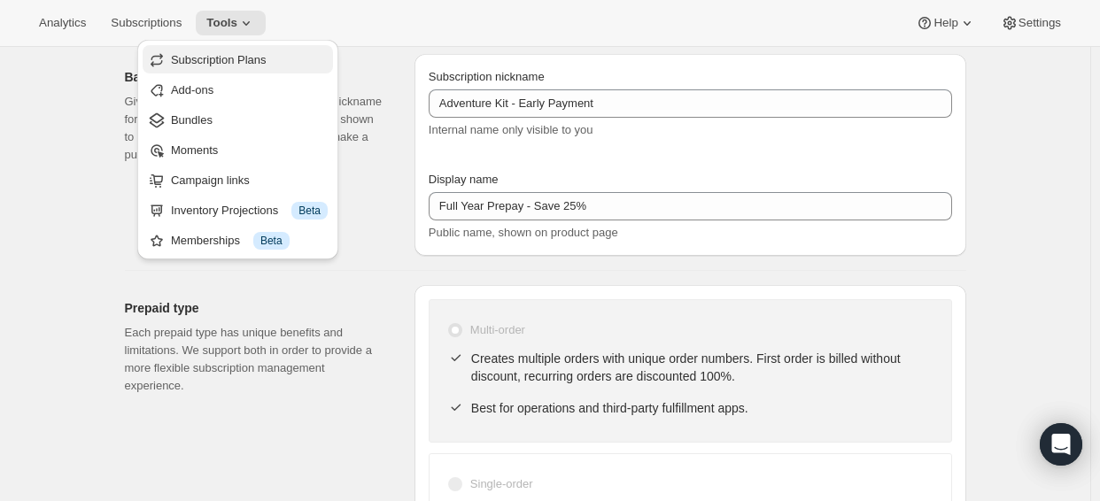
click at [258, 56] on span "Subscription Plans" at bounding box center [219, 59] width 96 height 13
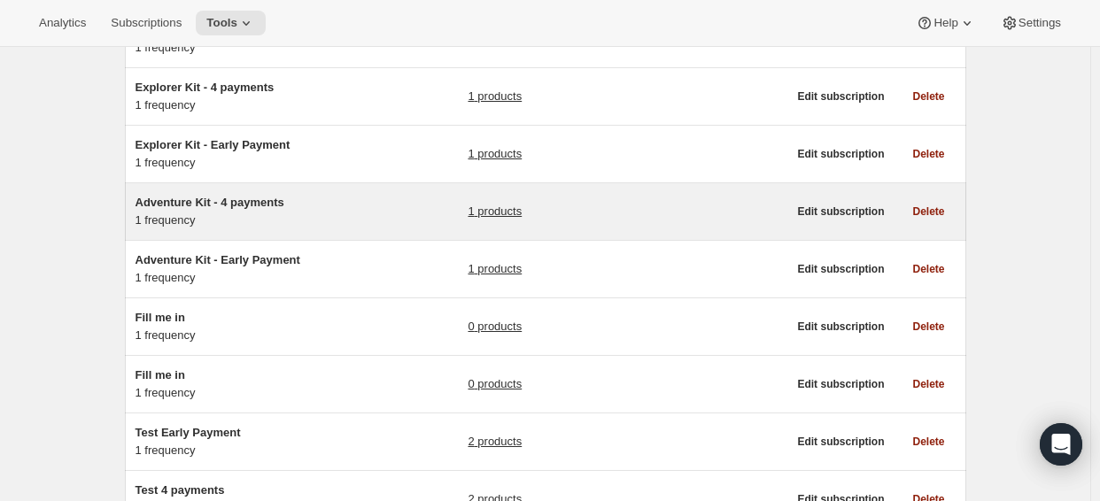
scroll to position [354, 0]
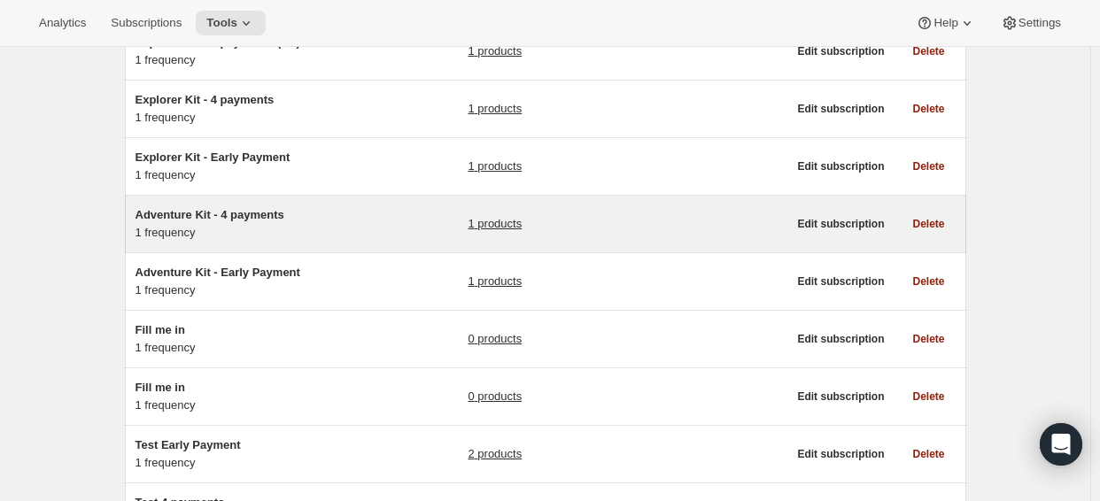
click at [276, 214] on span "Adventure Kit - 4 payments" at bounding box center [210, 214] width 149 height 13
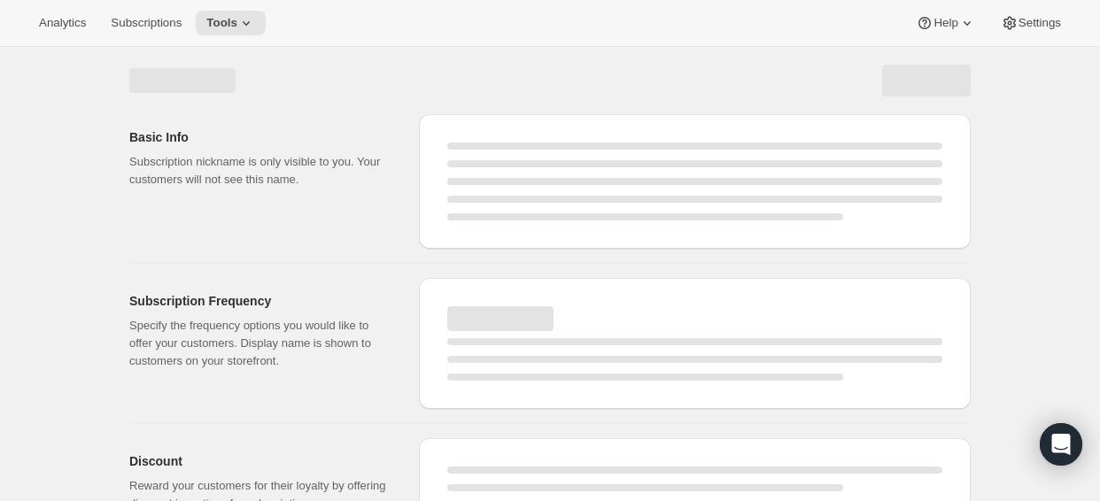
select select "WEEK"
select select "MONTH"
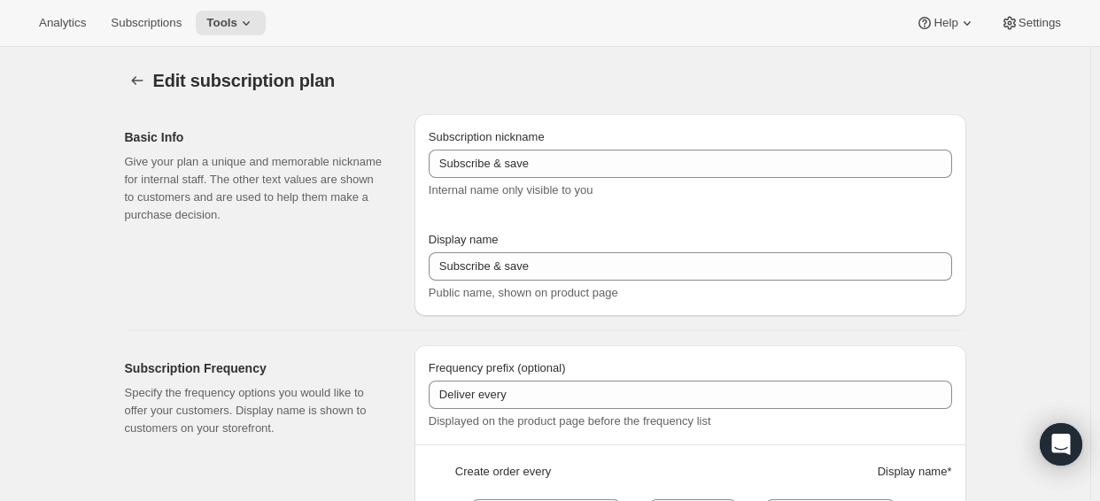
type input "Adventure Kit - 4 payments"
type input "Pay as you go — every 3 months"
type input "Receive 3 PlayCards delivered every"
type input "3"
select select "MONTH"
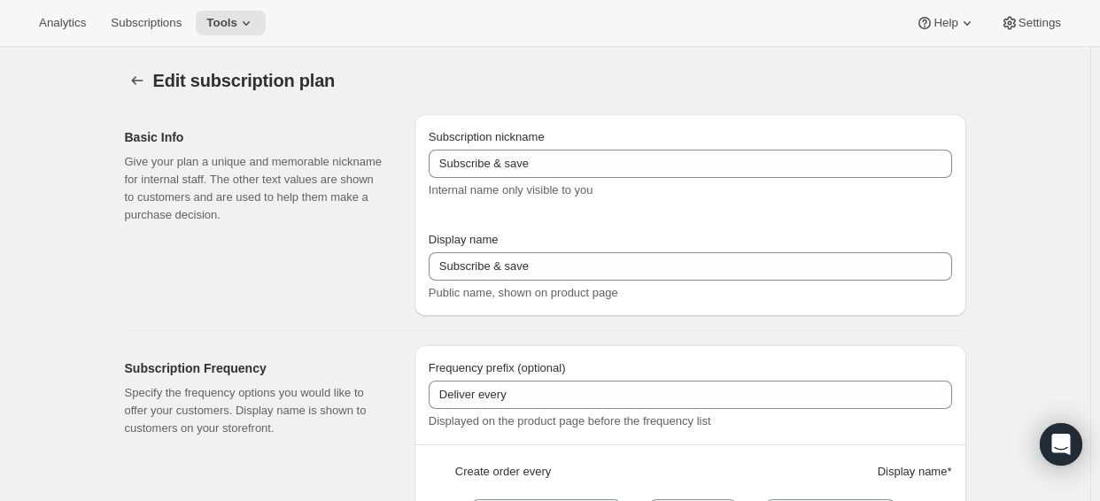
type input "3 months."
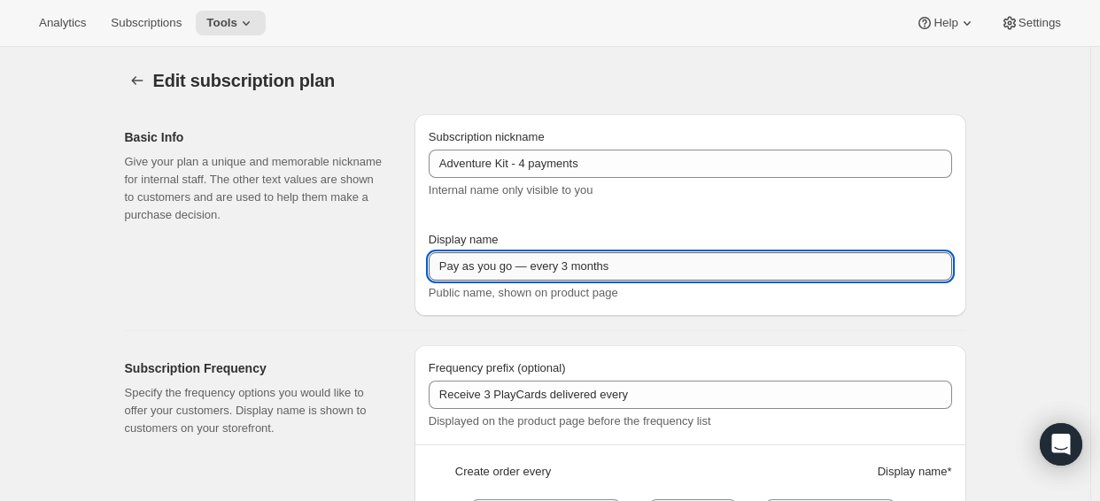
click at [508, 257] on input "Pay as you go — every 3 months" at bounding box center [691, 266] width 524 height 28
click at [585, 262] on input "q" at bounding box center [691, 266] width 524 height 28
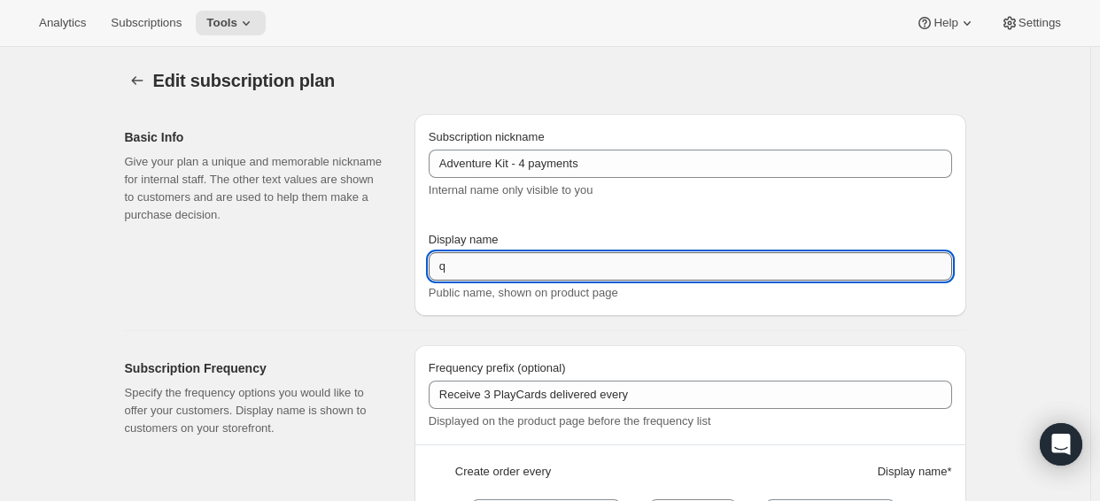
type input "3"
type input "q"
type input "P"
type input "3"
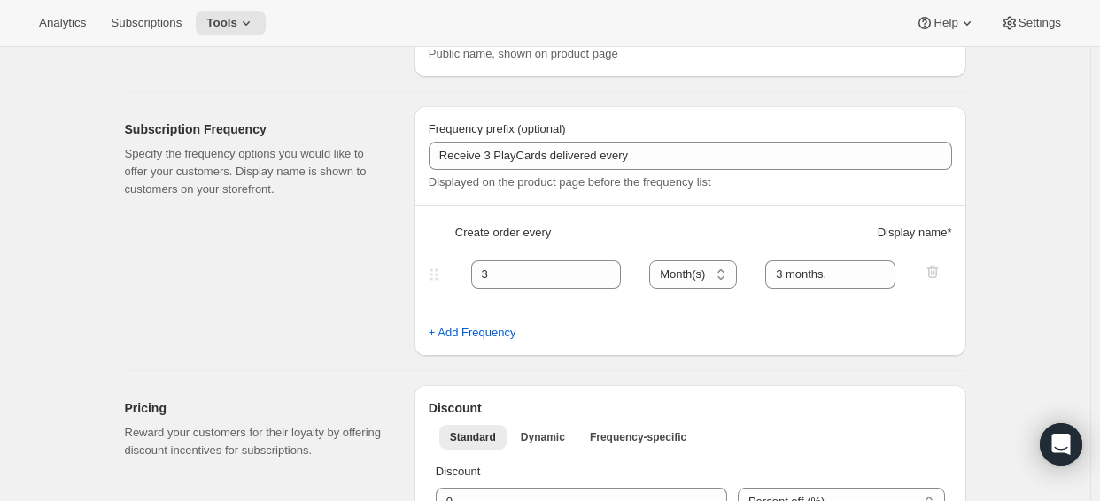
scroll to position [74, 0]
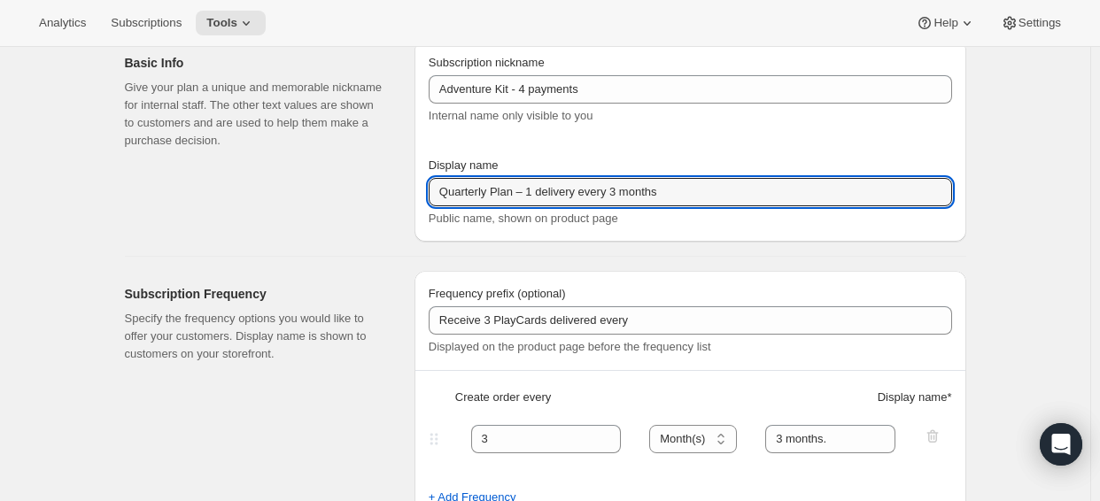
drag, startPoint x: 525, startPoint y: 191, endPoint x: 768, endPoint y: 167, distance: 243.9
click at [750, 187] on input "Quarterly Plan – 1 delivery every 3 months" at bounding box center [691, 192] width 524 height 28
type input "Quarterly Plan"
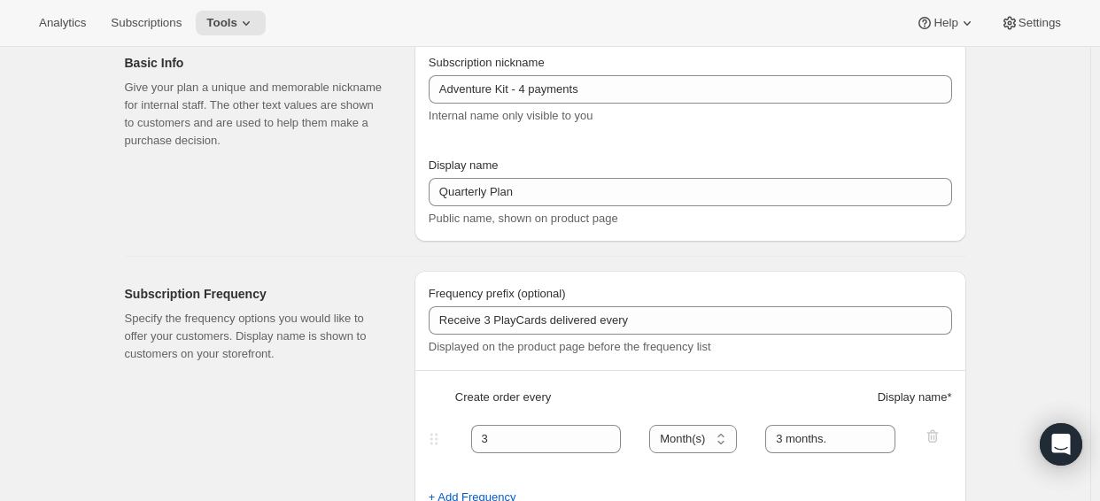
drag, startPoint x: 883, startPoint y: 156, endPoint x: 858, endPoint y: 151, distance: 25.2
click at [883, 157] on div "Display name" at bounding box center [691, 166] width 524 height 18
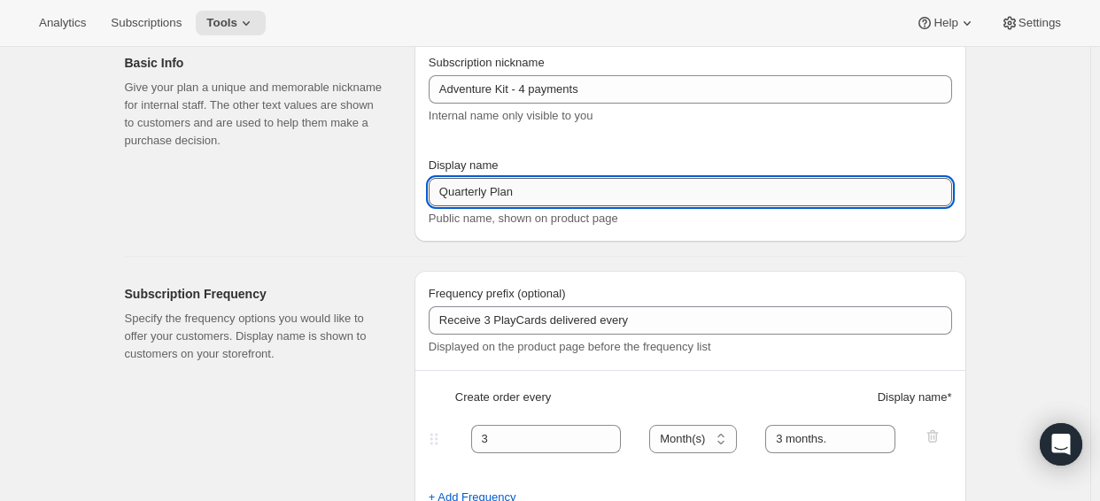
click at [562, 187] on input "Quarterly Plan" at bounding box center [691, 192] width 524 height 28
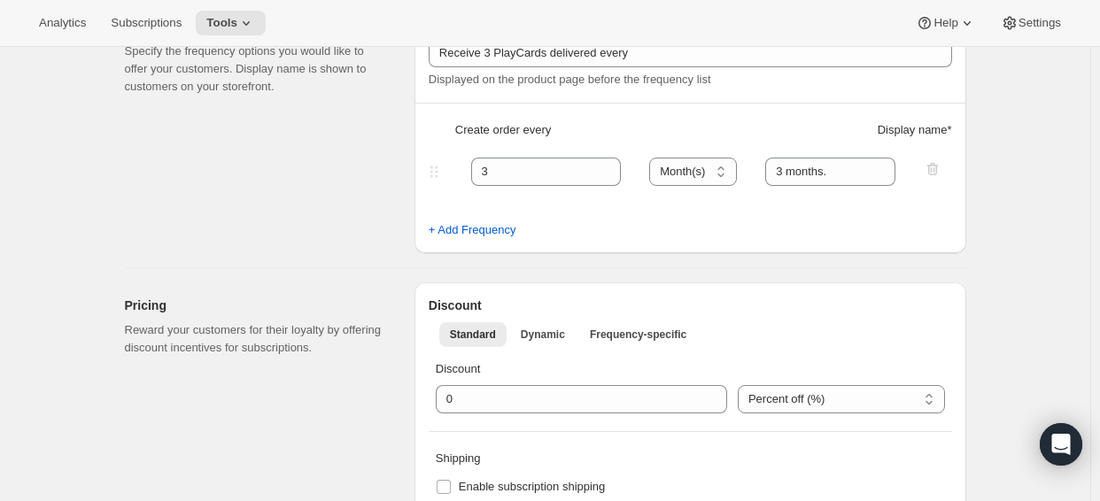
scroll to position [340, 0]
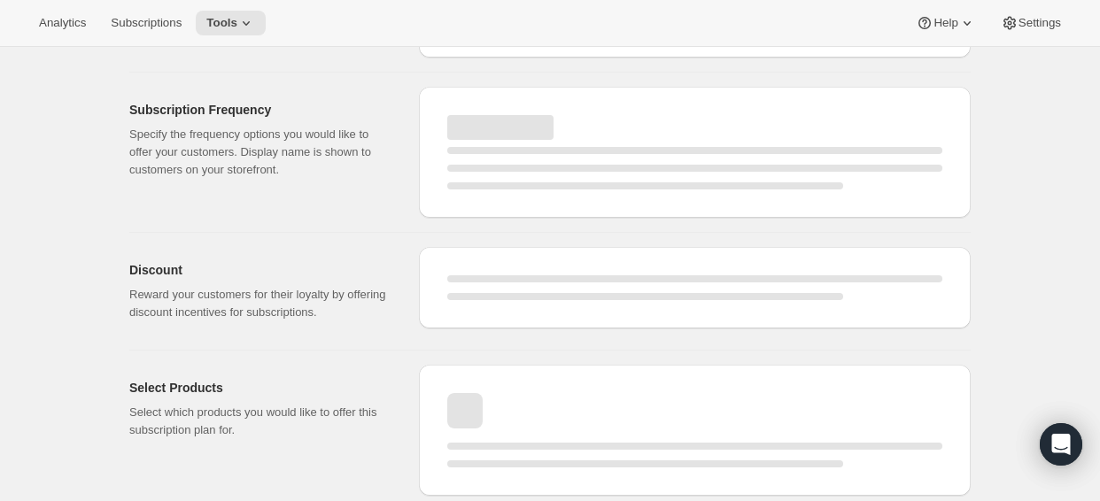
select select "MONTH"
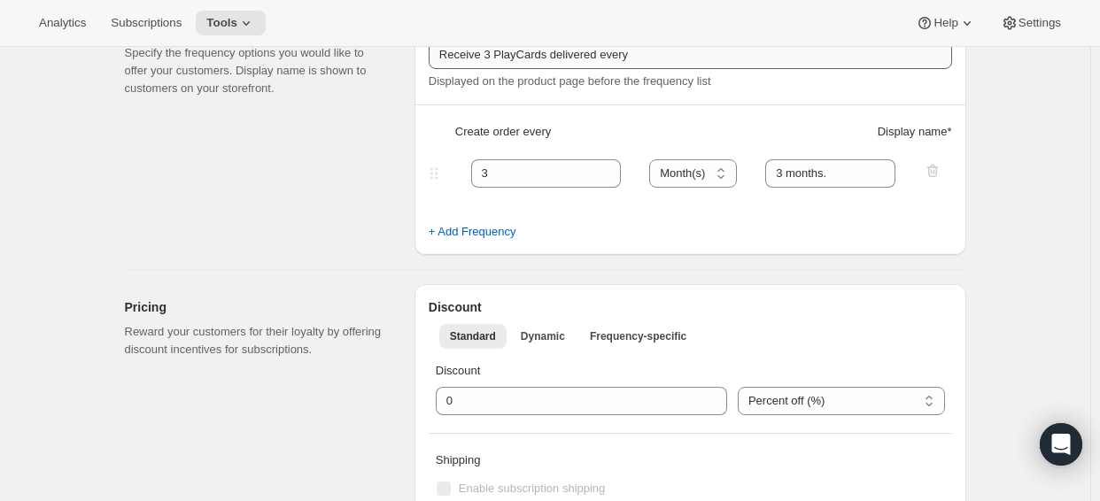
type input "Quarterly Plan"
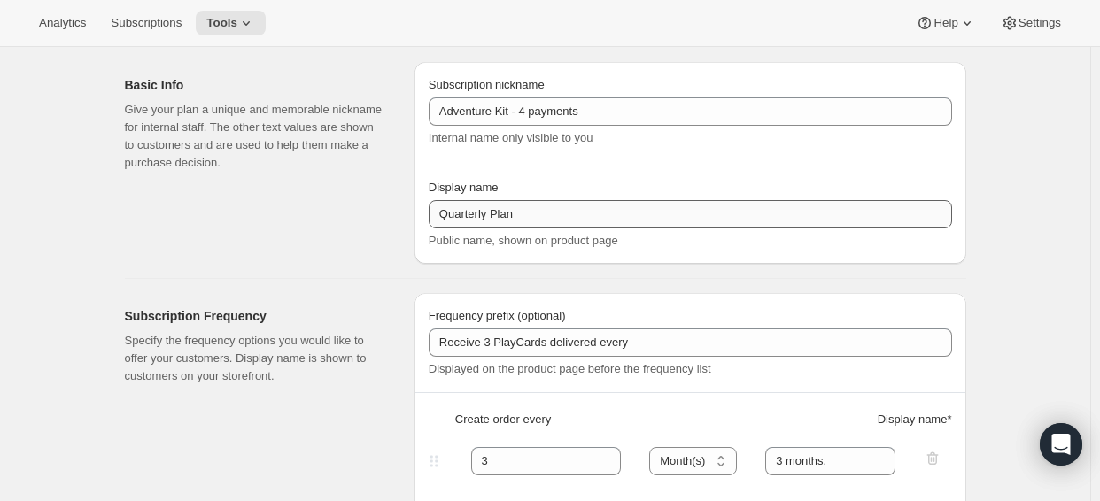
scroll to position [252, 0]
